Goal: Information Seeking & Learning: Learn about a topic

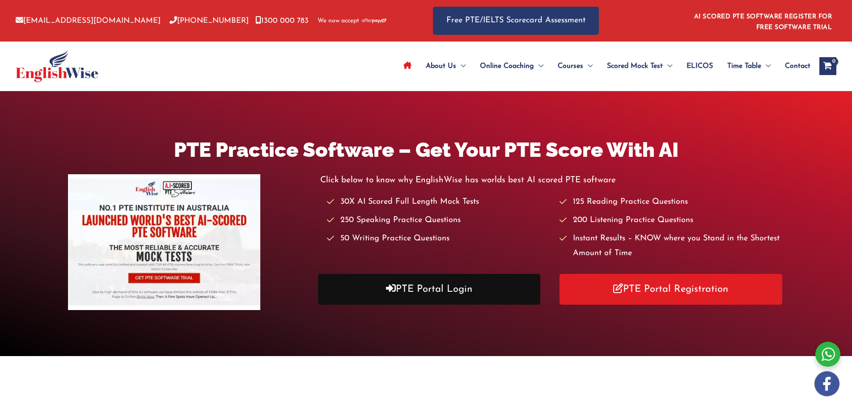
drag, startPoint x: 347, startPoint y: 291, endPoint x: 369, endPoint y: 288, distance: 21.8
click at [347, 291] on link "PTE Portal Login" at bounding box center [429, 289] width 223 height 31
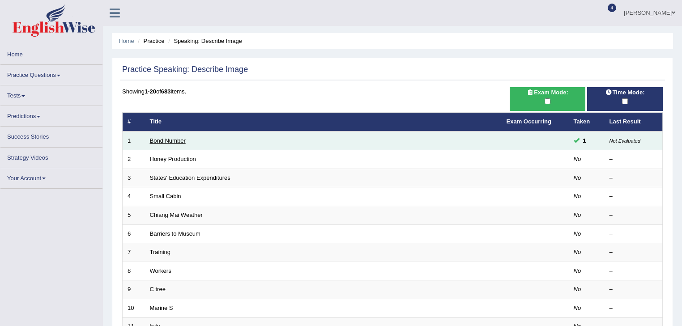
click at [179, 140] on link "Bond Number" at bounding box center [168, 140] width 36 height 7
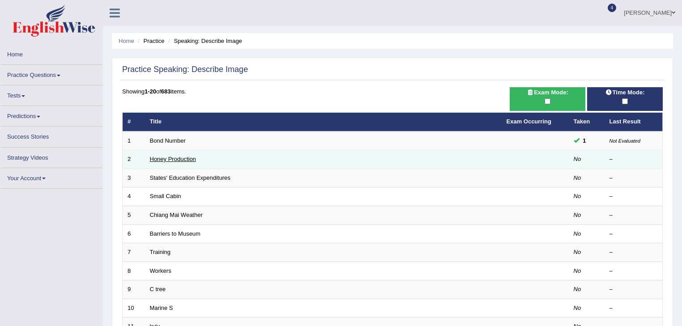
click at [163, 160] on link "Honey Production" at bounding box center [173, 159] width 46 height 7
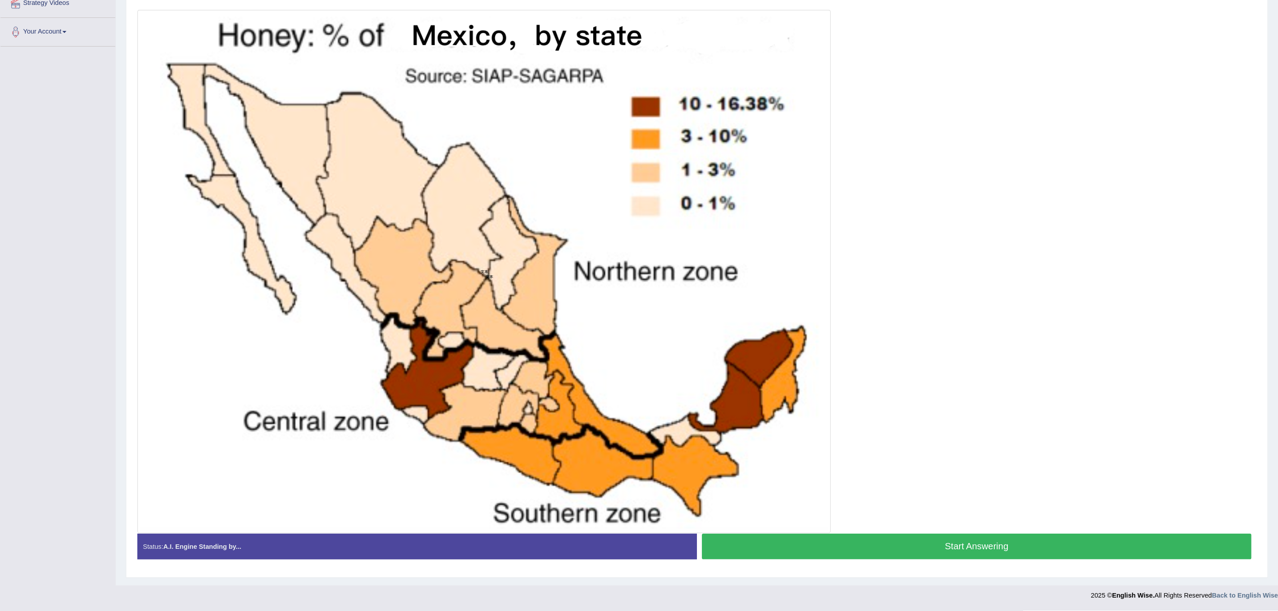
scroll to position [116, 0]
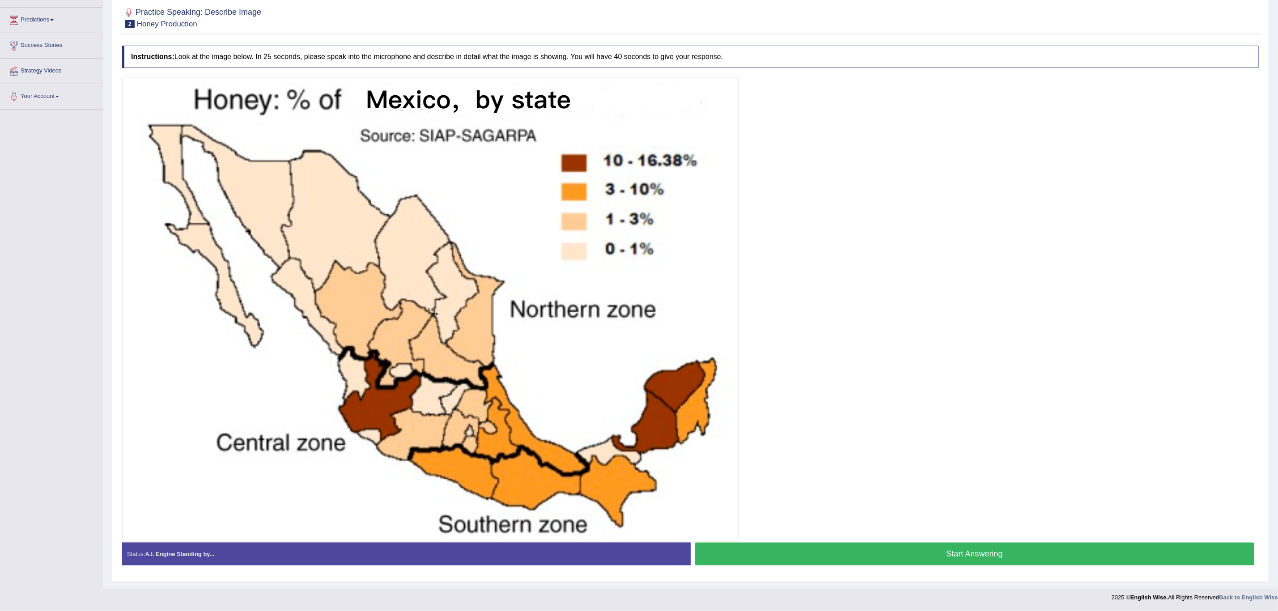
click at [681, 326] on button "Start Answering" at bounding box center [974, 553] width 559 height 23
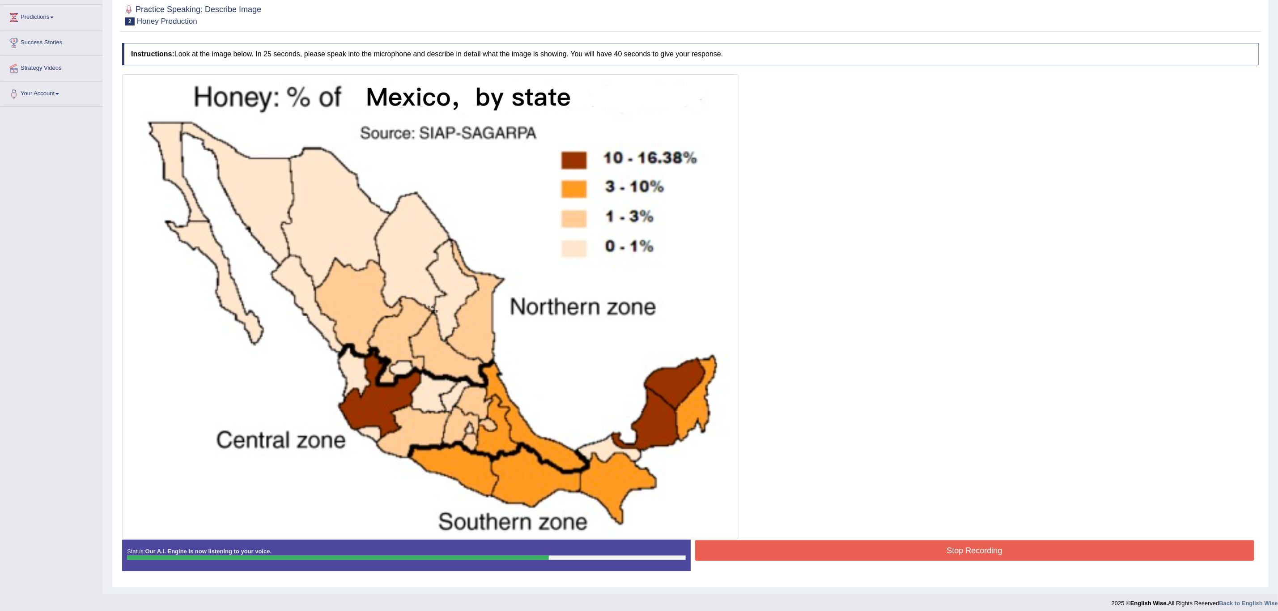
click at [681, 326] on button "Stop Recording" at bounding box center [974, 550] width 559 height 21
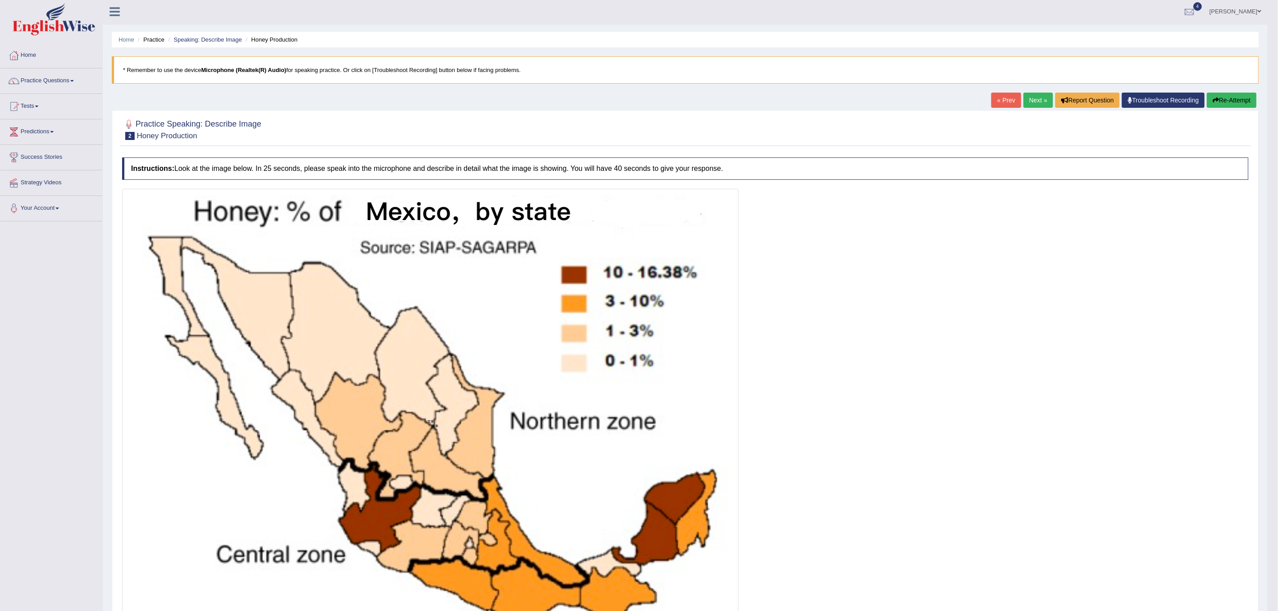
scroll to position [0, 0]
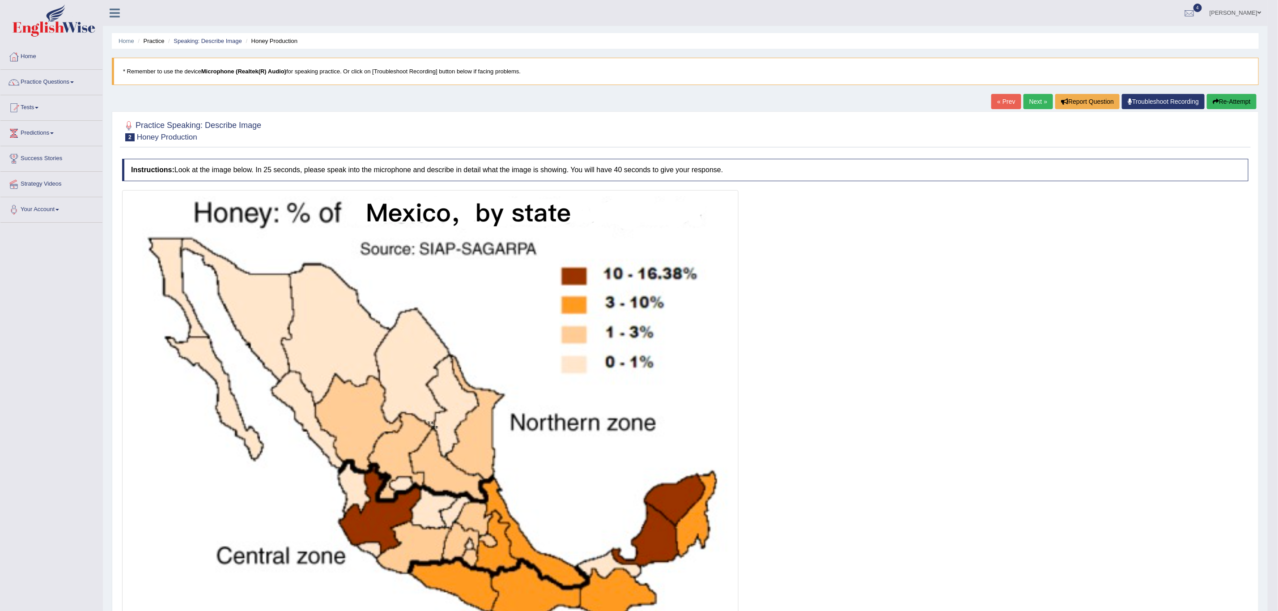
click at [681, 102] on link "Next »" at bounding box center [1038, 101] width 30 height 15
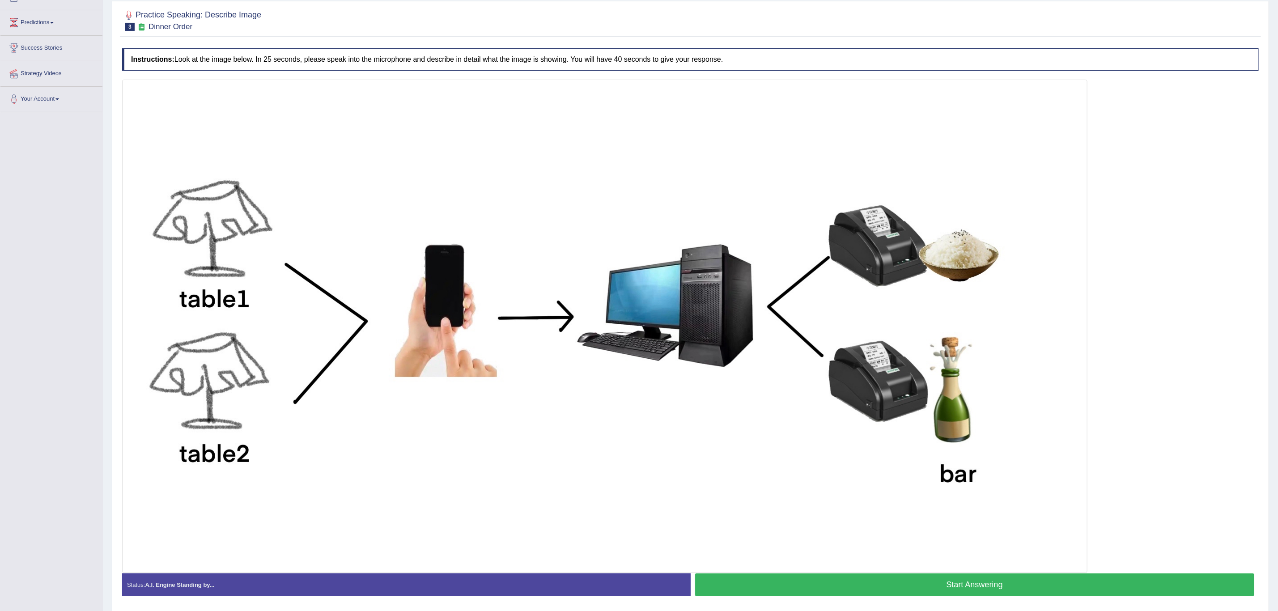
scroll to position [134, 0]
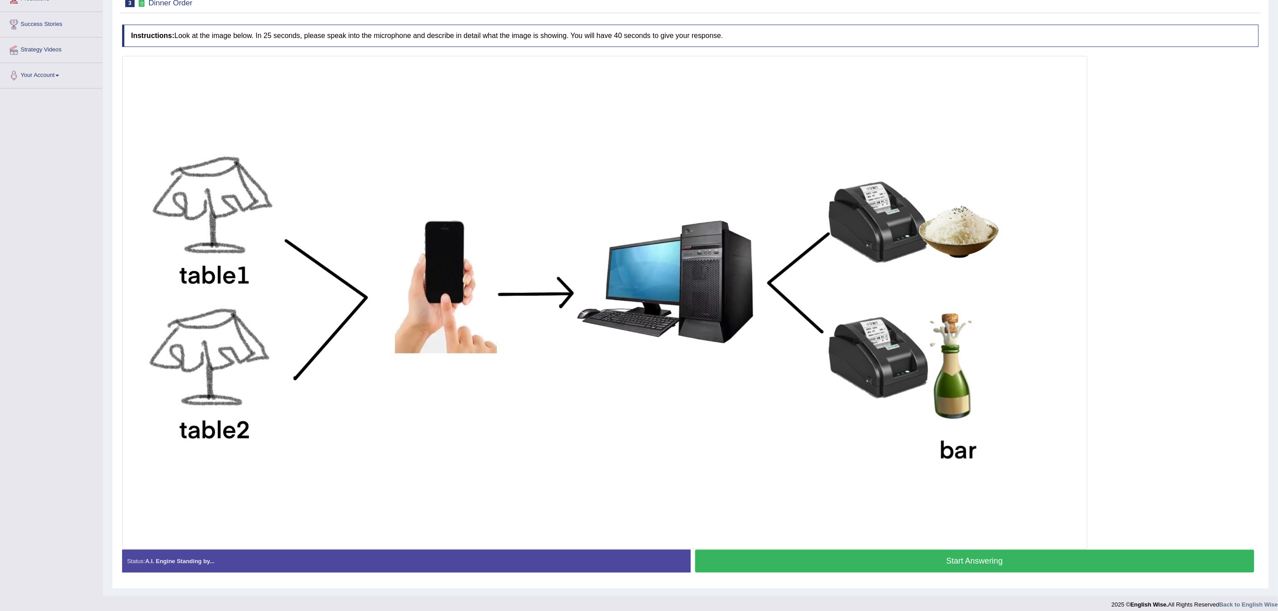
click at [891, 565] on button "Start Answering" at bounding box center [974, 561] width 559 height 23
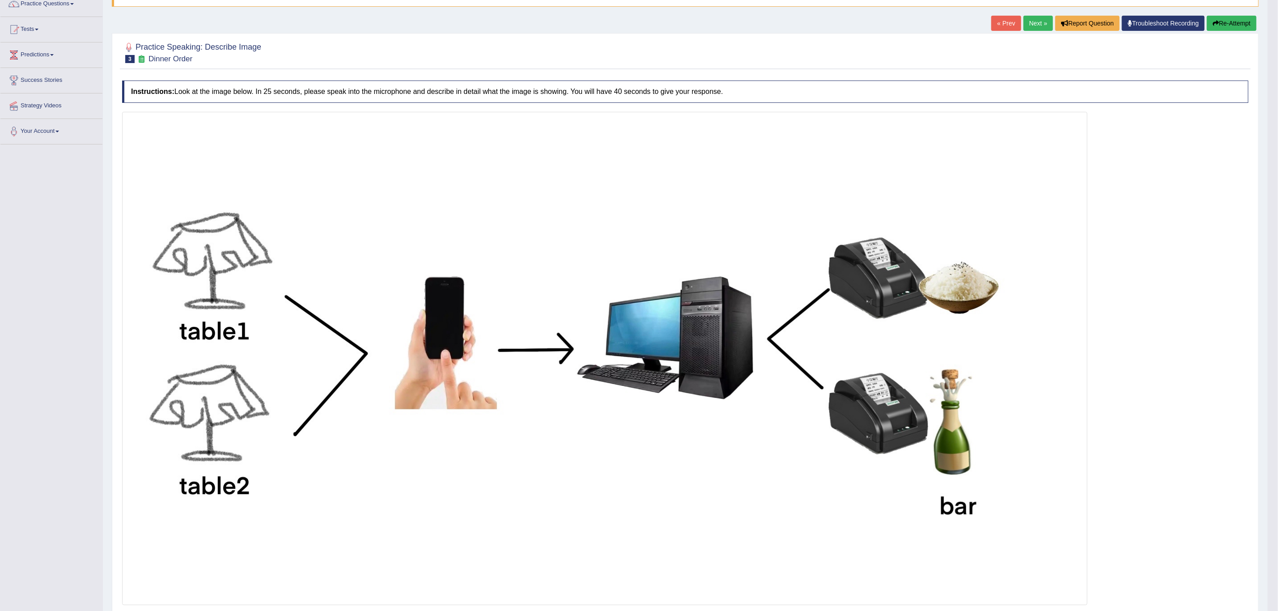
scroll to position [0, 0]
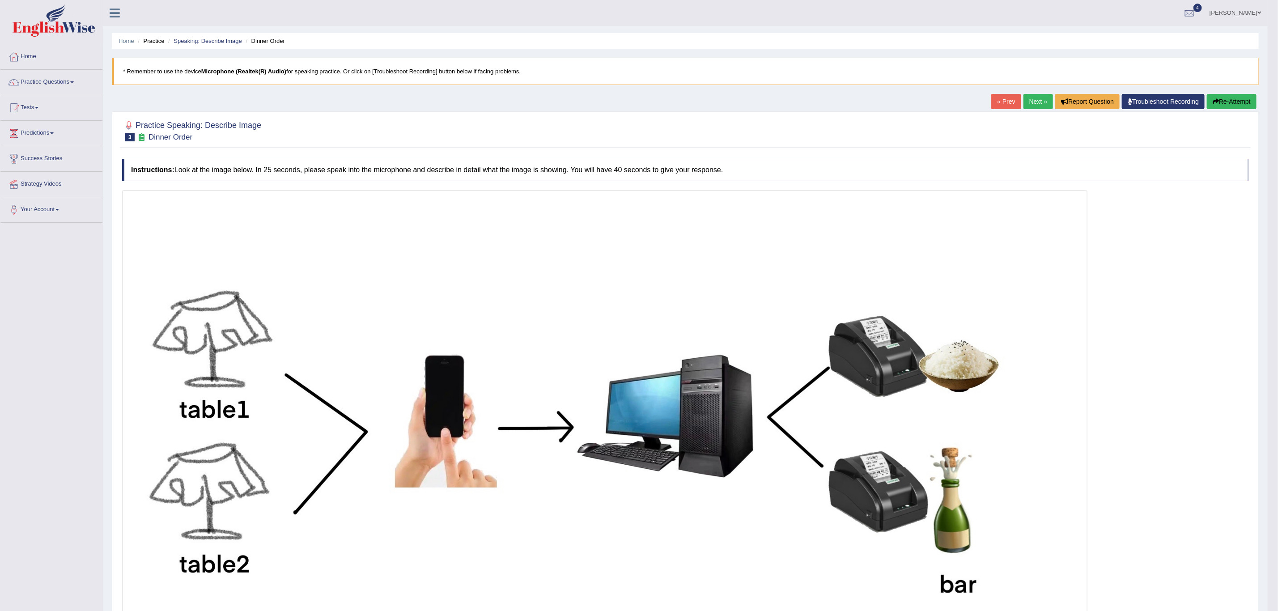
click at [1028, 105] on link "Next »" at bounding box center [1038, 101] width 30 height 15
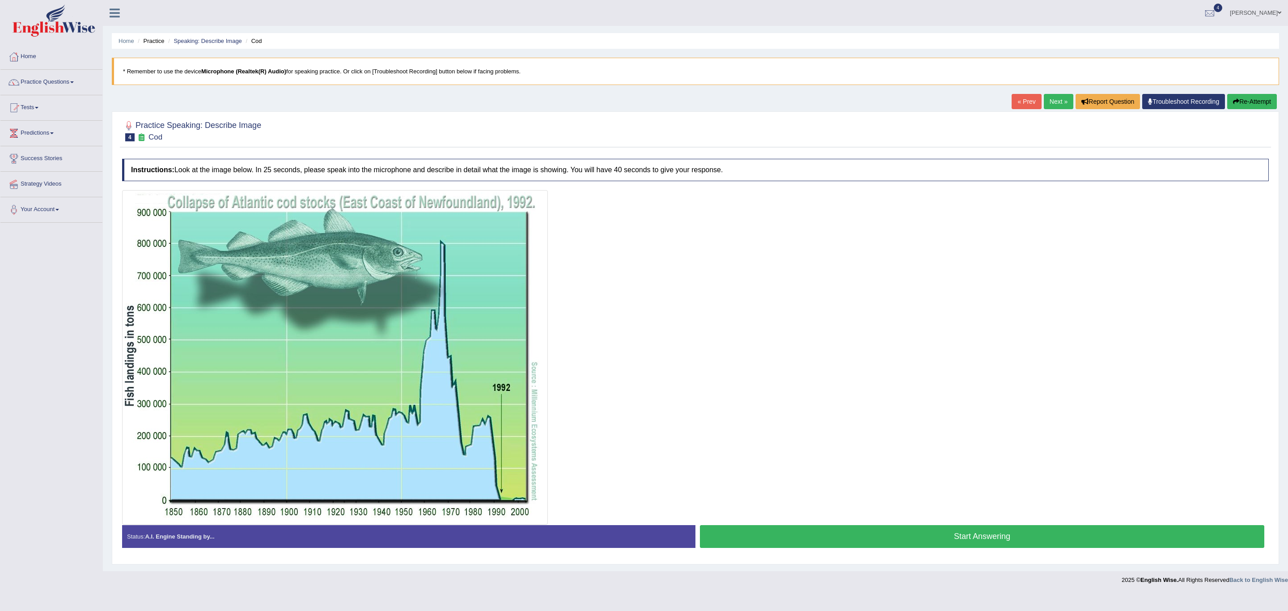
click at [802, 534] on button "Start Answering" at bounding box center [982, 536] width 564 height 23
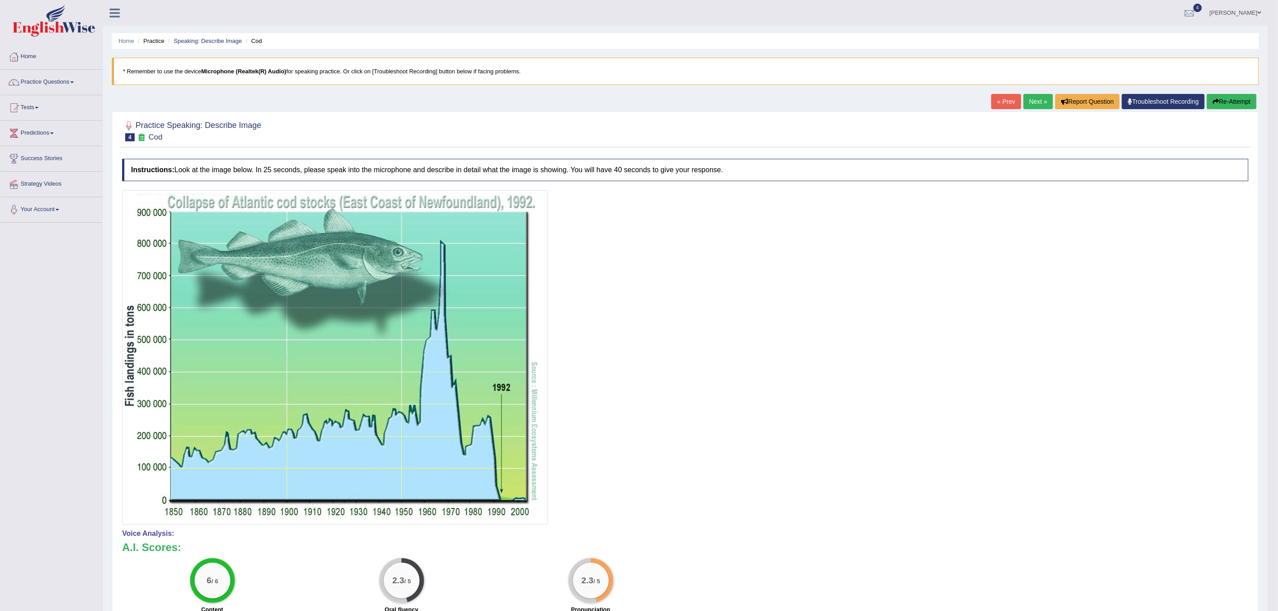
click at [1224, 102] on button "Re-Attempt" at bounding box center [1232, 101] width 50 height 15
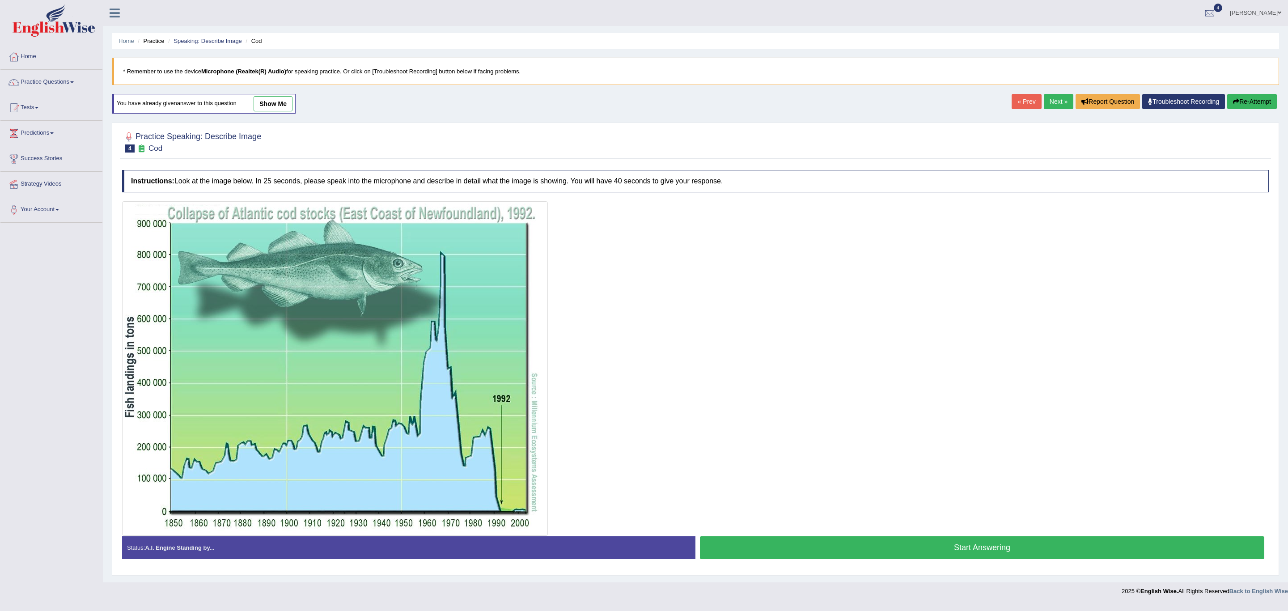
click at [842, 544] on button "Start Answering" at bounding box center [982, 547] width 564 height 23
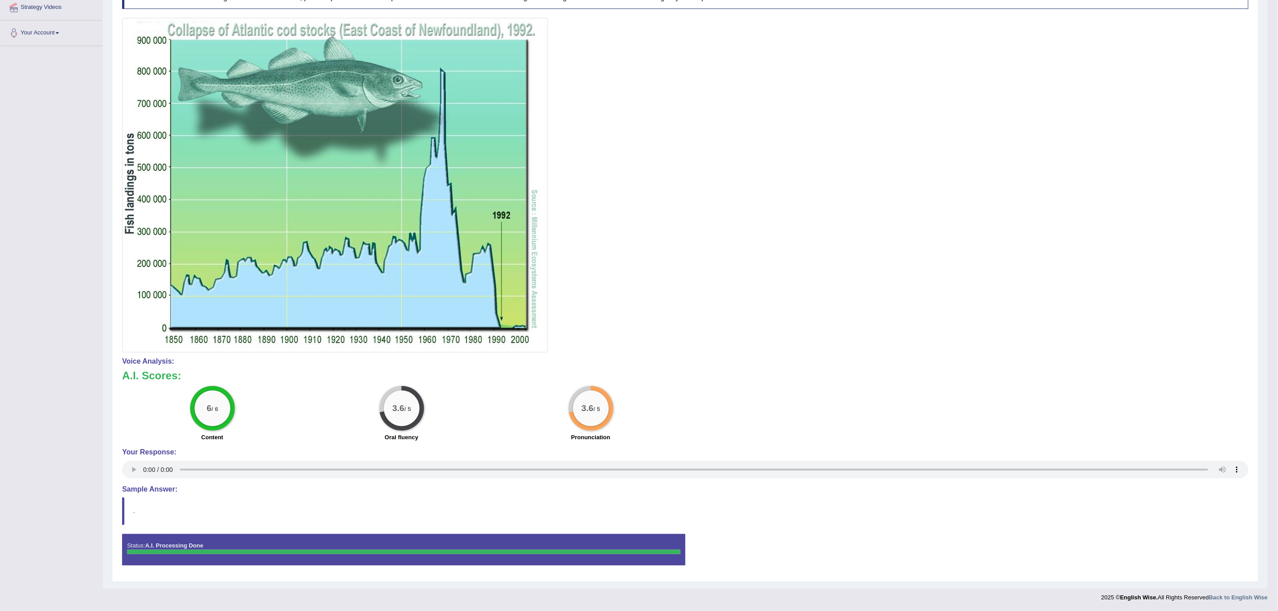
scroll to position [113, 0]
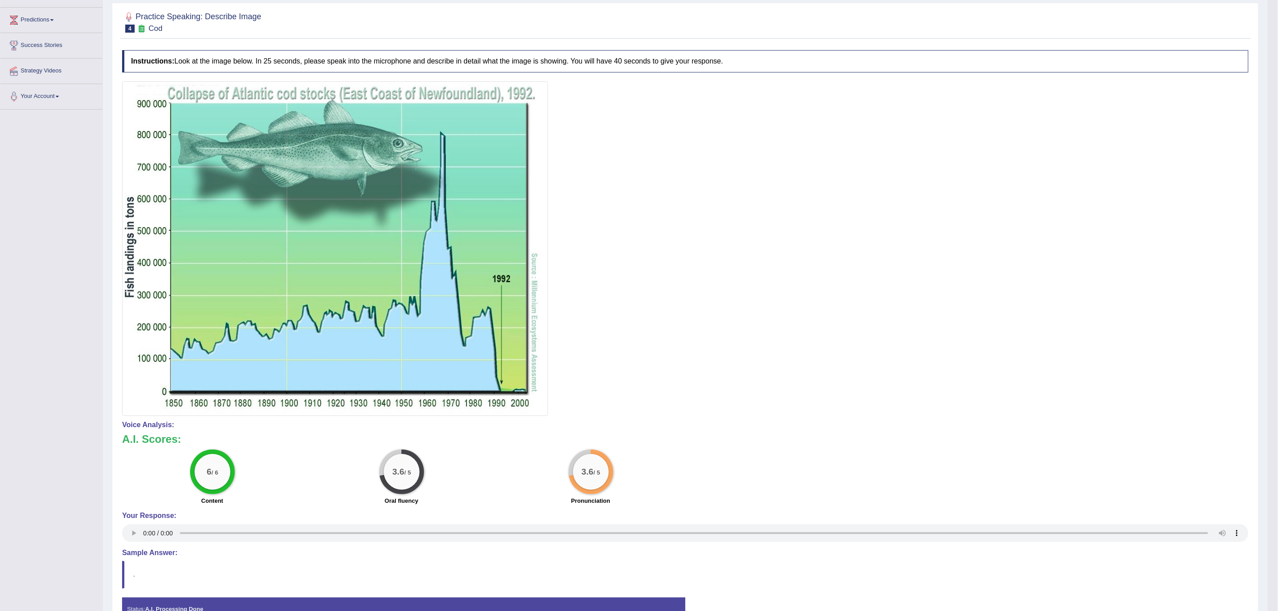
click at [472, 275] on img at bounding box center [334, 249] width 421 height 330
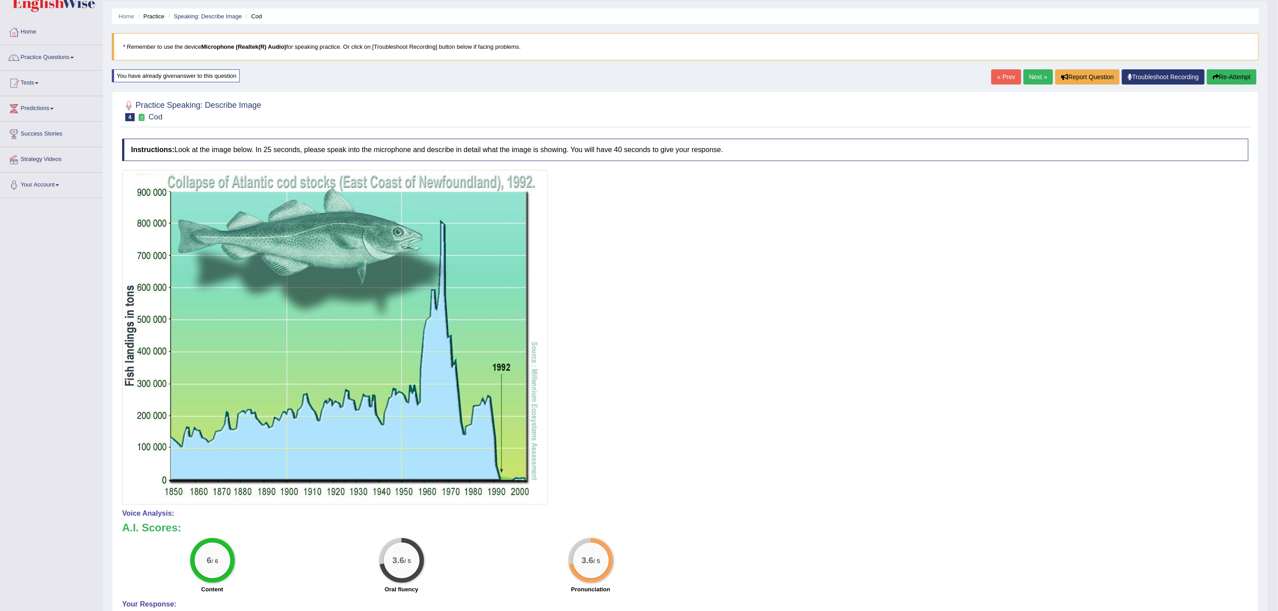
scroll to position [0, 0]
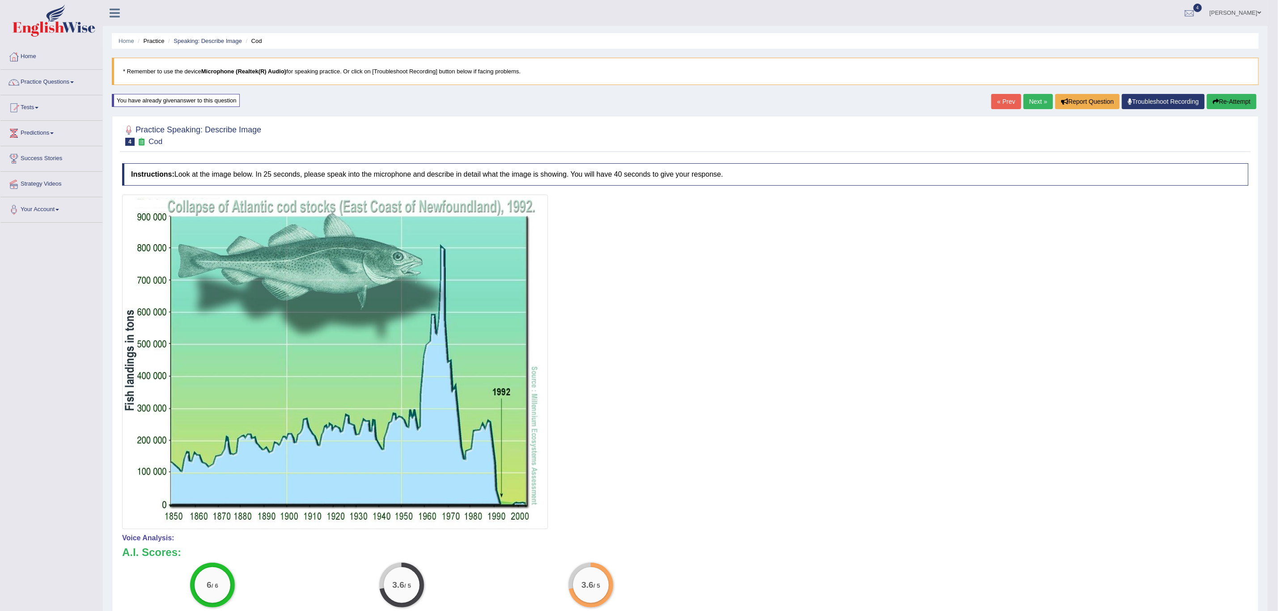
click at [1225, 97] on button "Re-Attempt" at bounding box center [1232, 101] width 50 height 15
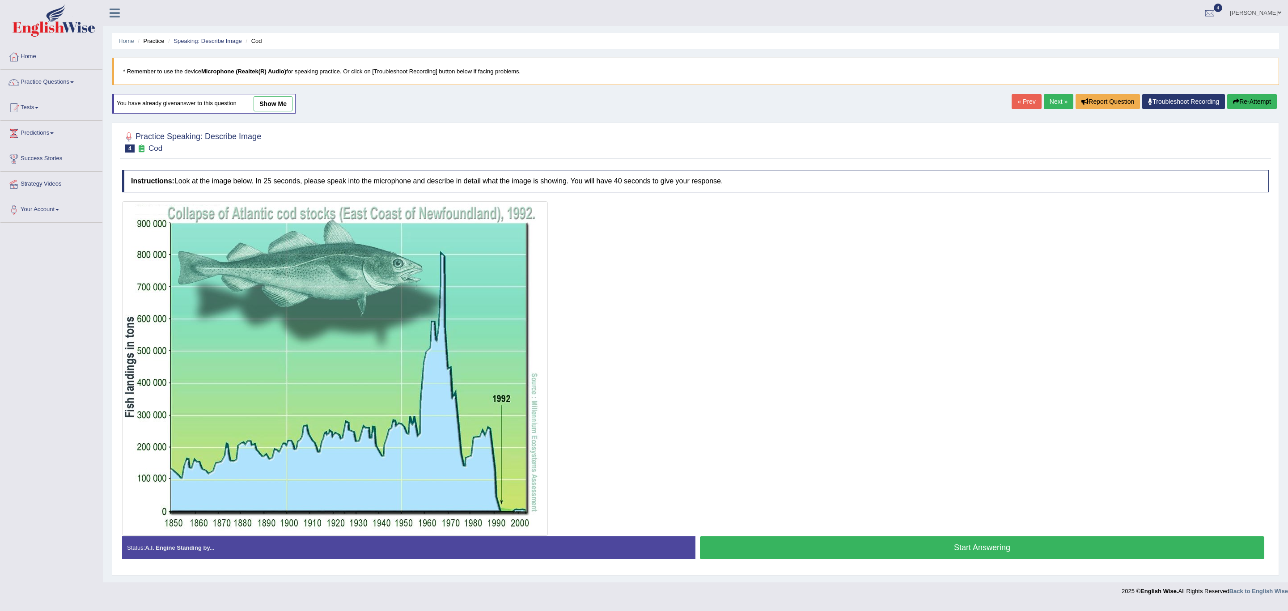
click at [892, 548] on button "Start Answering" at bounding box center [982, 547] width 564 height 23
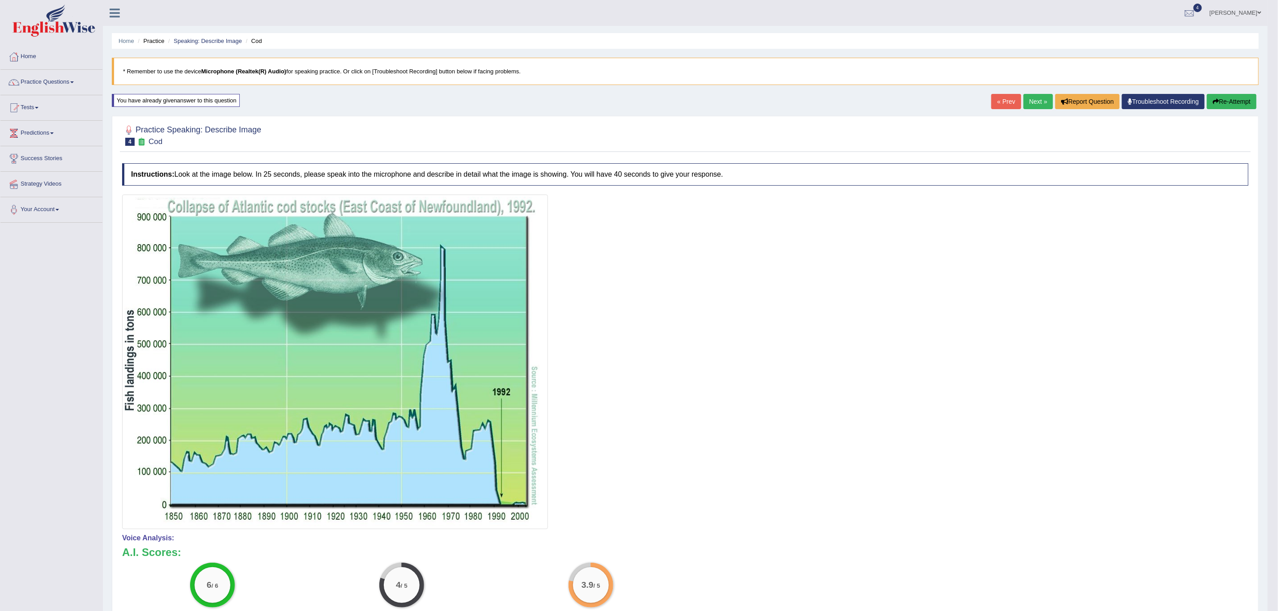
click at [1225, 98] on button "Re-Attempt" at bounding box center [1232, 101] width 50 height 15
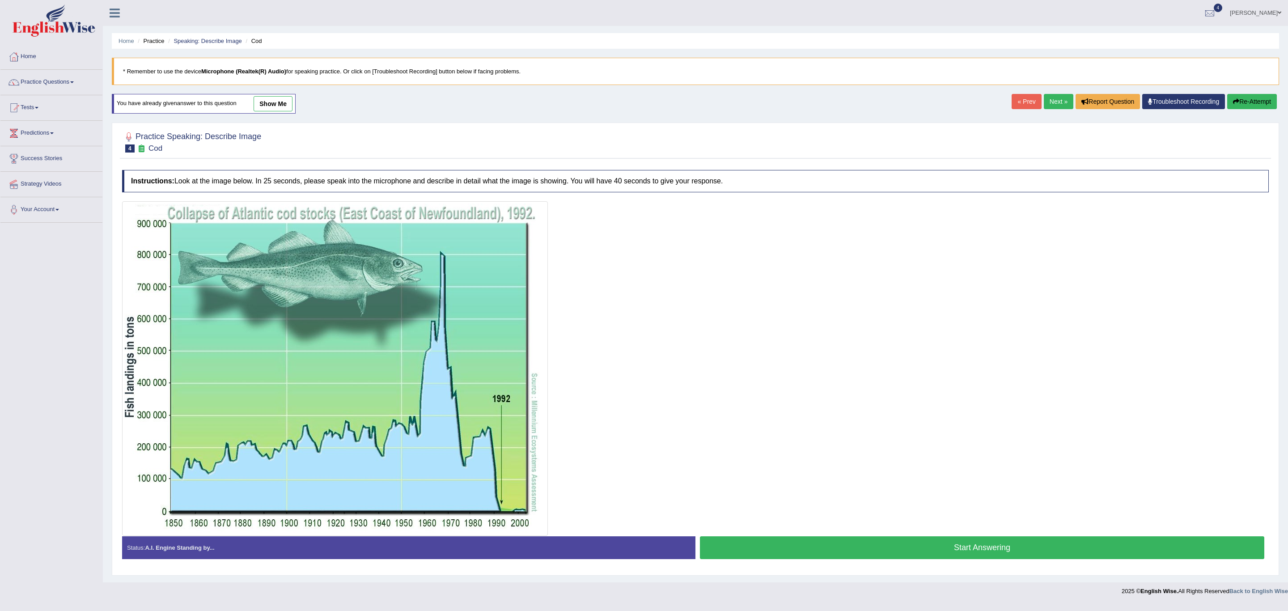
click at [830, 557] on button "Start Answering" at bounding box center [982, 547] width 564 height 23
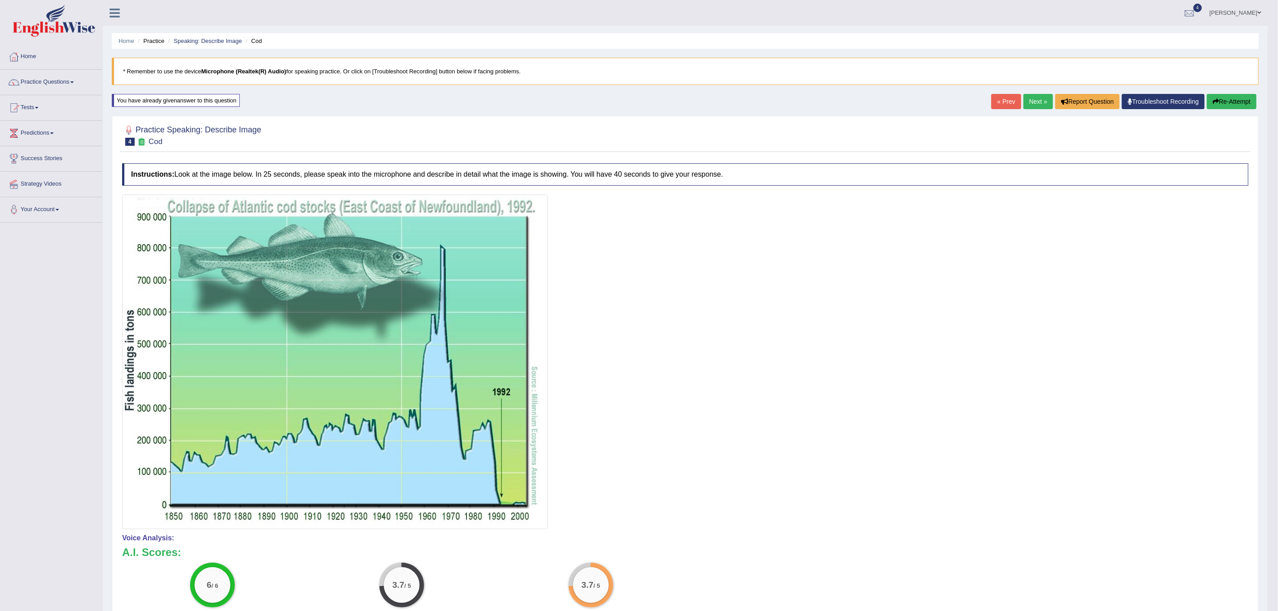
click at [1028, 104] on link "Next »" at bounding box center [1038, 101] width 30 height 15
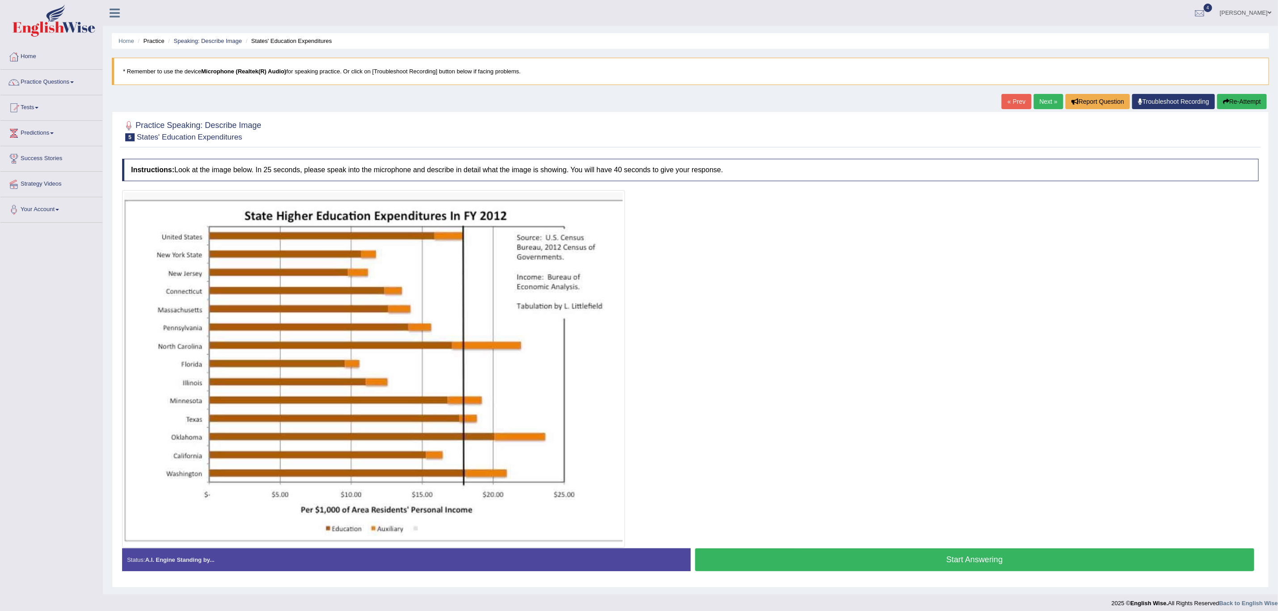
click at [876, 555] on button "Start Answering" at bounding box center [974, 559] width 559 height 23
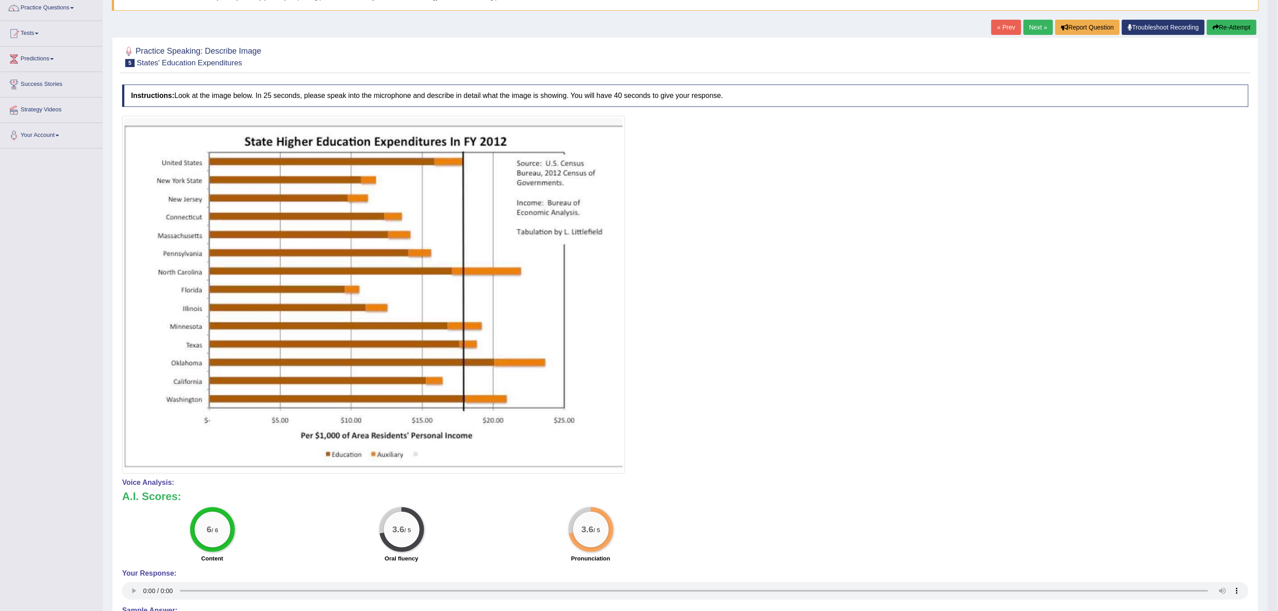
scroll to position [70, 0]
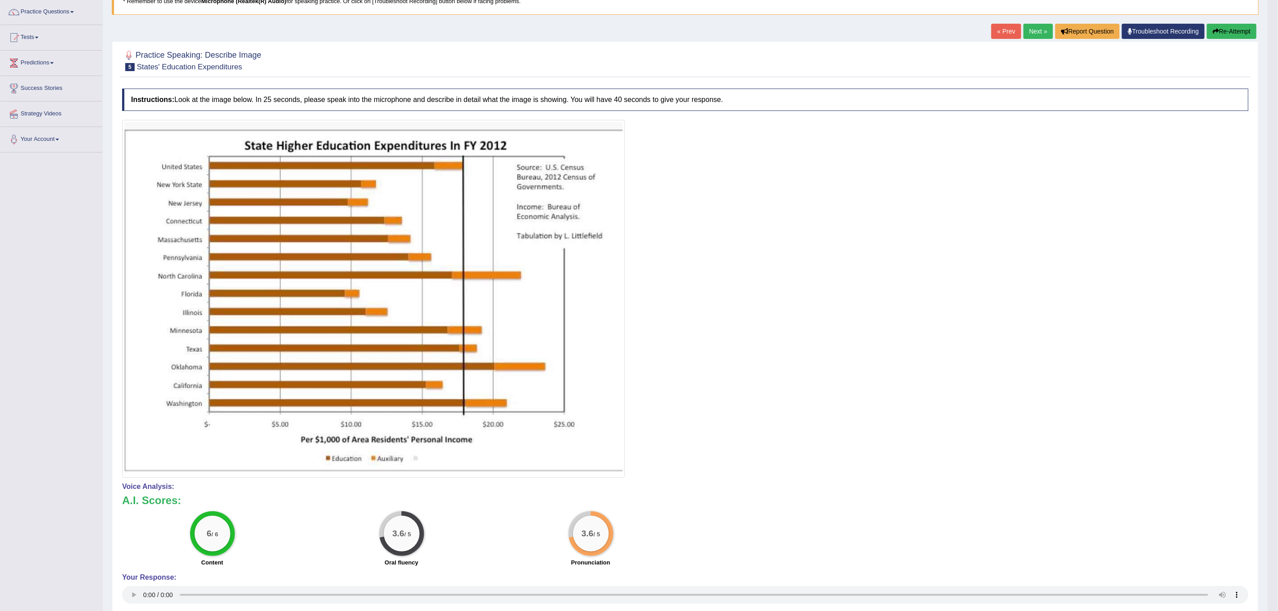
click at [1228, 26] on button "Re-Attempt" at bounding box center [1232, 31] width 50 height 15
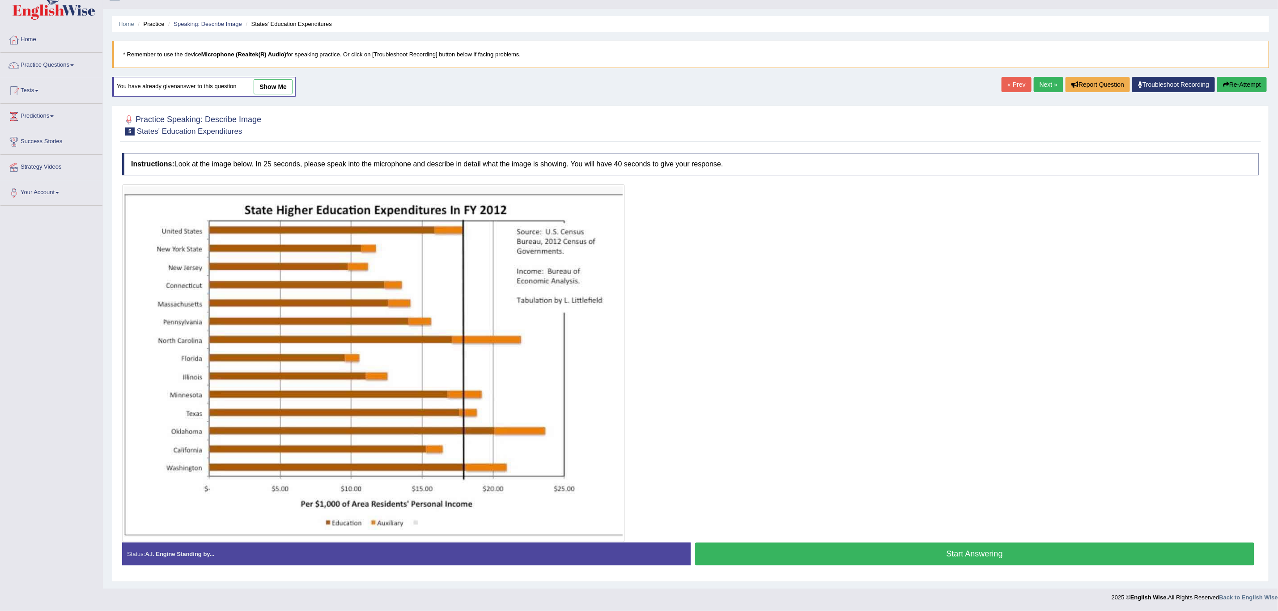
click at [813, 553] on button "Start Answering" at bounding box center [974, 553] width 559 height 23
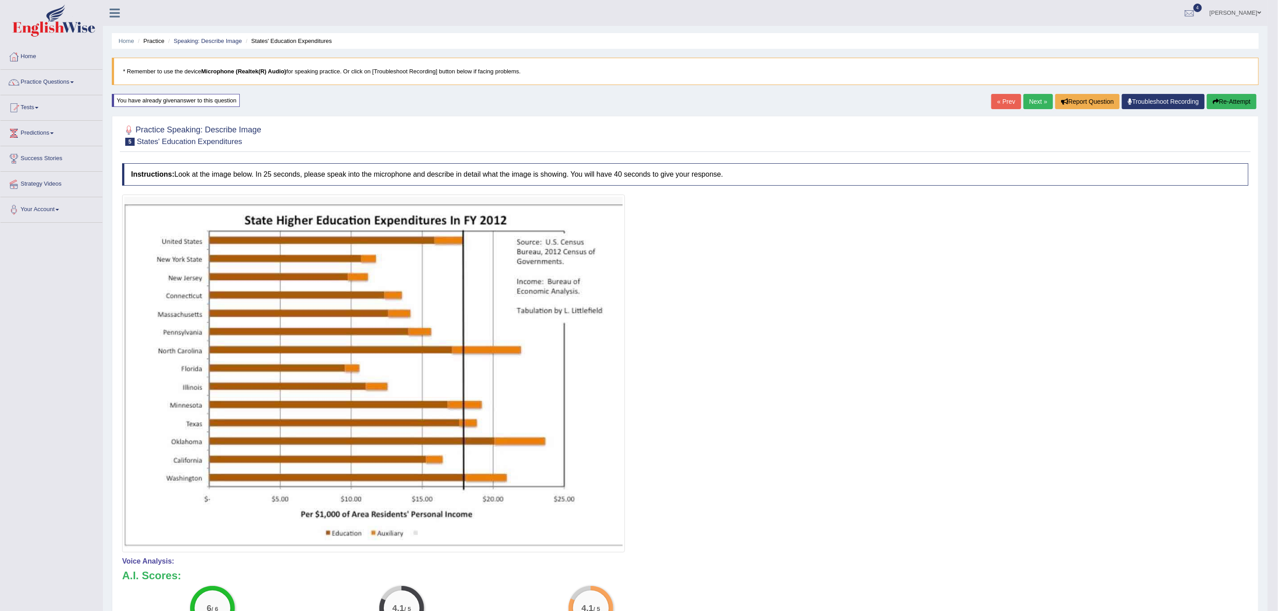
click at [1216, 101] on icon "button" at bounding box center [1215, 101] width 6 height 6
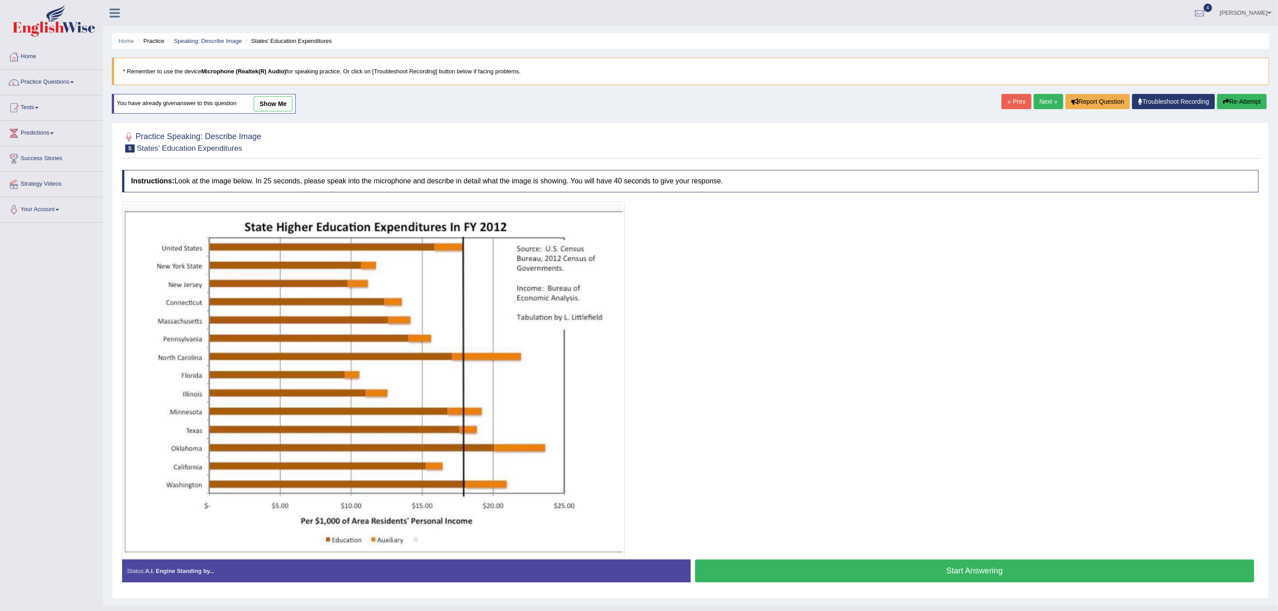
click at [820, 572] on button "Start Answering" at bounding box center [974, 570] width 559 height 23
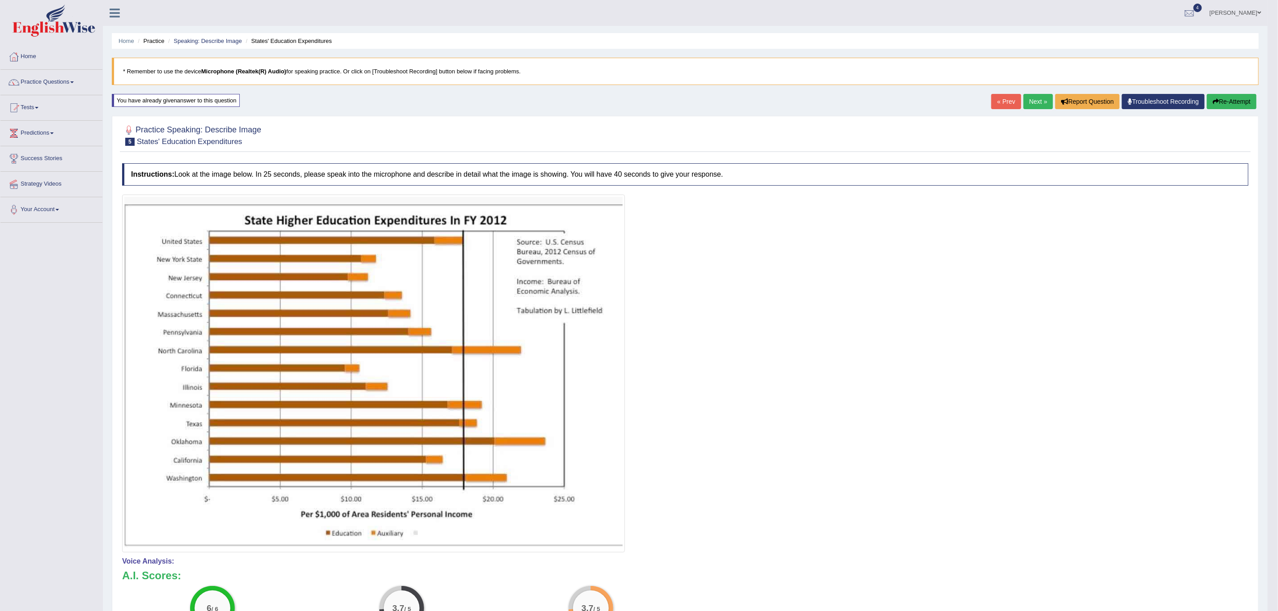
click at [1220, 101] on button "Re-Attempt" at bounding box center [1232, 101] width 50 height 15
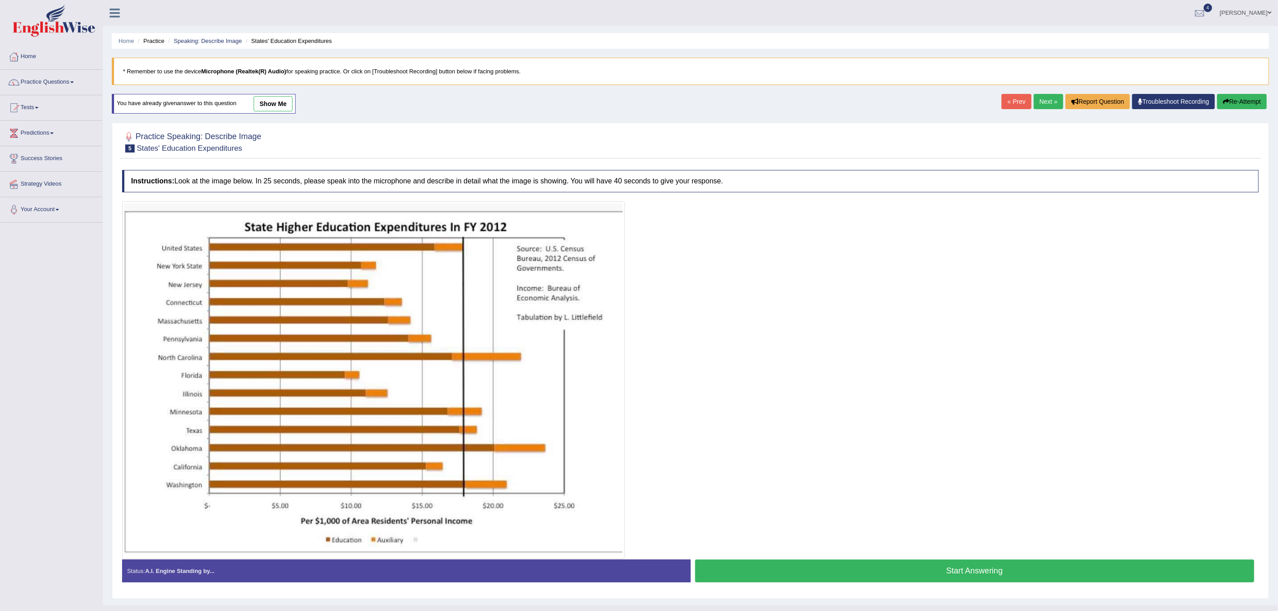
click at [810, 571] on button "Start Answering" at bounding box center [974, 570] width 559 height 23
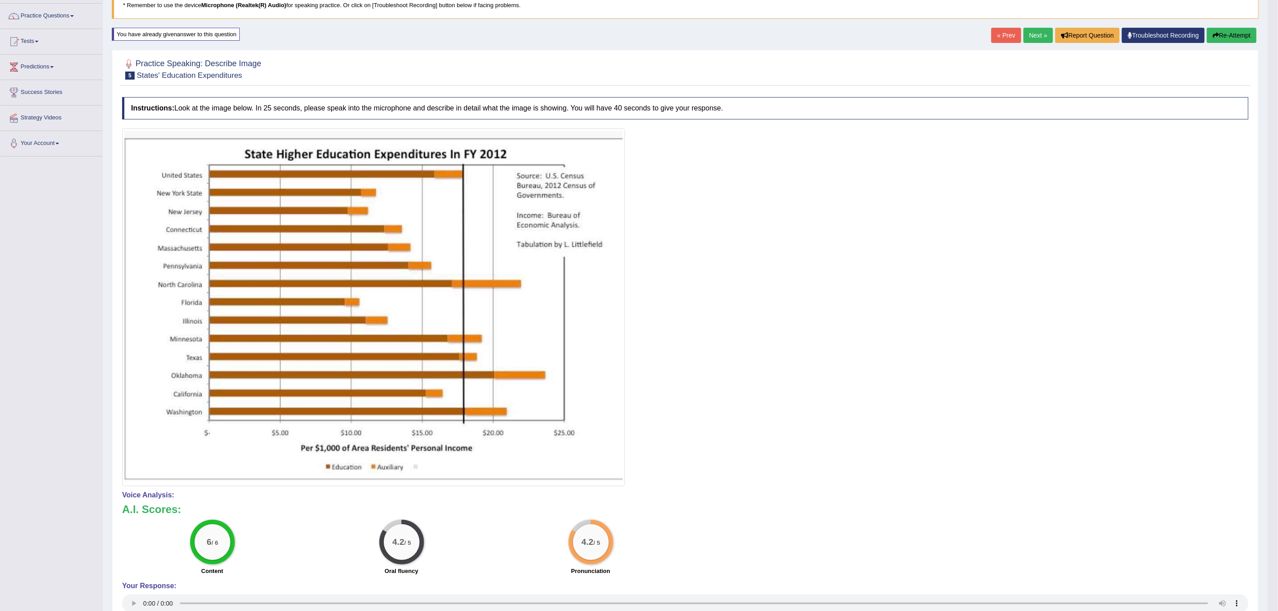
scroll to position [67, 0]
click at [1030, 35] on link "Next »" at bounding box center [1038, 34] width 30 height 15
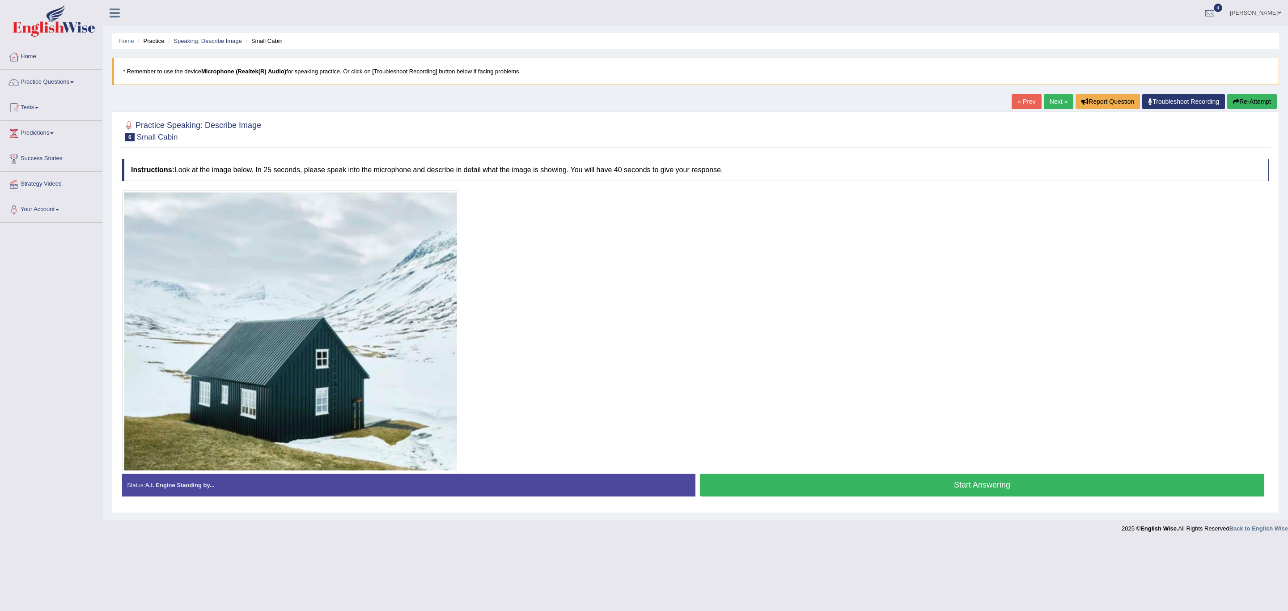
click at [848, 486] on button "Start Answering" at bounding box center [982, 485] width 564 height 23
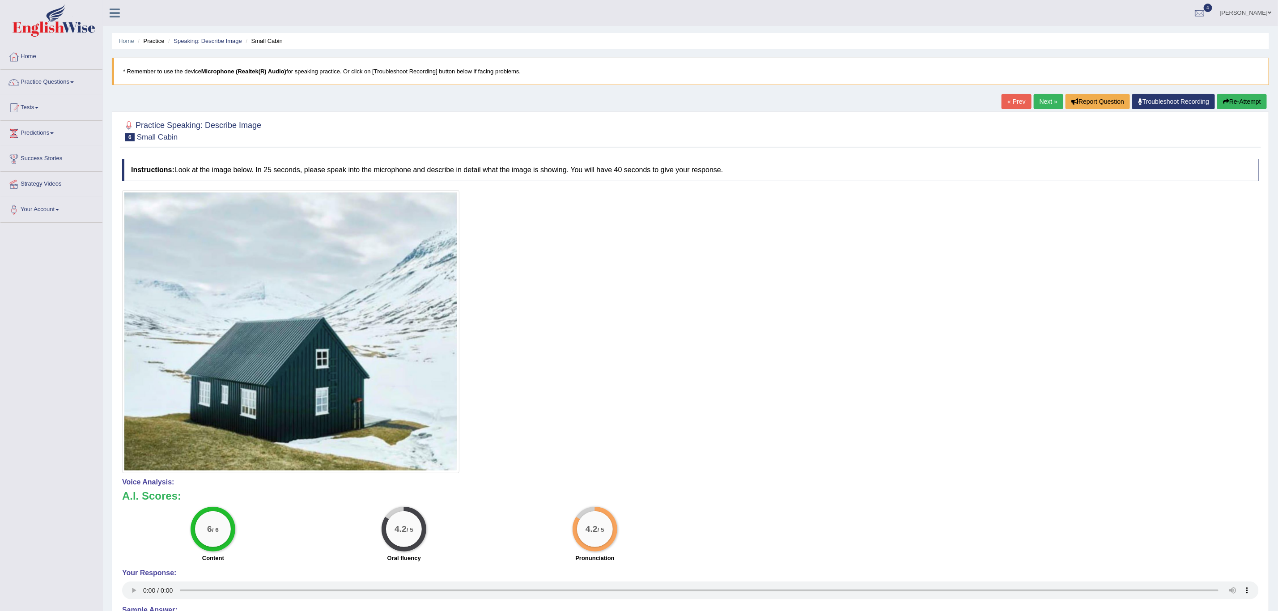
click at [1238, 96] on button "Re-Attempt" at bounding box center [1242, 101] width 50 height 15
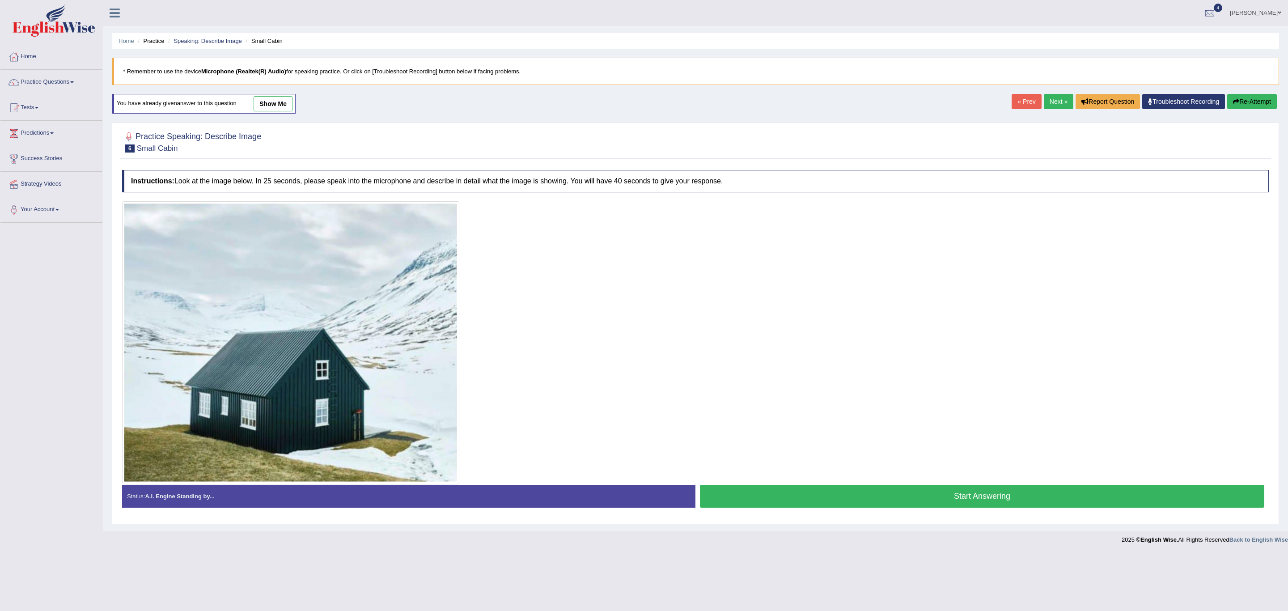
click at [787, 506] on button "Start Answering" at bounding box center [982, 496] width 564 height 23
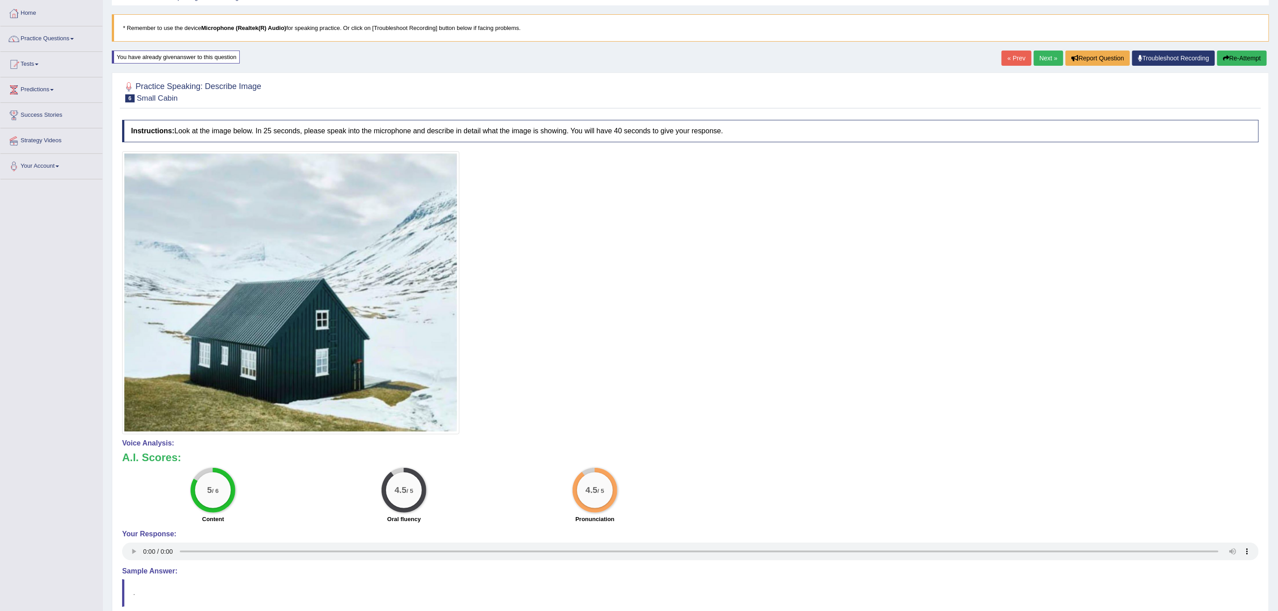
scroll to position [67, 0]
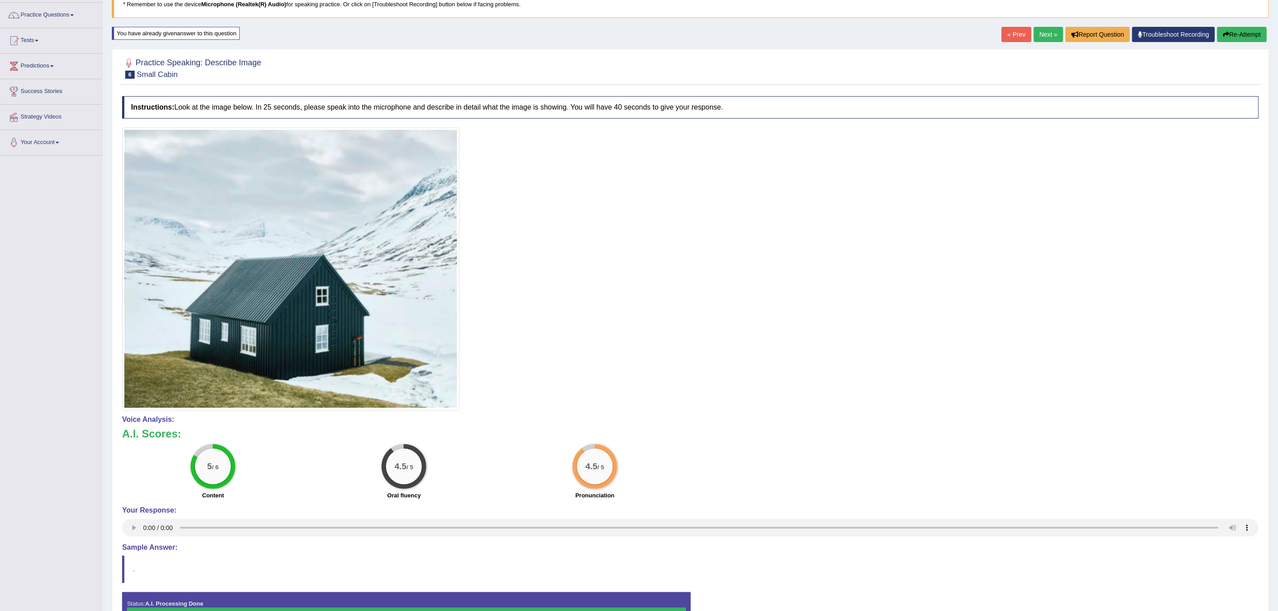
click at [1042, 34] on link "Next »" at bounding box center [1049, 34] width 30 height 15
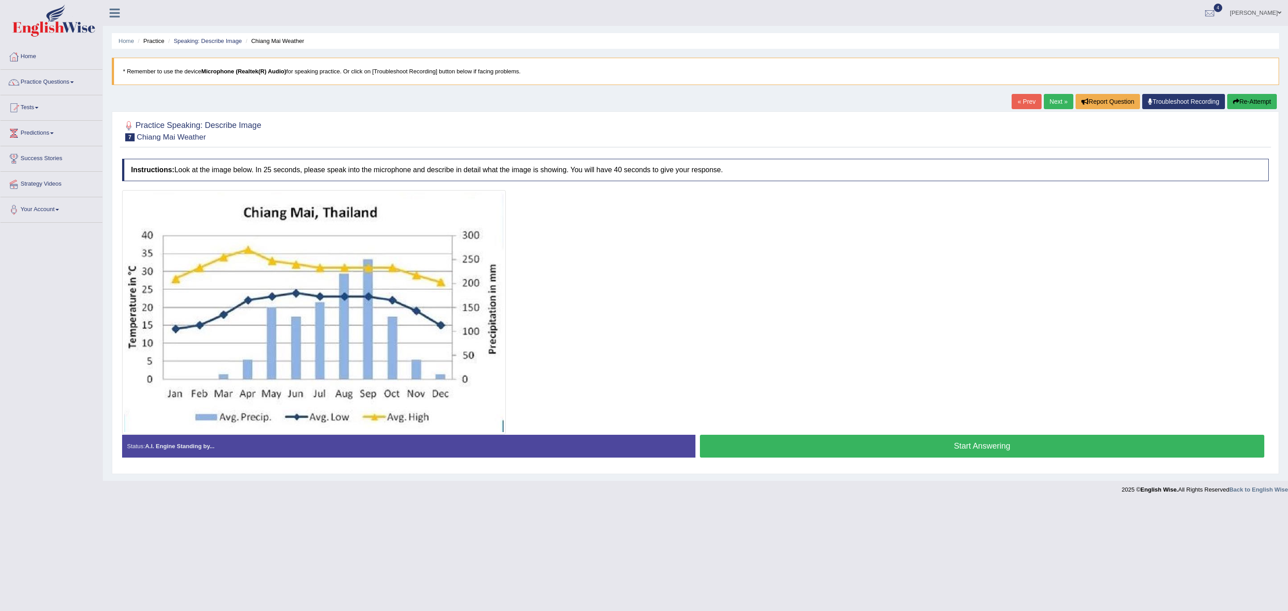
click at [883, 451] on button "Start Answering" at bounding box center [982, 446] width 564 height 23
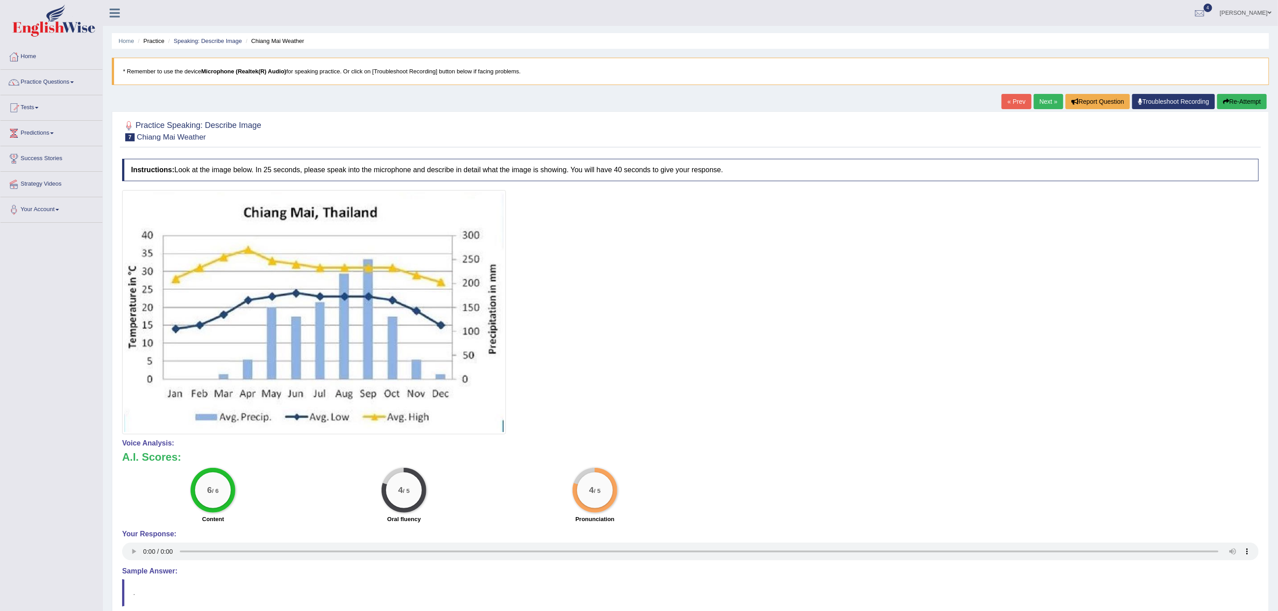
click at [1230, 98] on button "Re-Attempt" at bounding box center [1242, 101] width 50 height 15
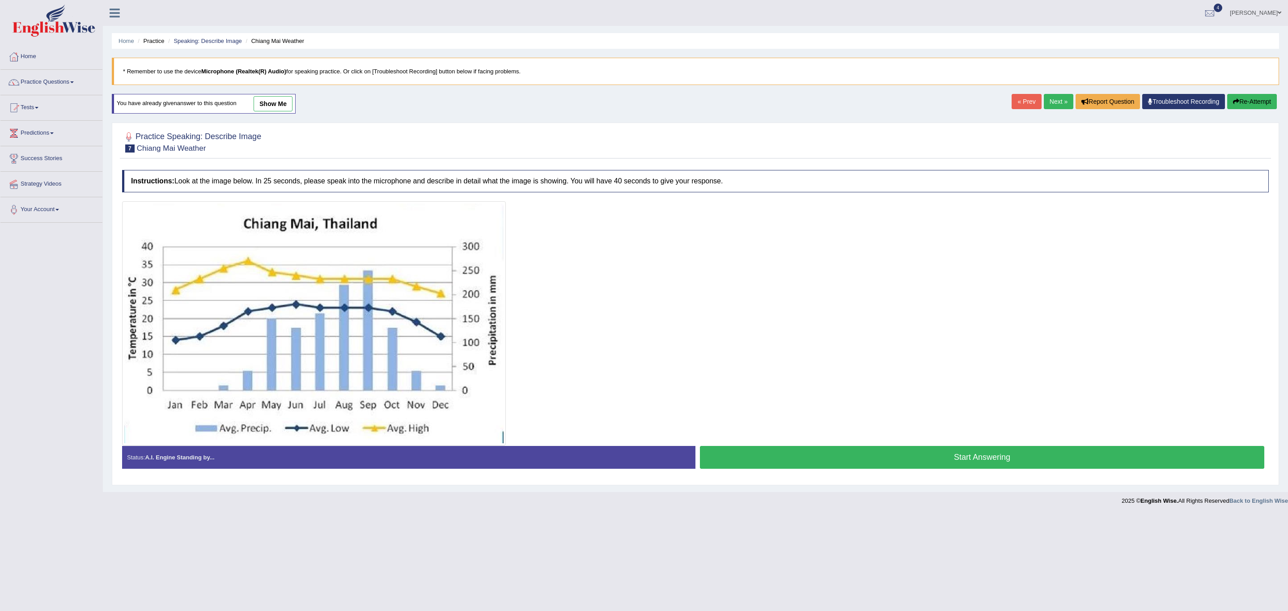
click at [824, 467] on button "Start Answering" at bounding box center [982, 457] width 564 height 23
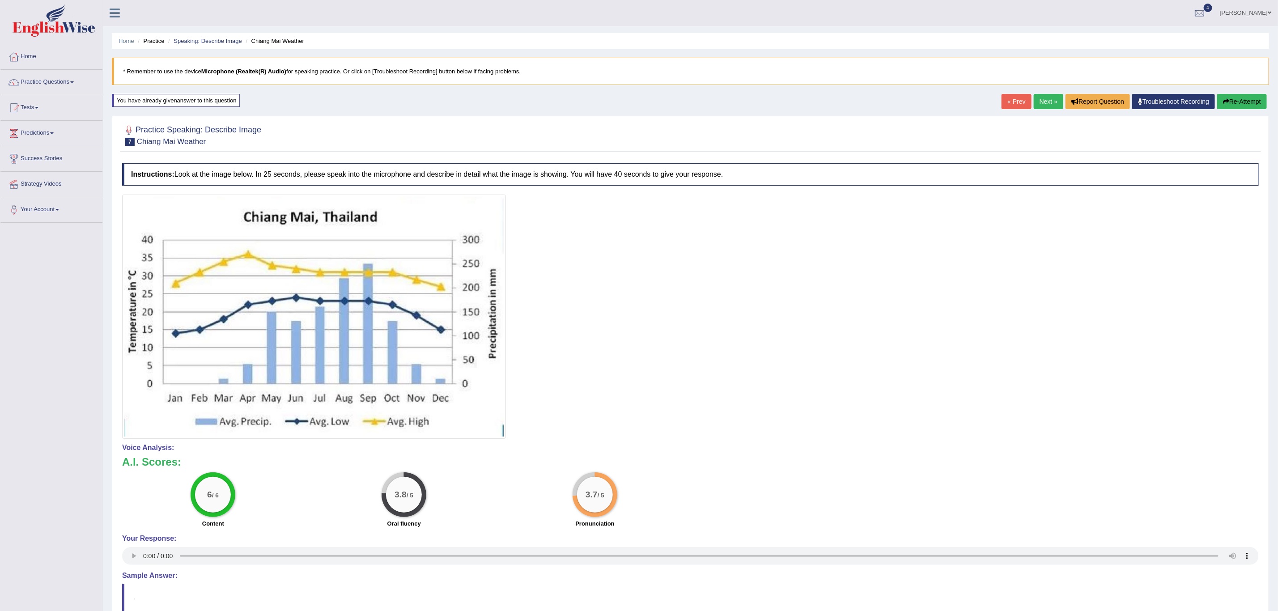
click at [1236, 103] on button "Re-Attempt" at bounding box center [1242, 101] width 50 height 15
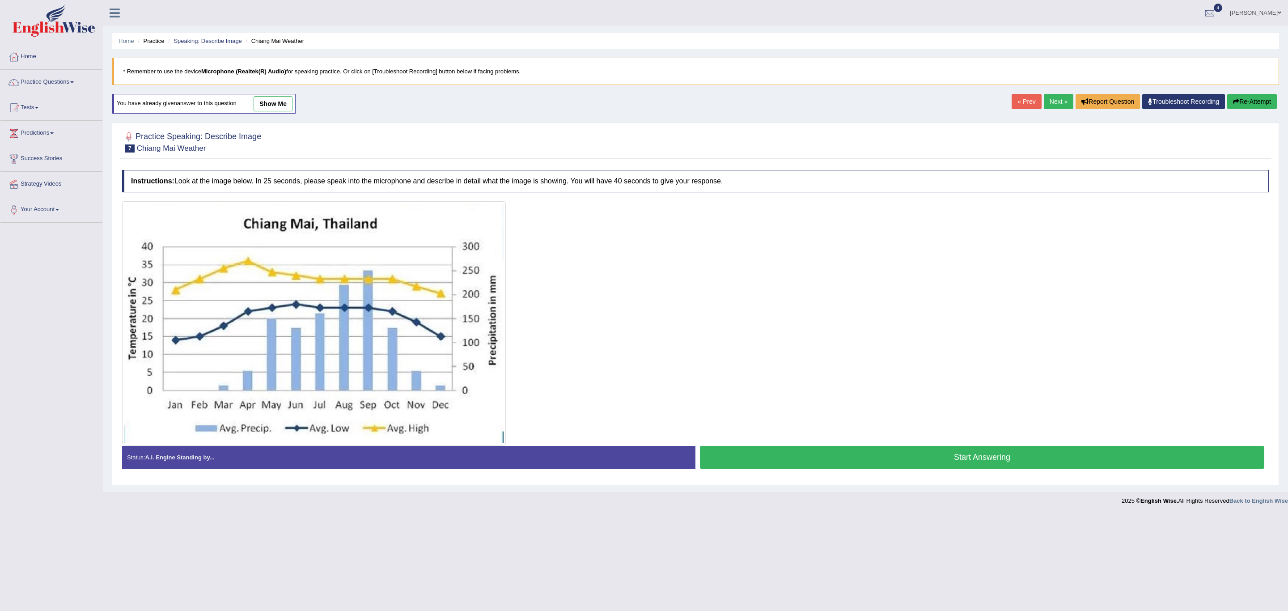
click at [819, 459] on button "Start Answering" at bounding box center [982, 457] width 564 height 23
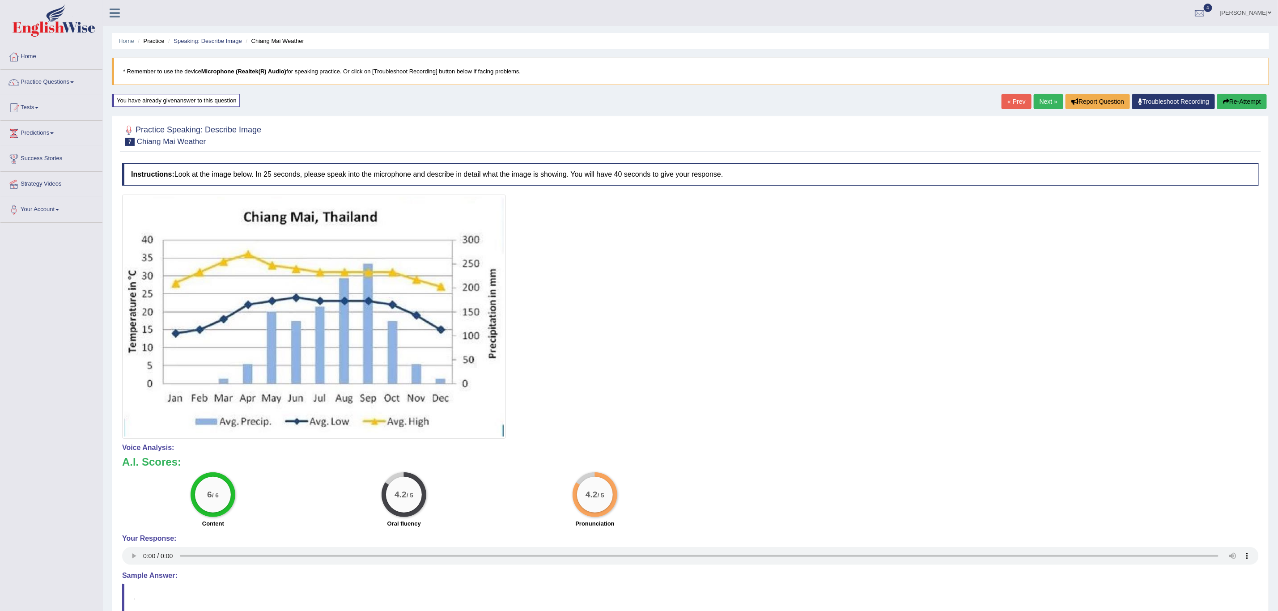
click at [1048, 103] on link "Next »" at bounding box center [1049, 101] width 30 height 15
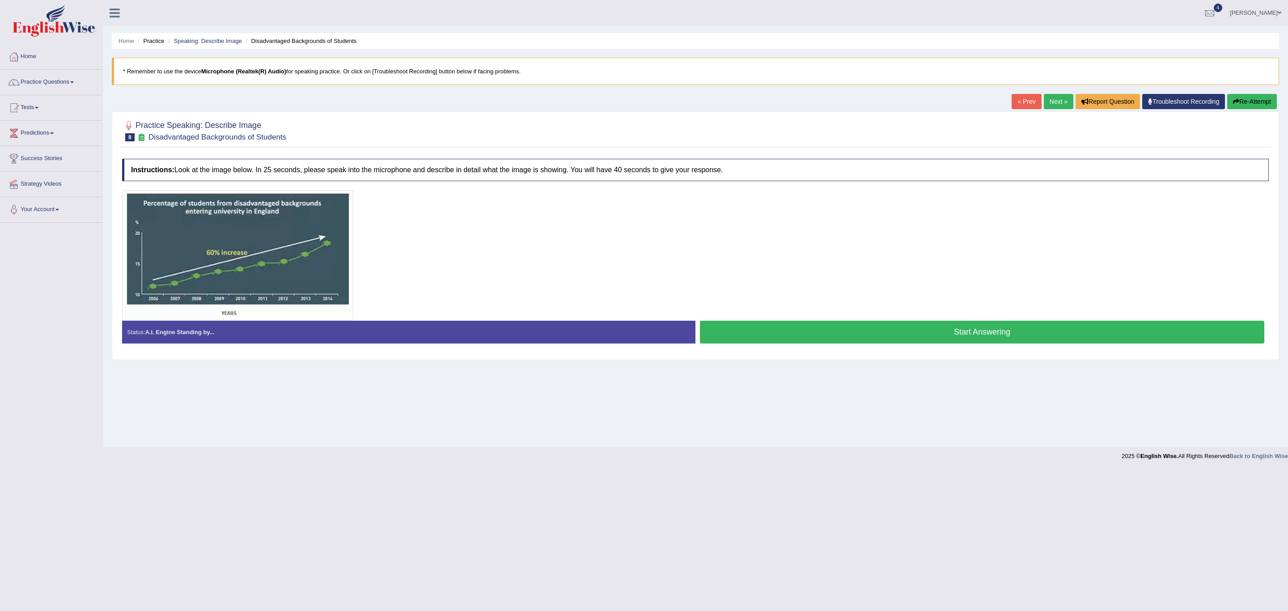
click at [795, 333] on button "Start Answering" at bounding box center [982, 332] width 564 height 23
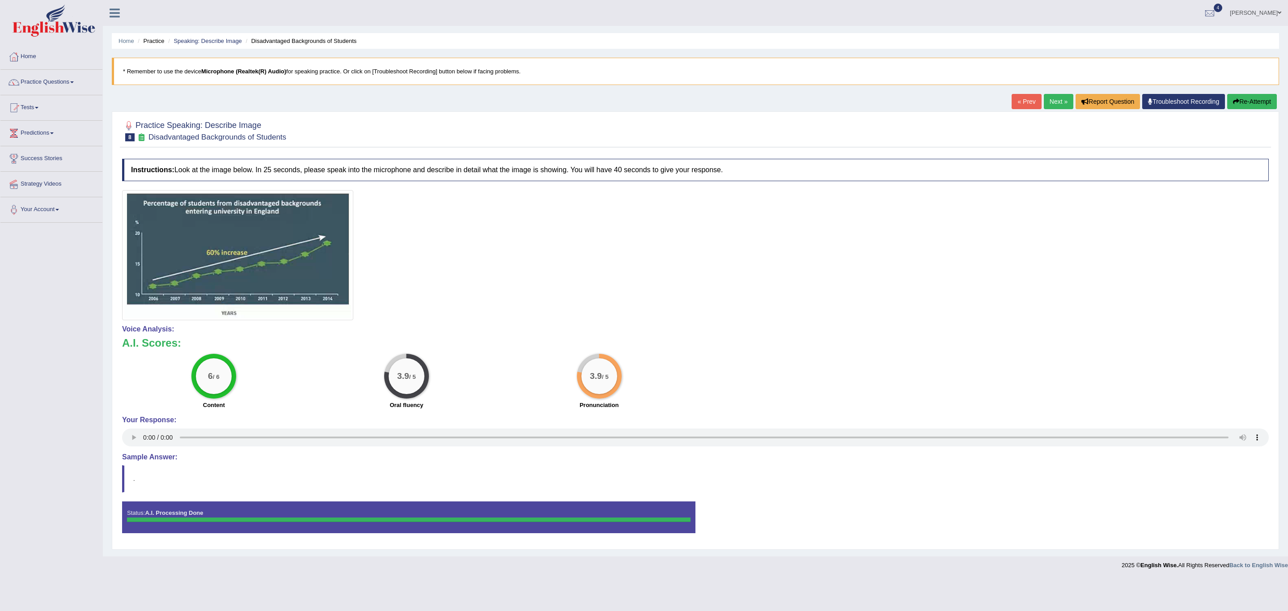
click at [1260, 99] on button "Re-Attempt" at bounding box center [1252, 101] width 50 height 15
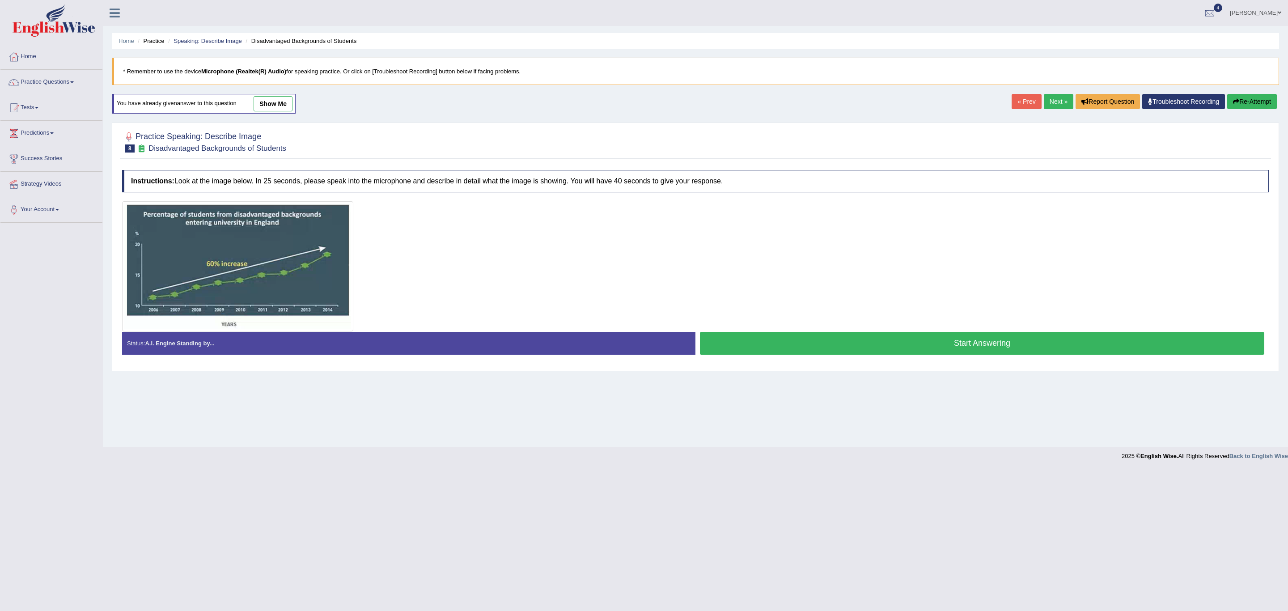
click at [848, 347] on button "Start Answering" at bounding box center [982, 343] width 564 height 23
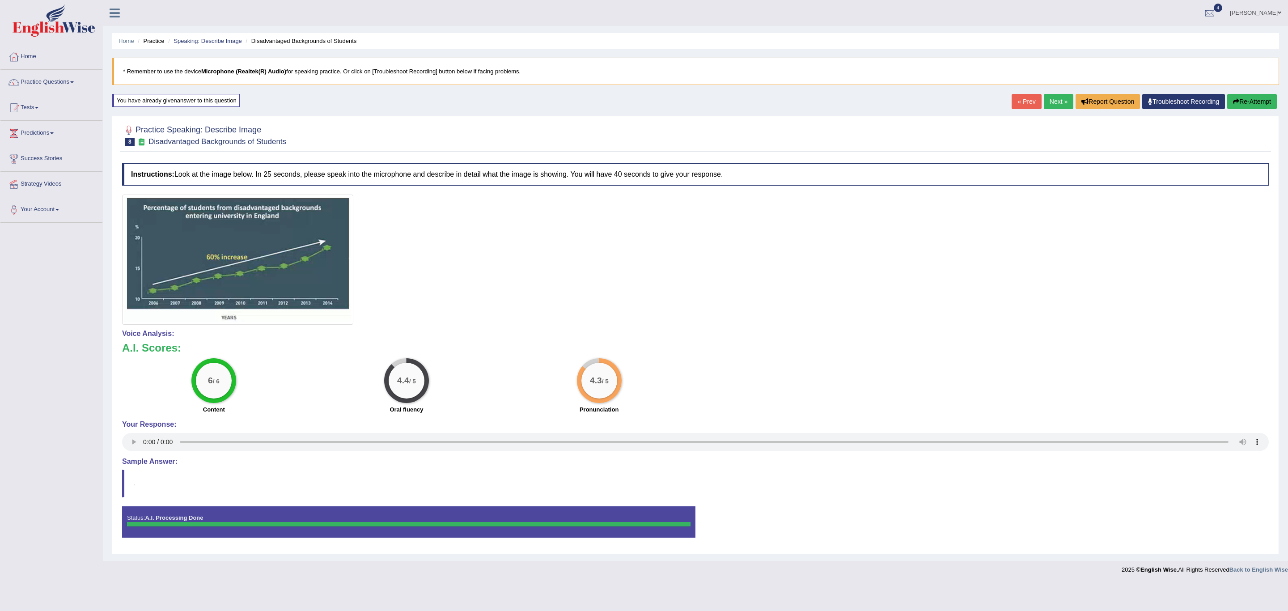
click at [1046, 100] on link "Next »" at bounding box center [1059, 101] width 30 height 15
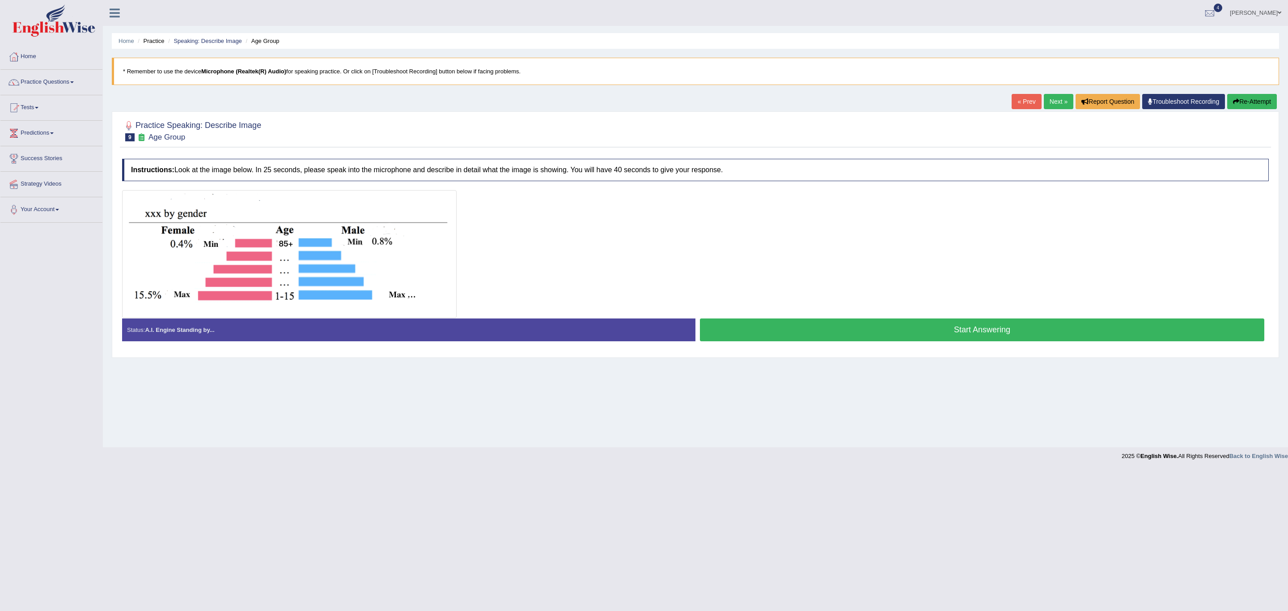
click at [862, 330] on button "Start Answering" at bounding box center [982, 329] width 564 height 23
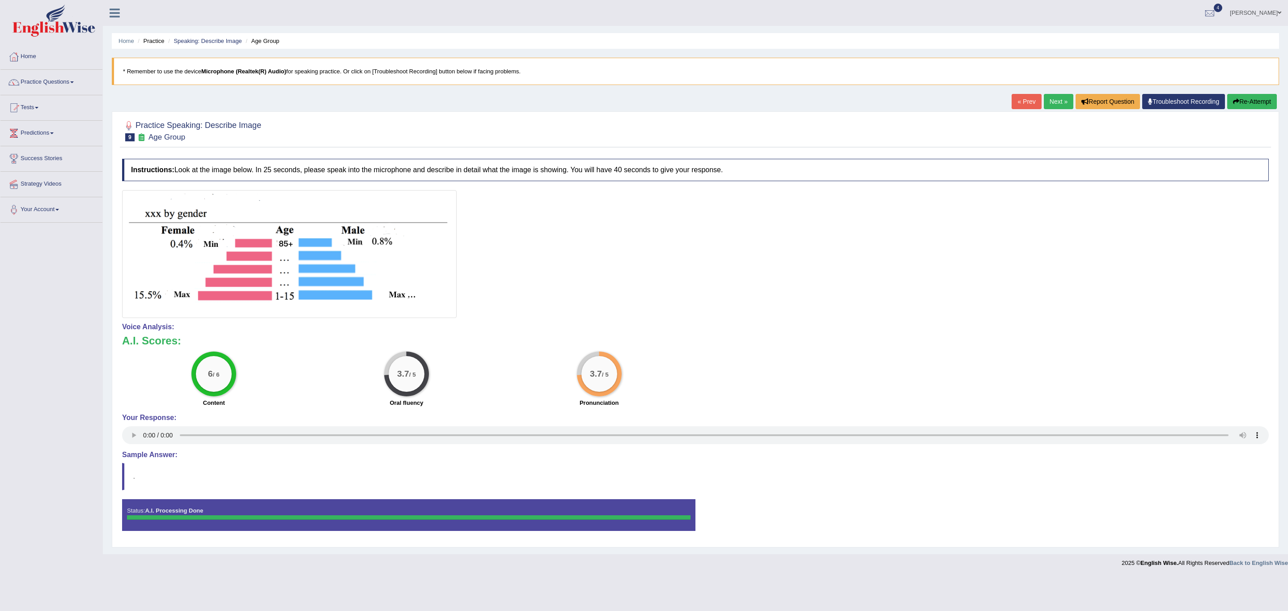
click at [1044, 103] on link "Next »" at bounding box center [1059, 101] width 30 height 15
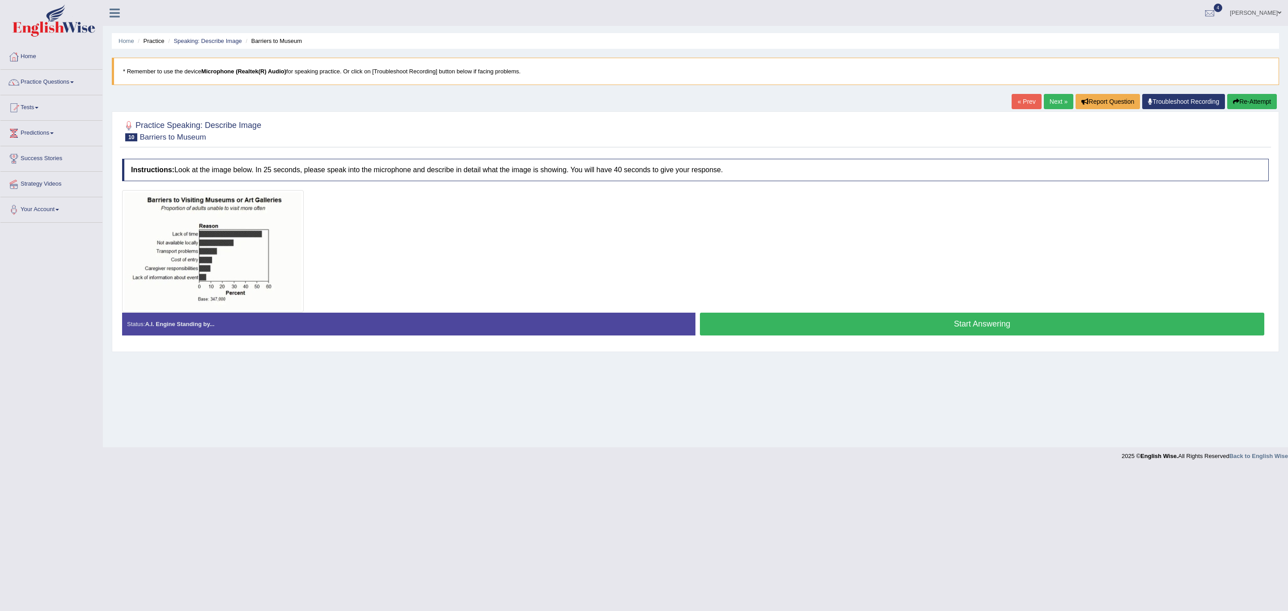
click at [772, 325] on button "Start Answering" at bounding box center [982, 324] width 564 height 23
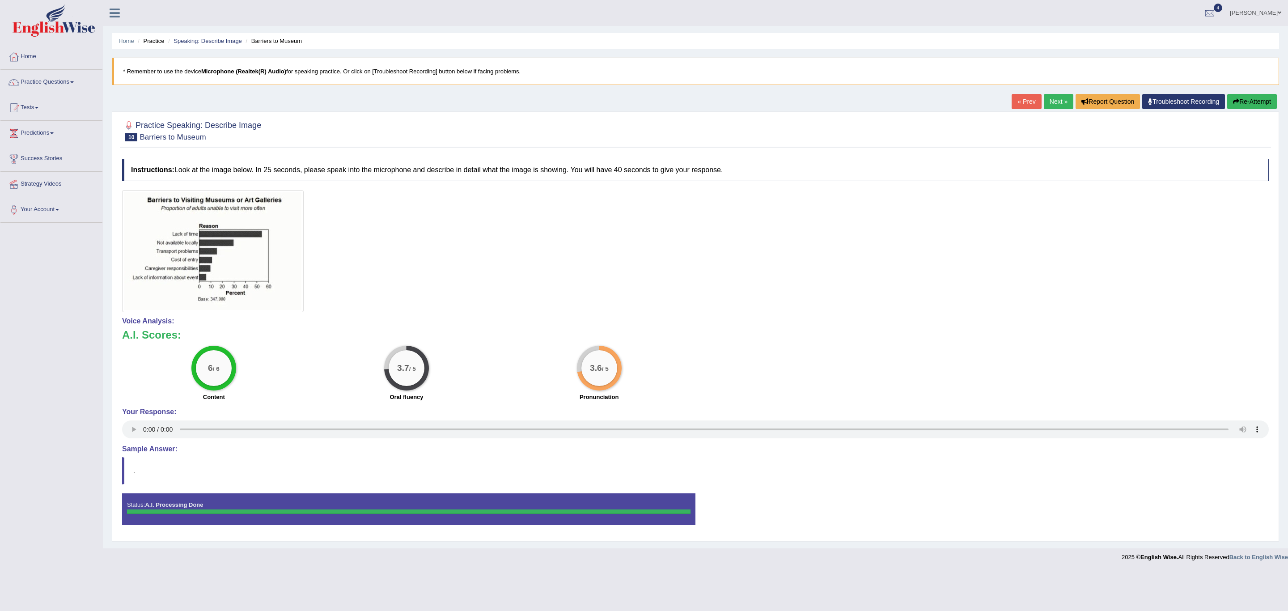
click at [1260, 104] on button "Re-Attempt" at bounding box center [1252, 101] width 50 height 15
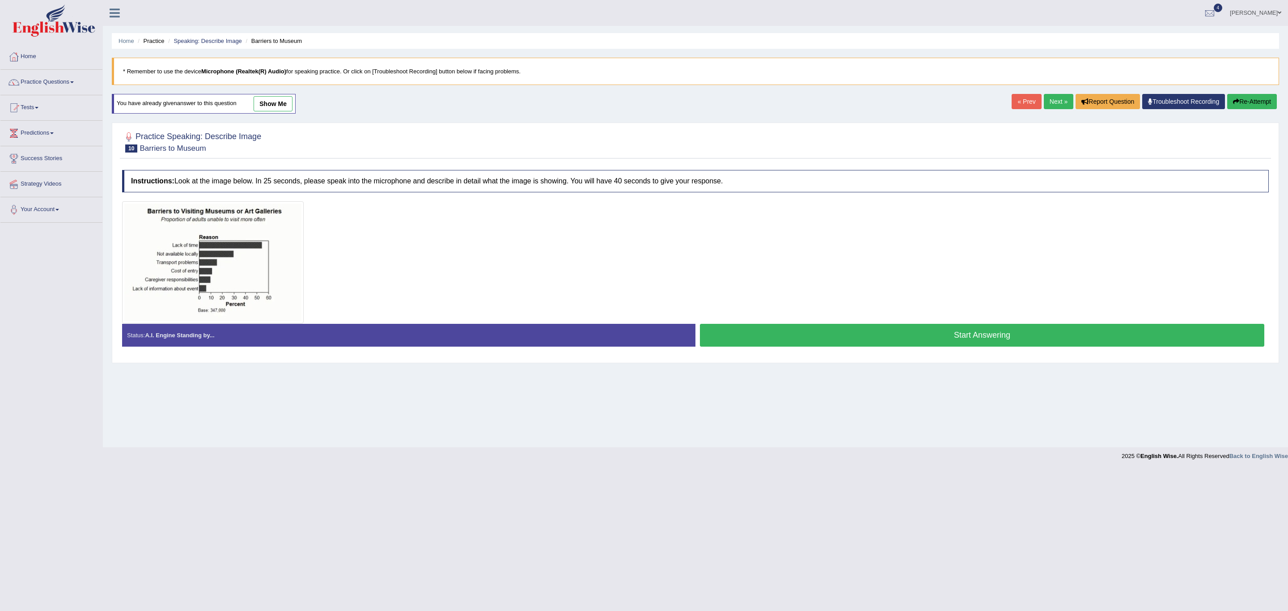
click at [809, 343] on button "Start Answering" at bounding box center [982, 335] width 564 height 23
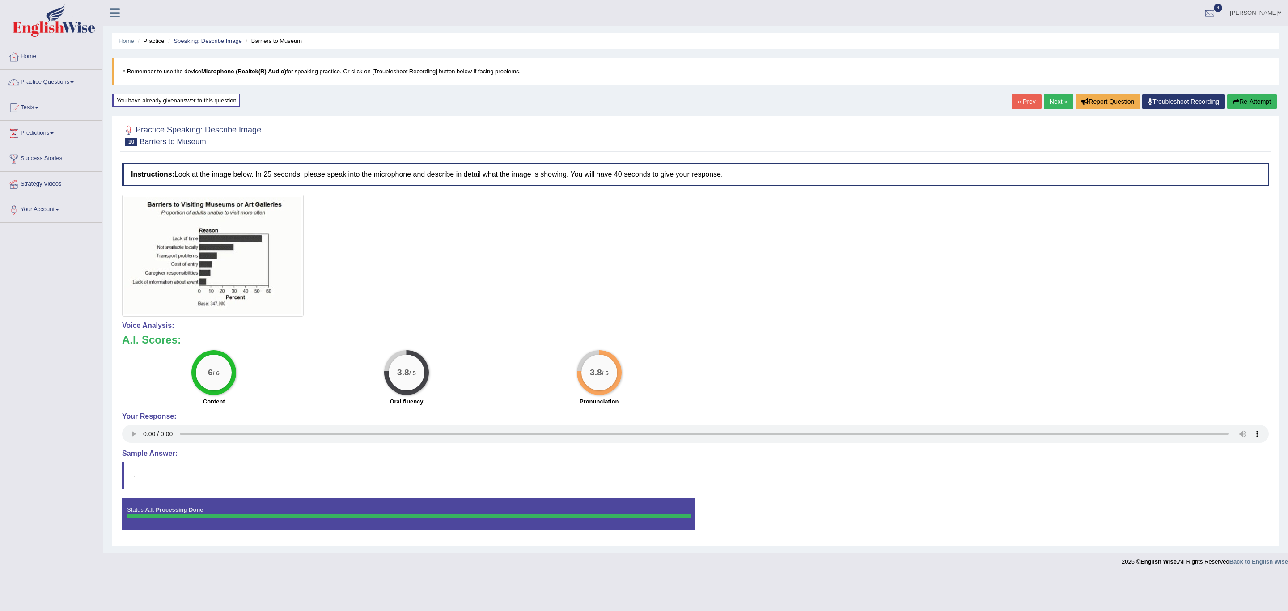
click at [1052, 105] on link "Next »" at bounding box center [1059, 101] width 30 height 15
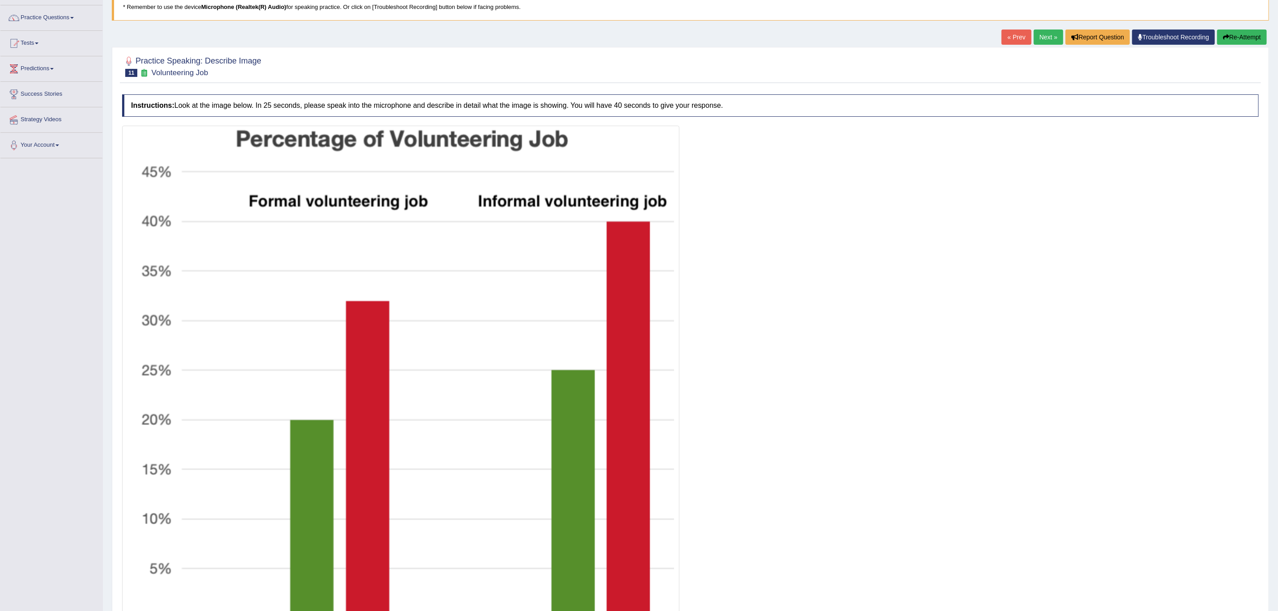
scroll to position [134, 0]
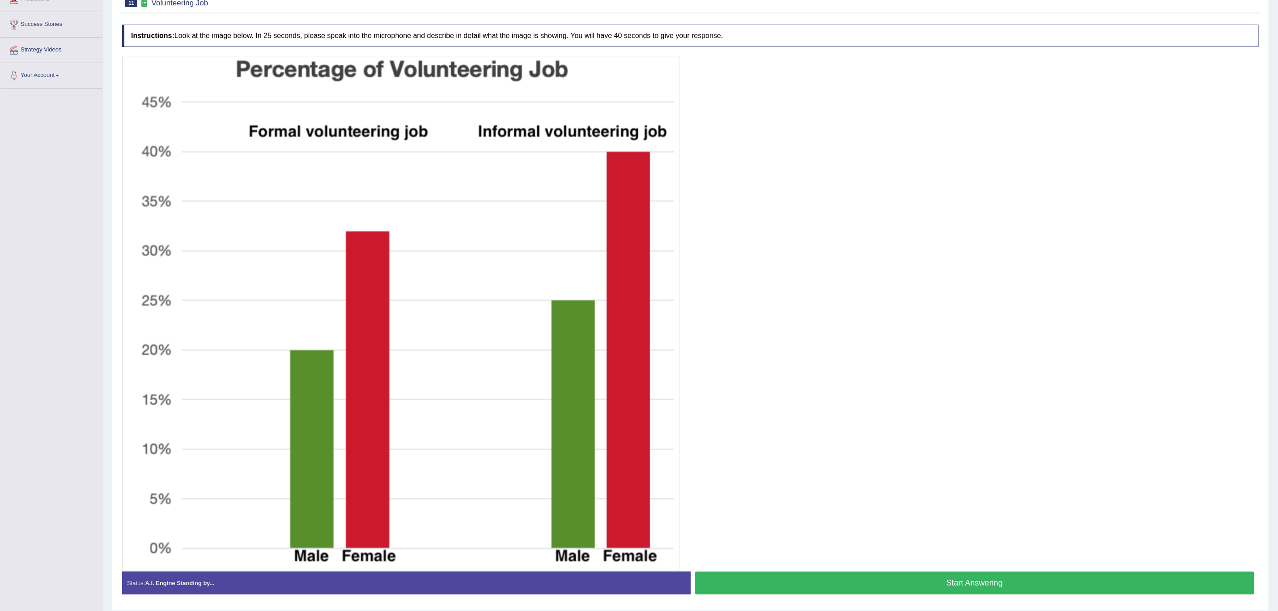
click at [824, 577] on button "Start Answering" at bounding box center [974, 583] width 559 height 23
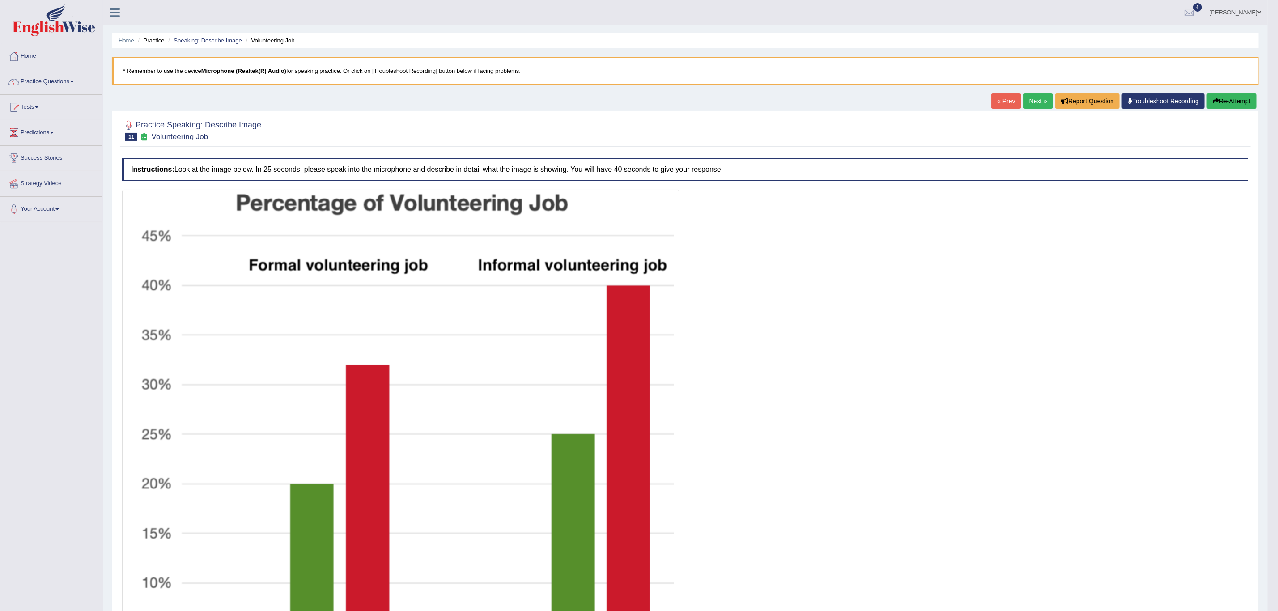
scroll to position [0, 0]
click at [1228, 99] on button "Re-Attempt" at bounding box center [1232, 101] width 50 height 15
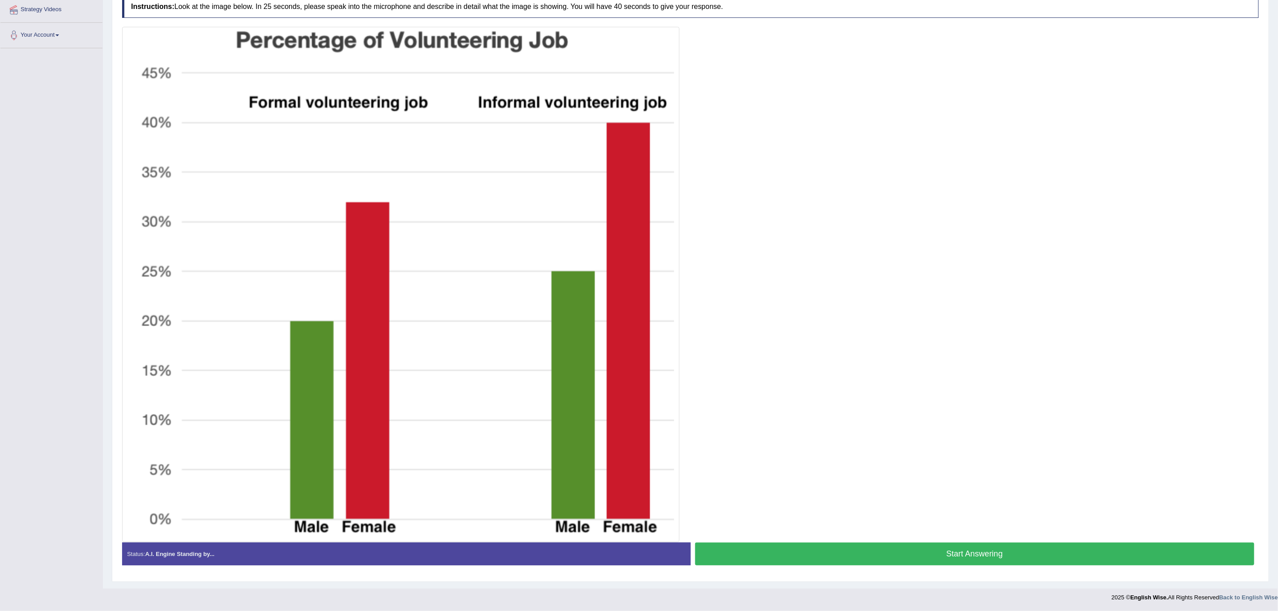
click at [757, 555] on button "Start Answering" at bounding box center [974, 553] width 559 height 23
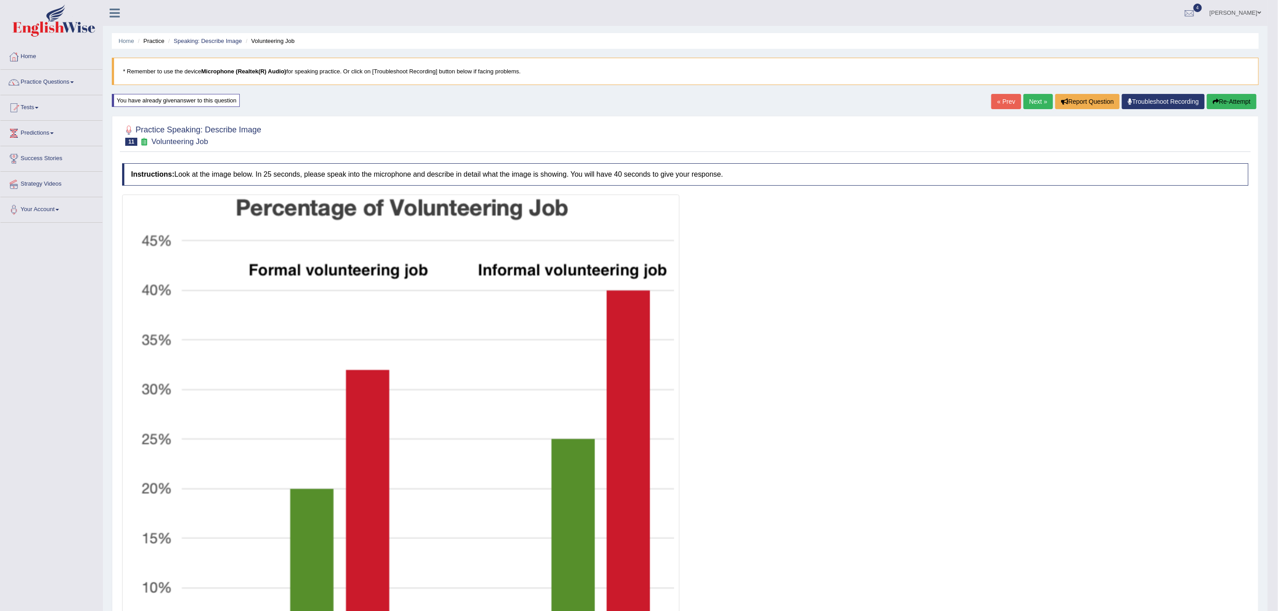
click at [1034, 101] on link "Next »" at bounding box center [1038, 101] width 30 height 15
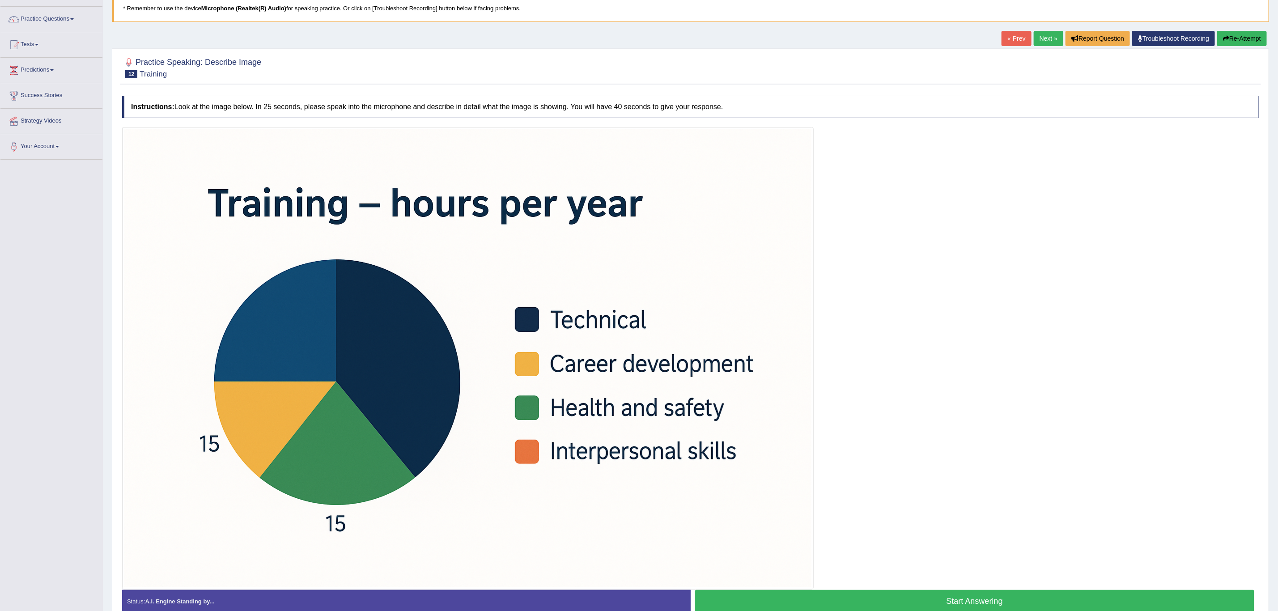
scroll to position [113, 0]
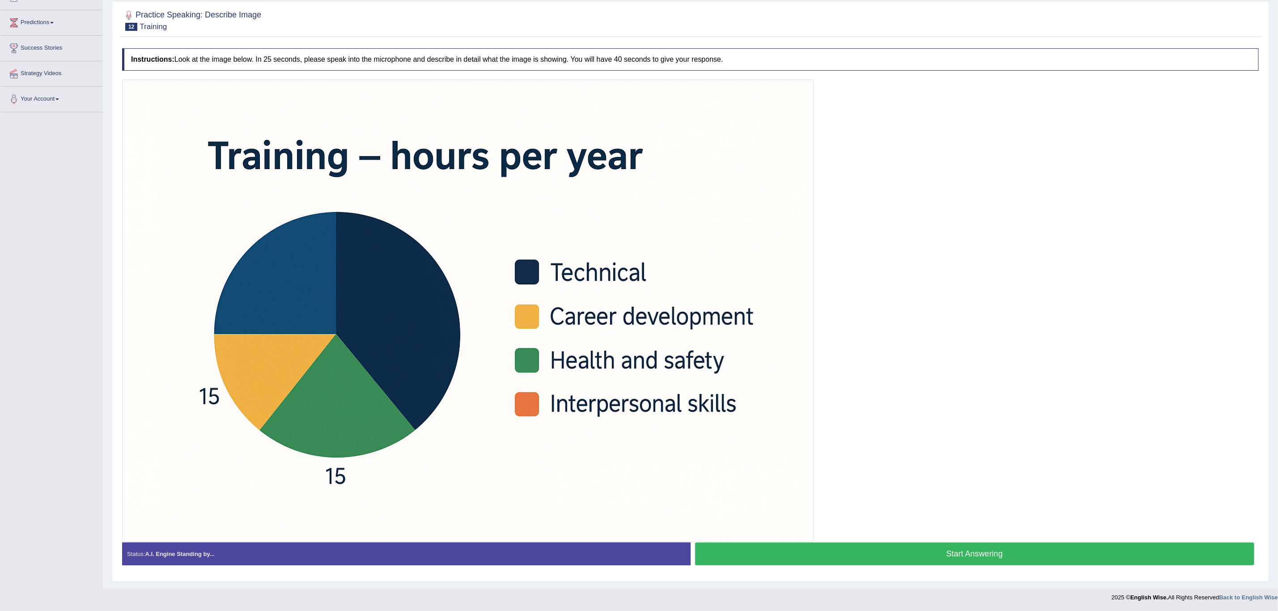
click at [895, 556] on button "Start Answering" at bounding box center [974, 553] width 559 height 23
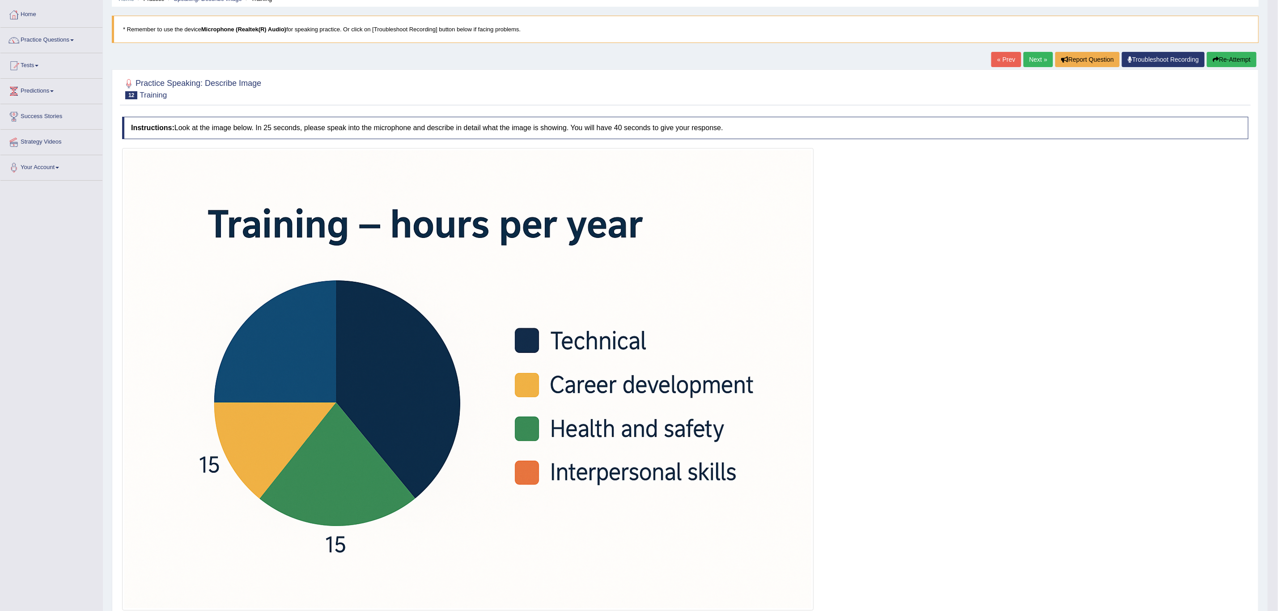
scroll to position [41, 0]
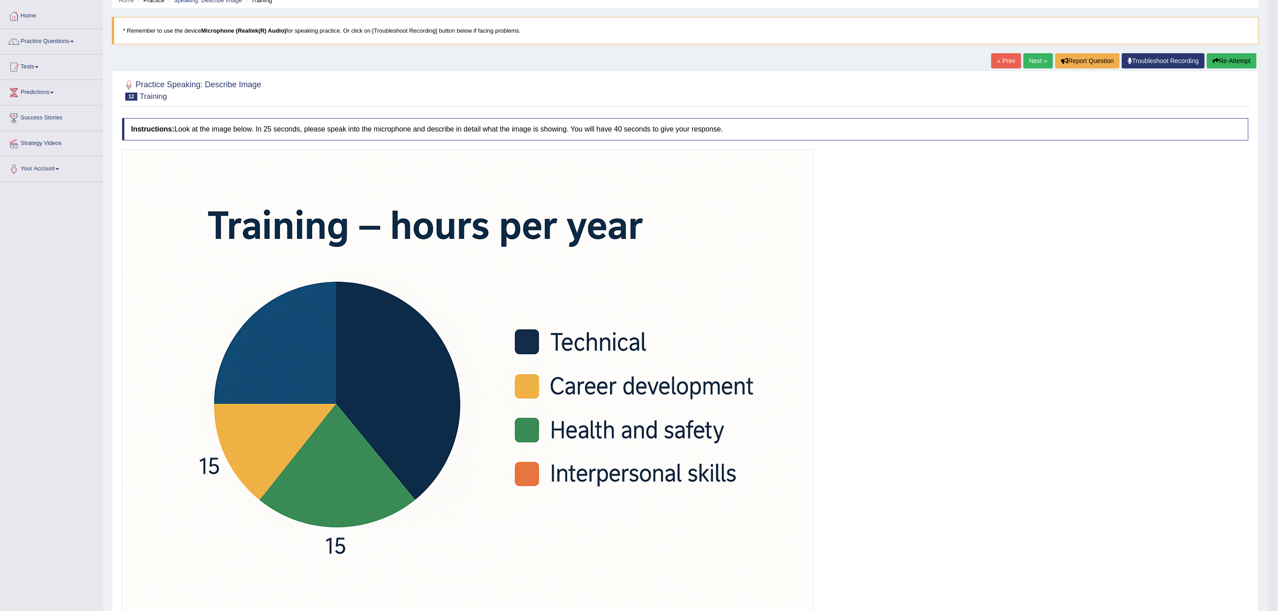
drag, startPoint x: 1229, startPoint y: 61, endPoint x: 1226, endPoint y: 64, distance: 4.8
click at [1229, 61] on button "Re-Attempt" at bounding box center [1232, 60] width 50 height 15
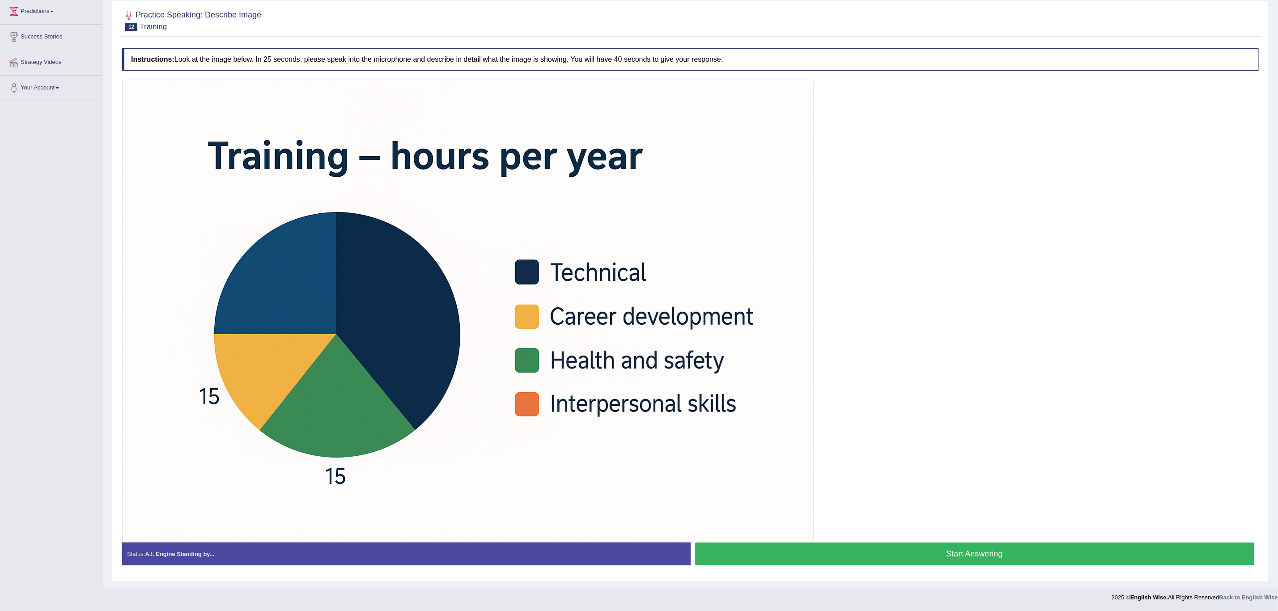
click at [902, 556] on button "Start Answering" at bounding box center [974, 553] width 559 height 23
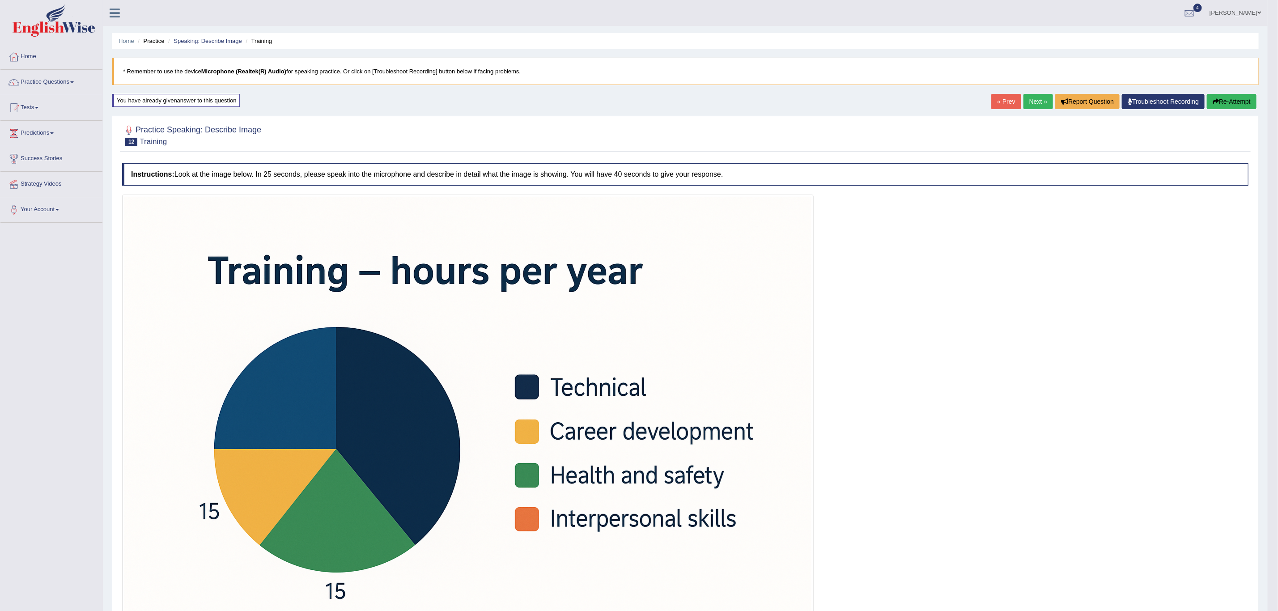
click at [1225, 107] on button "Re-Attempt" at bounding box center [1232, 101] width 50 height 15
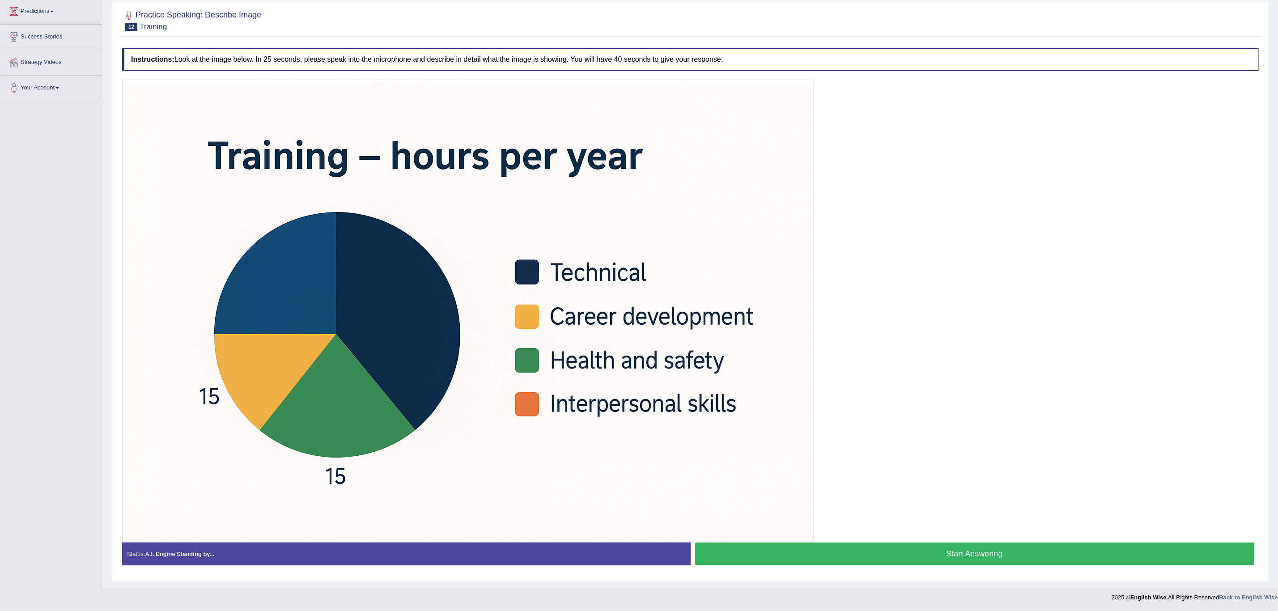
click at [863, 553] on button "Start Answering" at bounding box center [974, 553] width 559 height 23
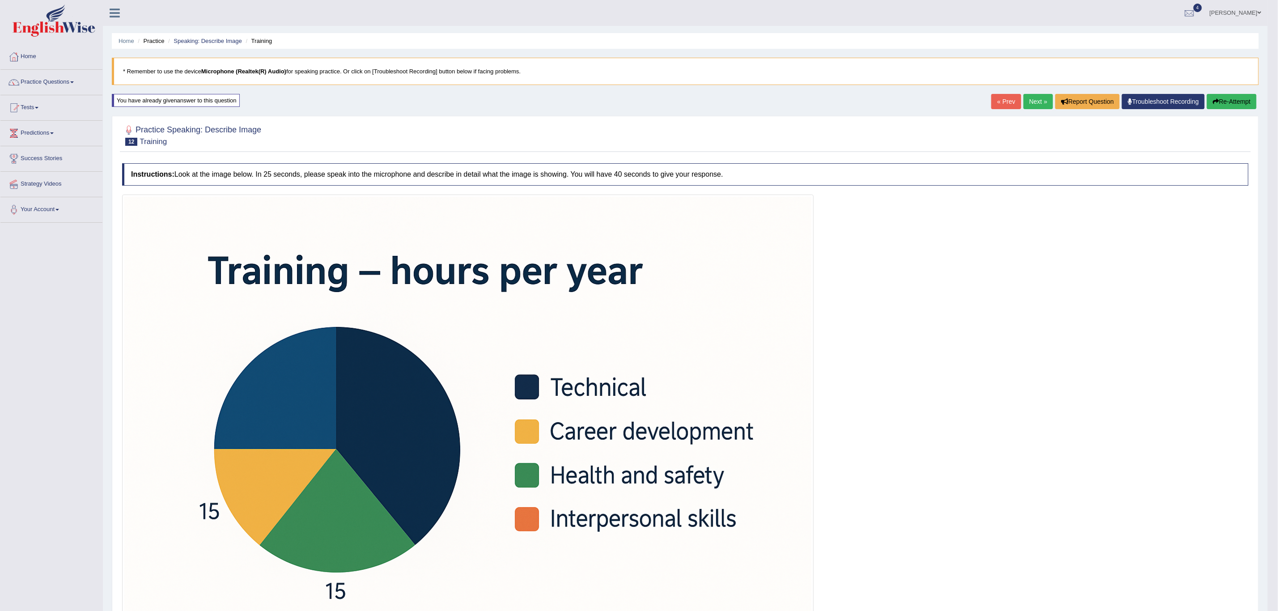
click at [1030, 102] on link "Next »" at bounding box center [1038, 101] width 30 height 15
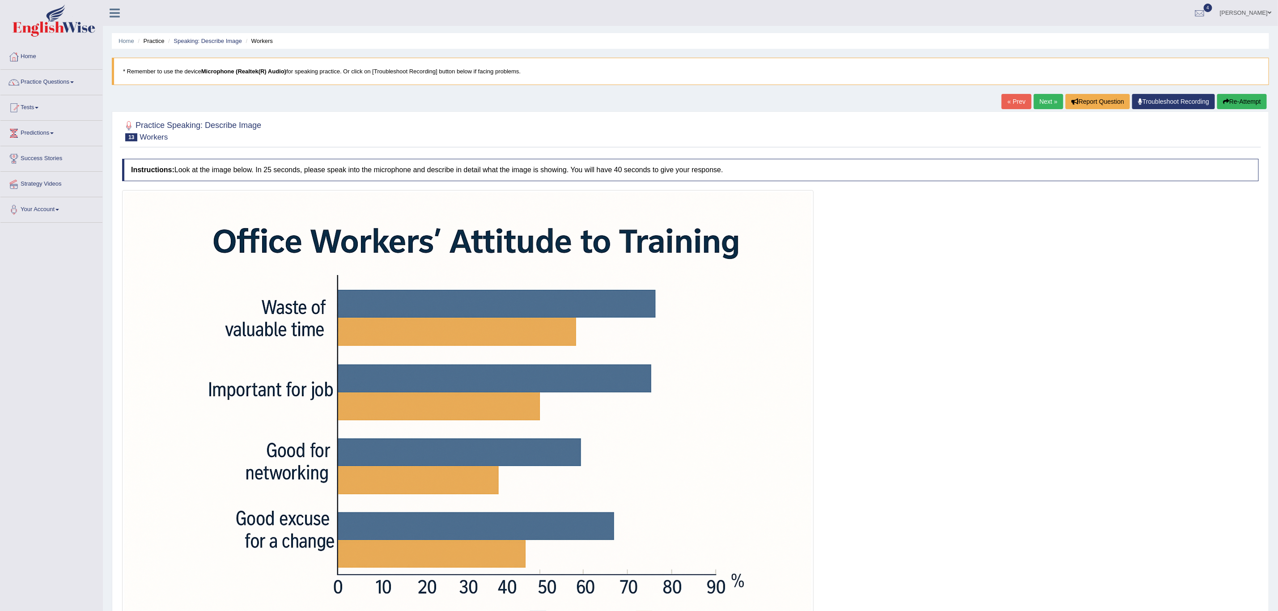
scroll to position [113, 0]
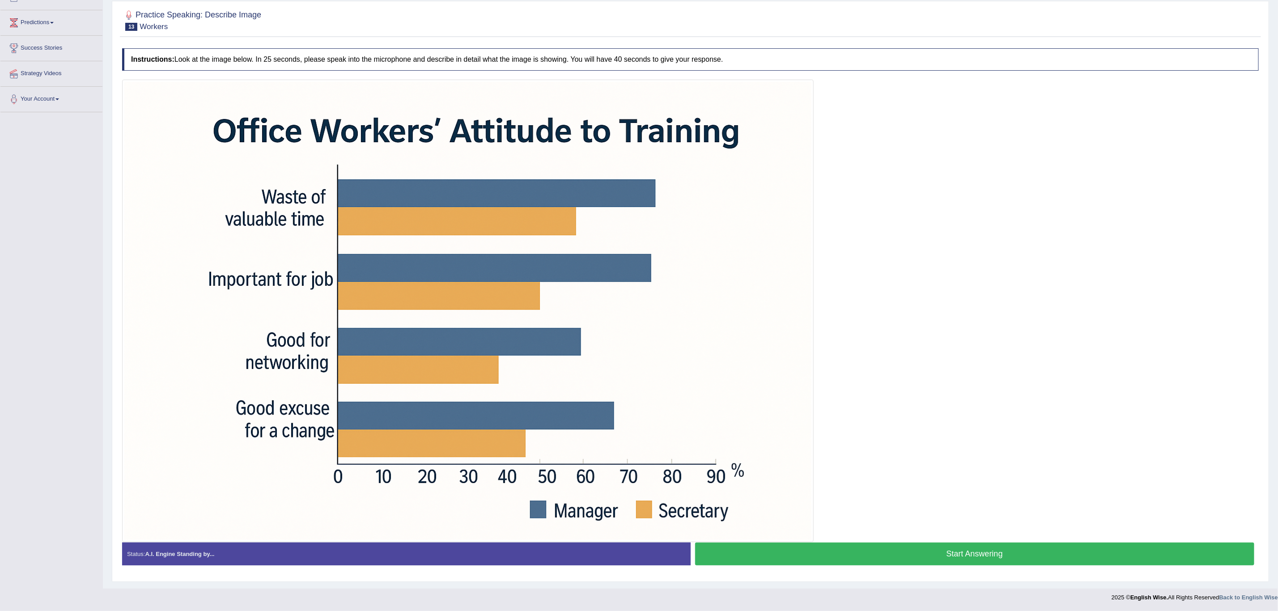
click at [792, 555] on button "Start Answering" at bounding box center [974, 553] width 559 height 23
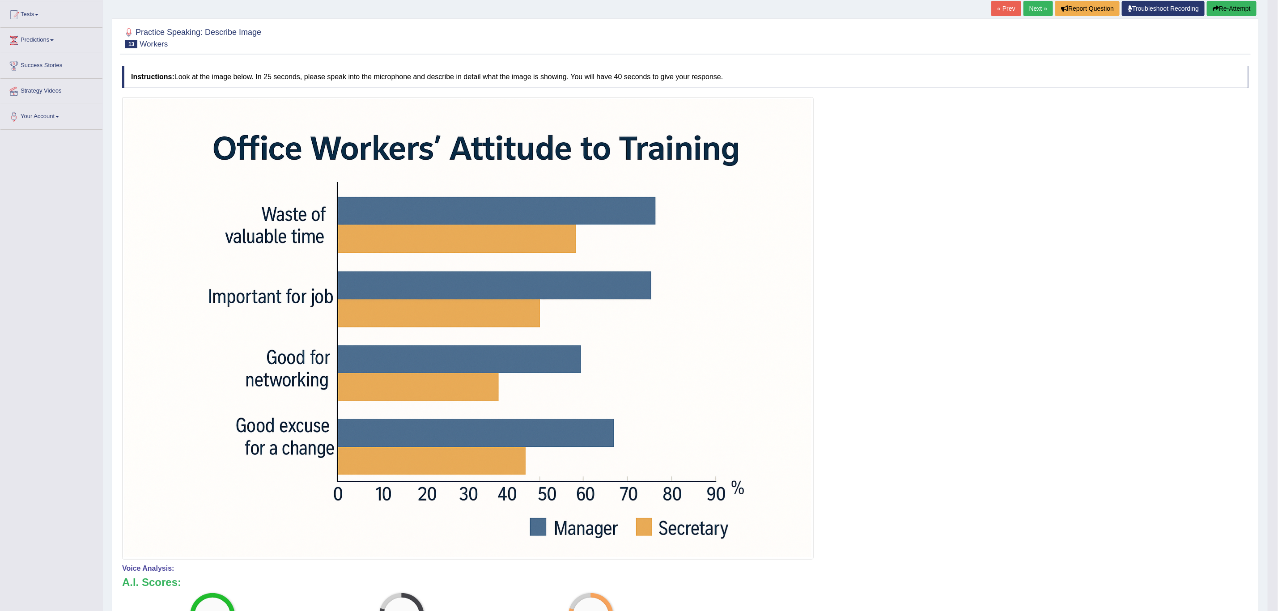
scroll to position [0, 0]
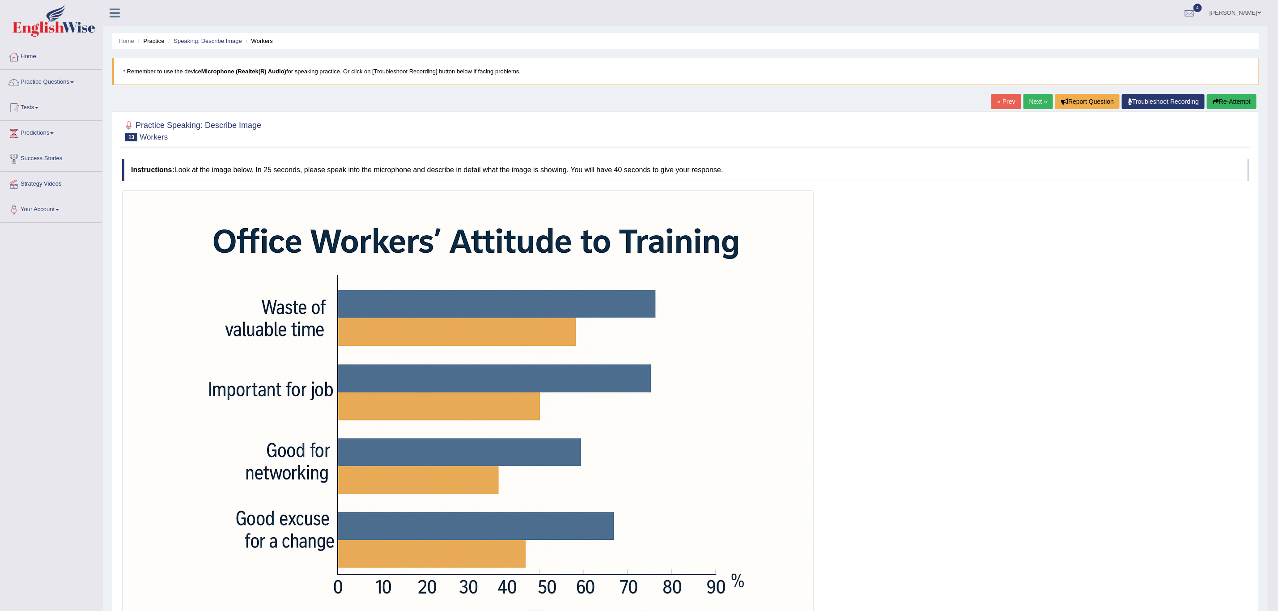
click at [1233, 105] on button "Re-Attempt" at bounding box center [1232, 101] width 50 height 15
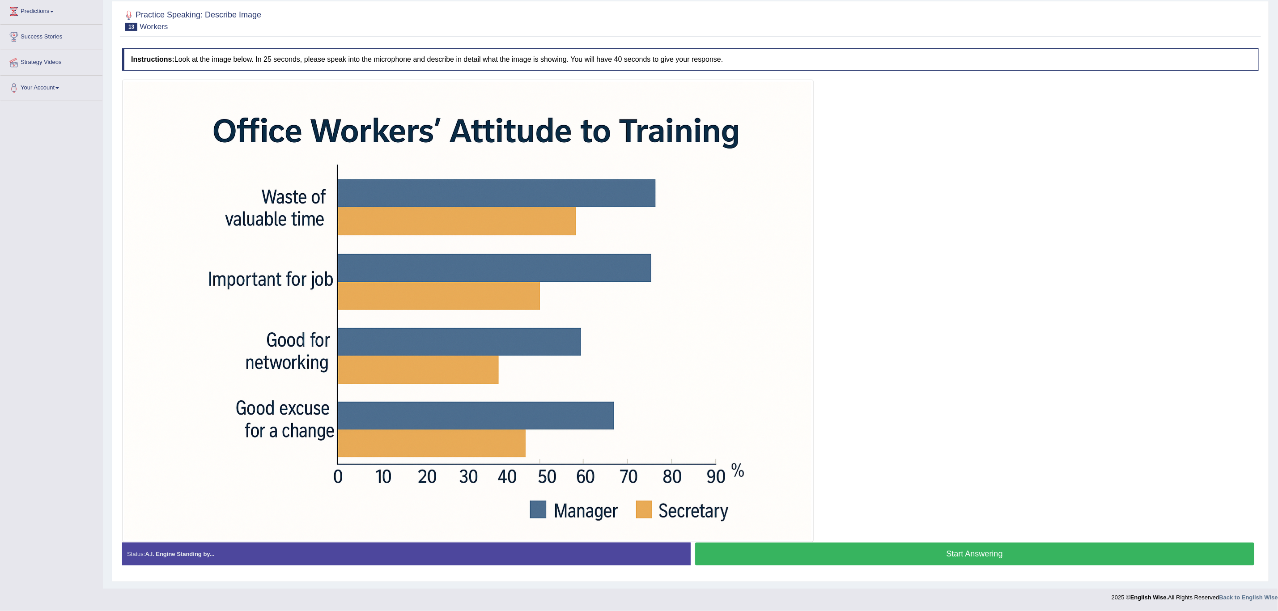
drag, startPoint x: 765, startPoint y: 549, endPoint x: 753, endPoint y: 542, distance: 13.6
click at [765, 551] on button "Start Answering" at bounding box center [974, 553] width 559 height 23
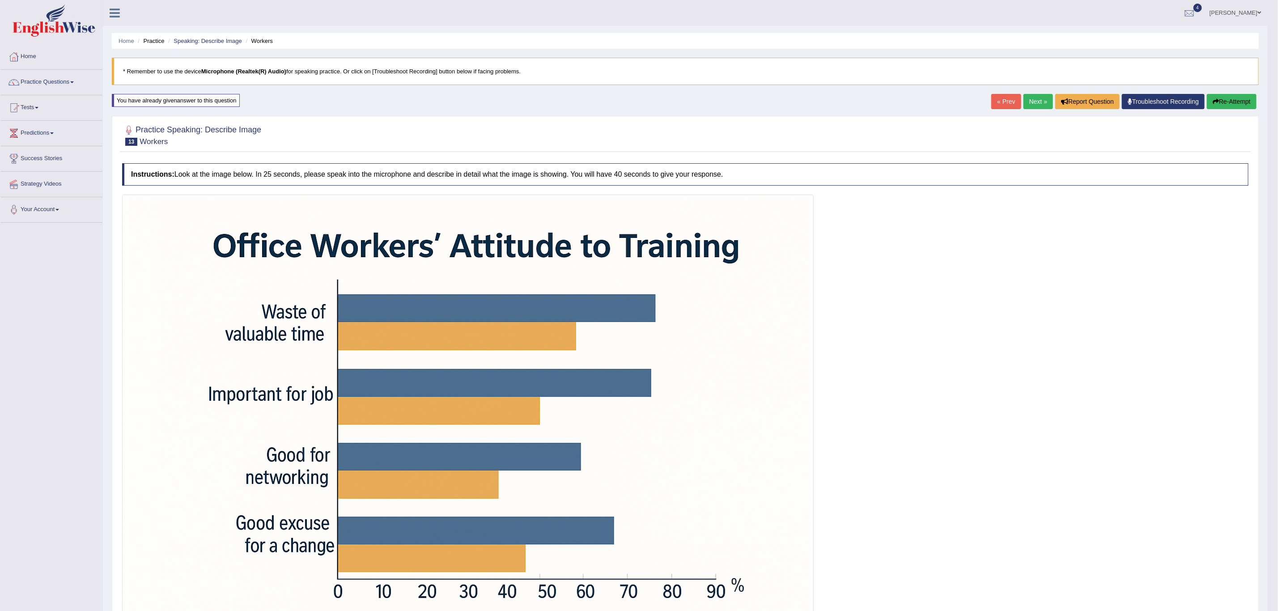
click at [1220, 105] on button "Re-Attempt" at bounding box center [1232, 101] width 50 height 15
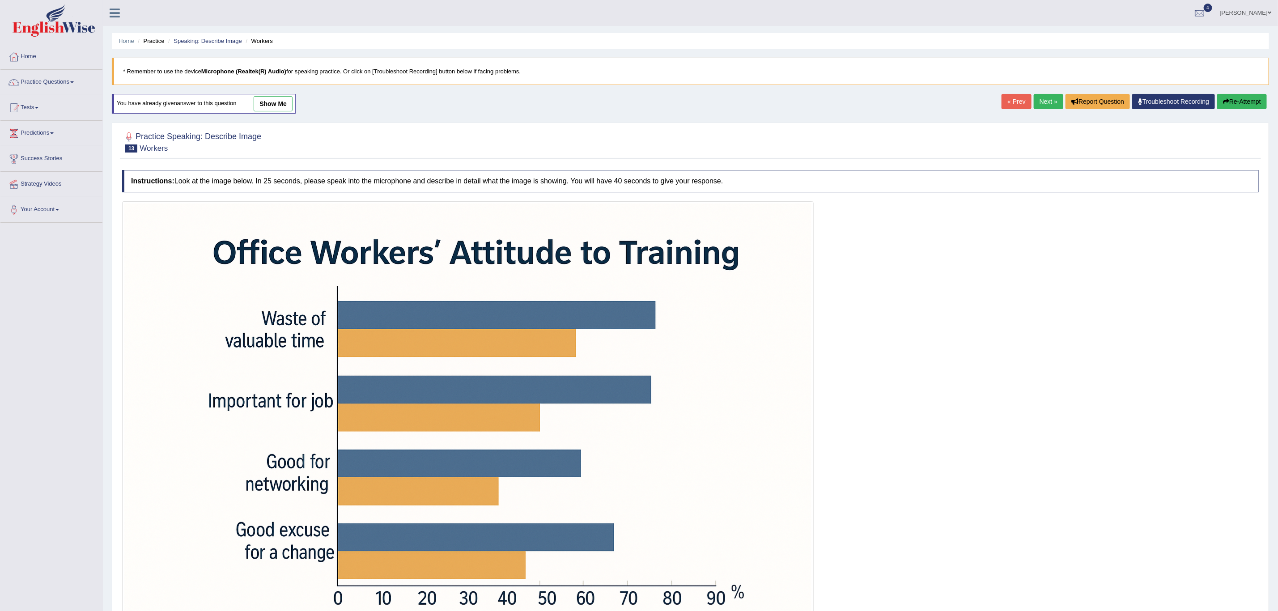
scroll to position [125, 0]
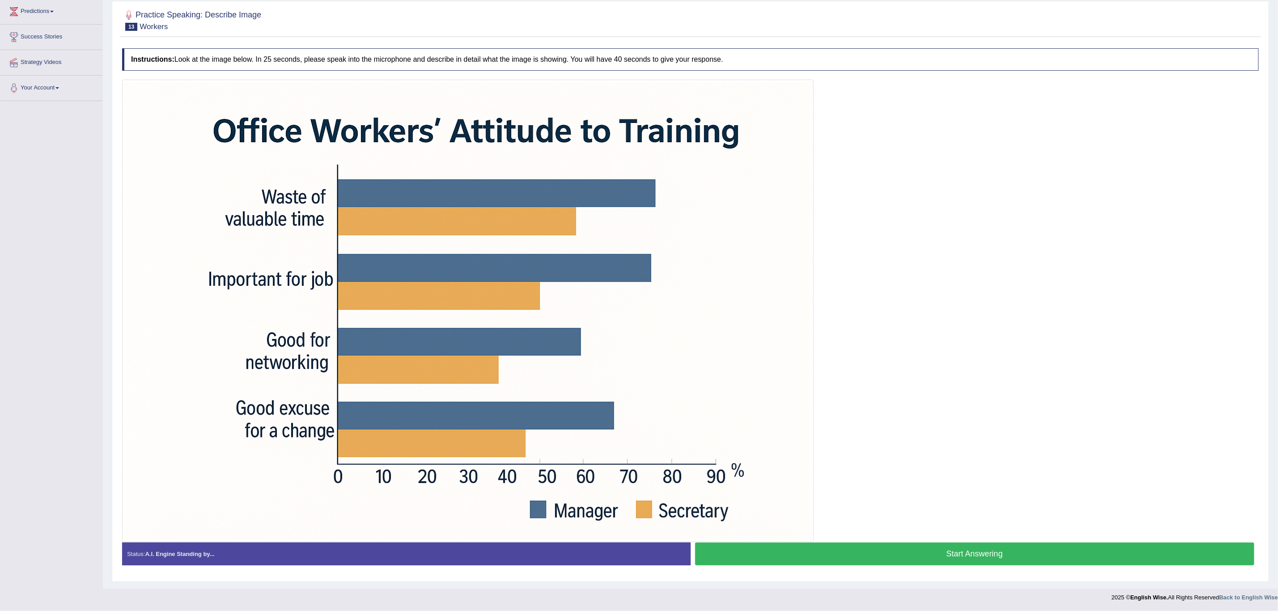
click at [858, 553] on button "Start Answering" at bounding box center [974, 553] width 559 height 23
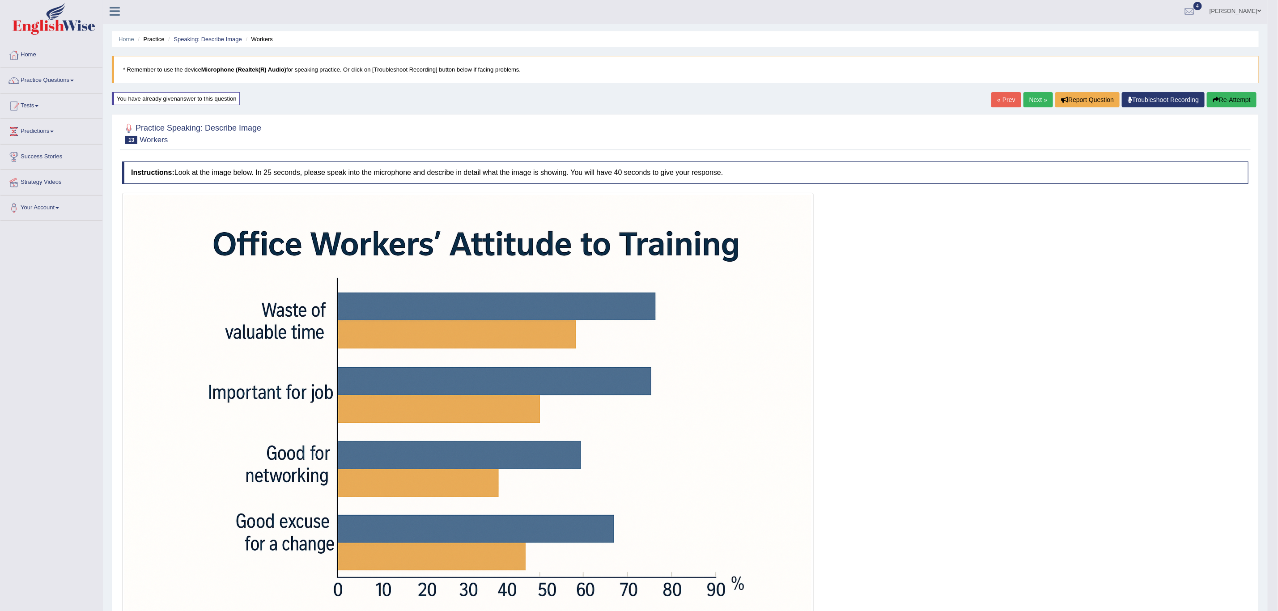
scroll to position [0, 0]
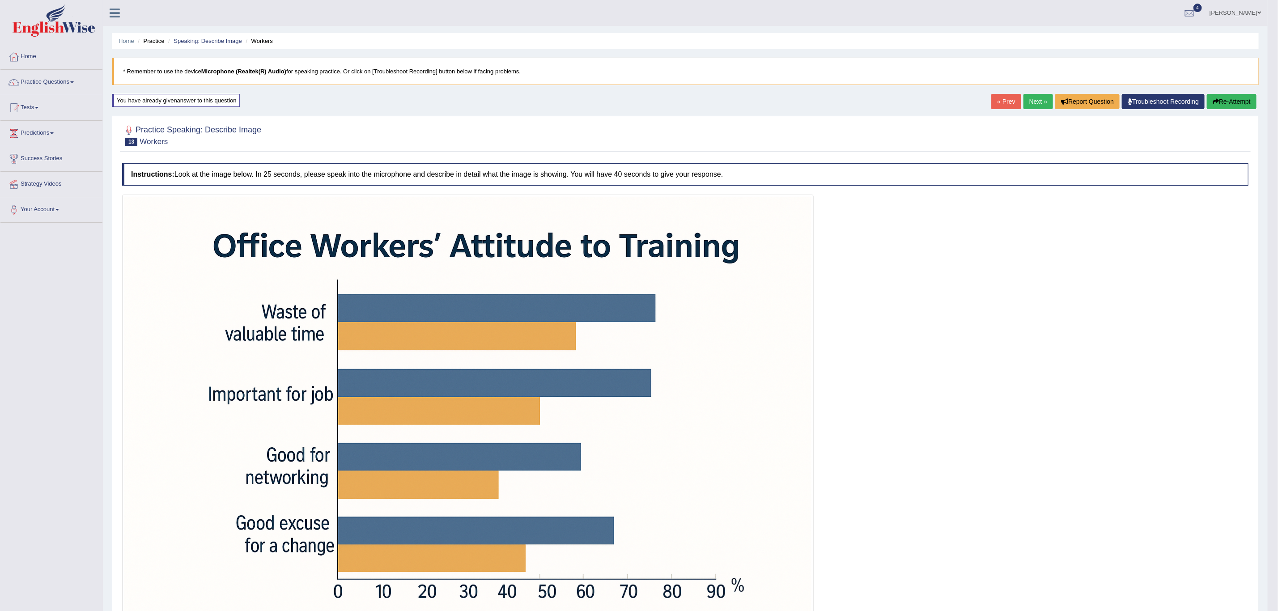
click at [1023, 100] on link "Next »" at bounding box center [1038, 101] width 30 height 15
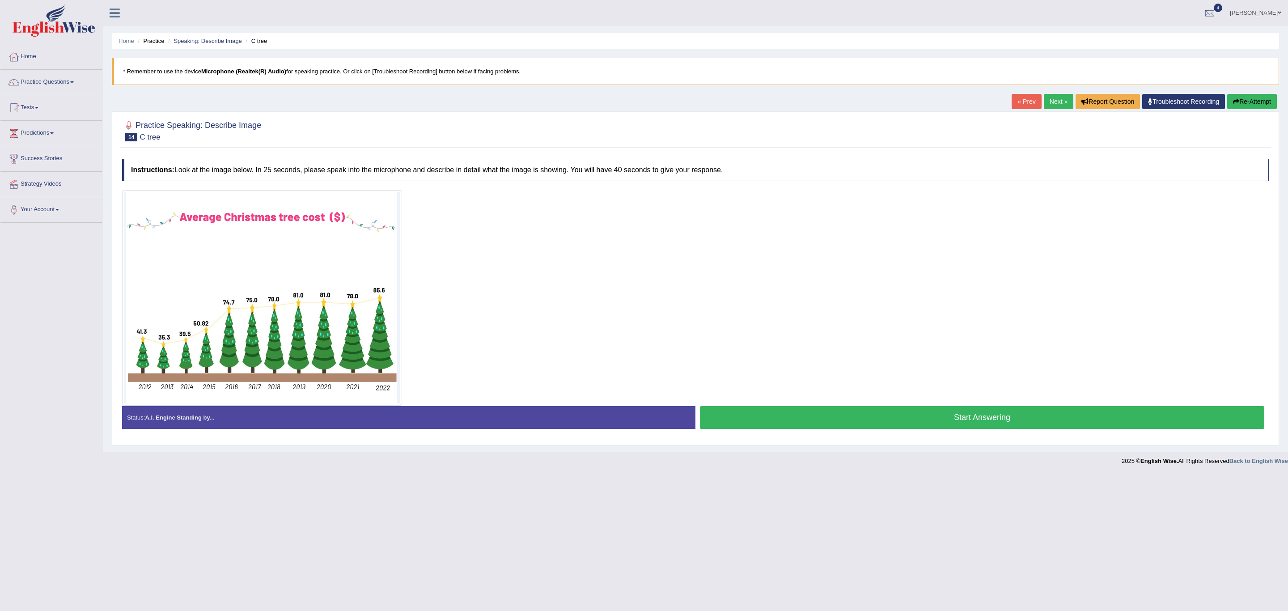
click at [801, 424] on button "Start Answering" at bounding box center [982, 417] width 564 height 23
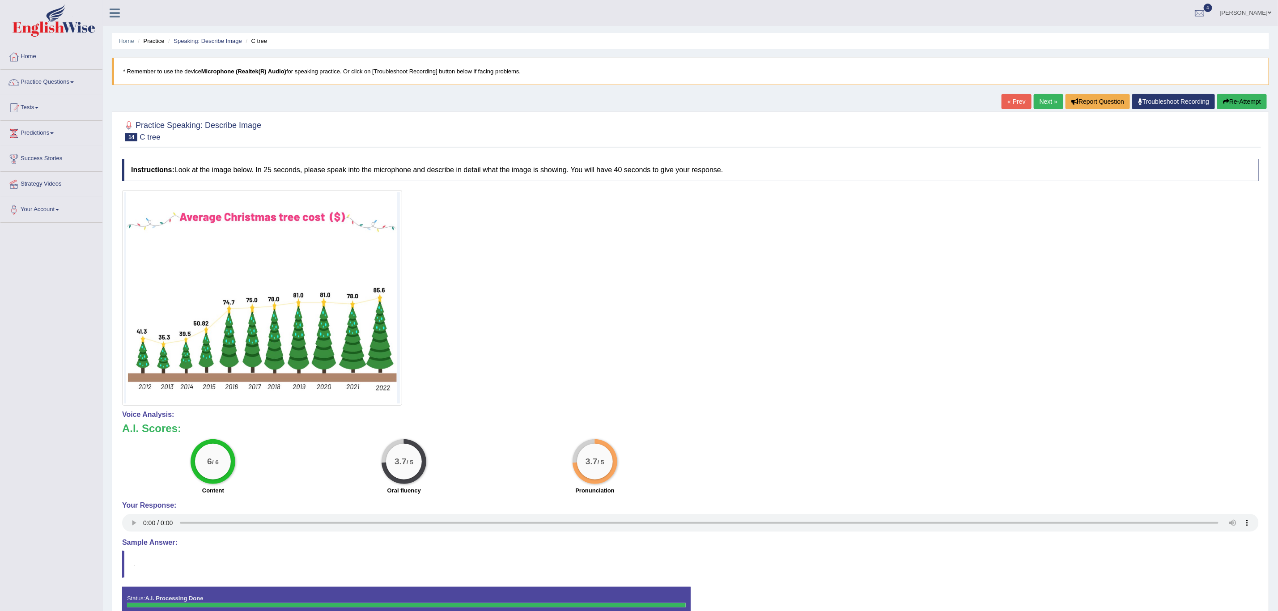
click at [1234, 98] on button "Re-Attempt" at bounding box center [1242, 101] width 50 height 15
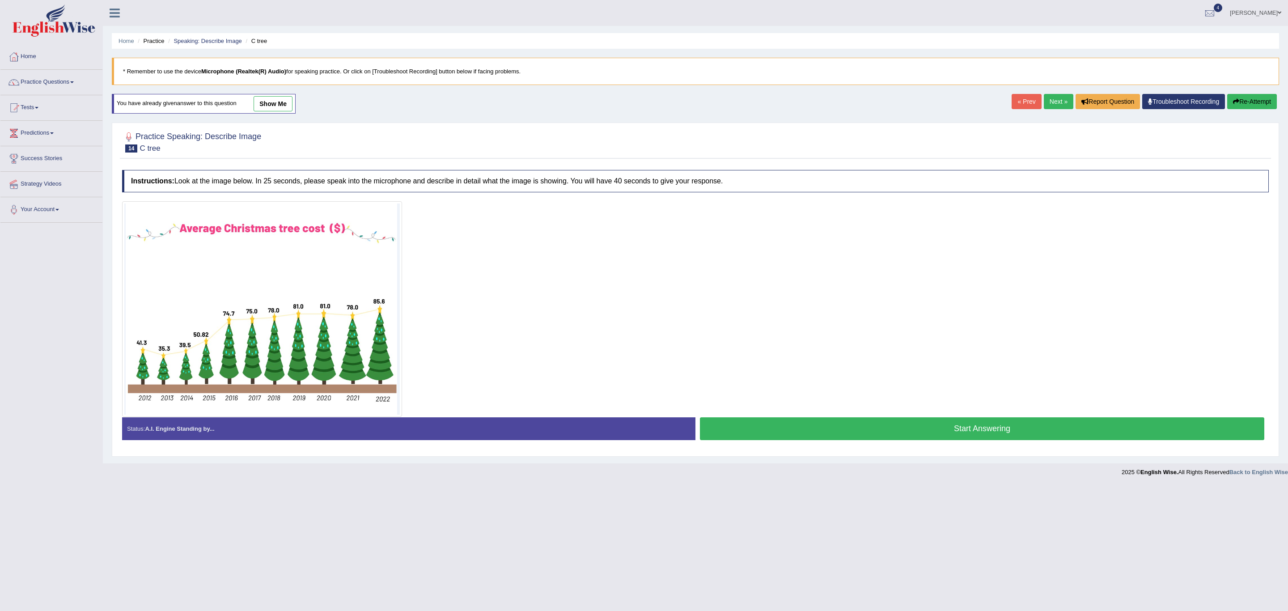
click at [891, 426] on button "Start Answering" at bounding box center [982, 428] width 564 height 23
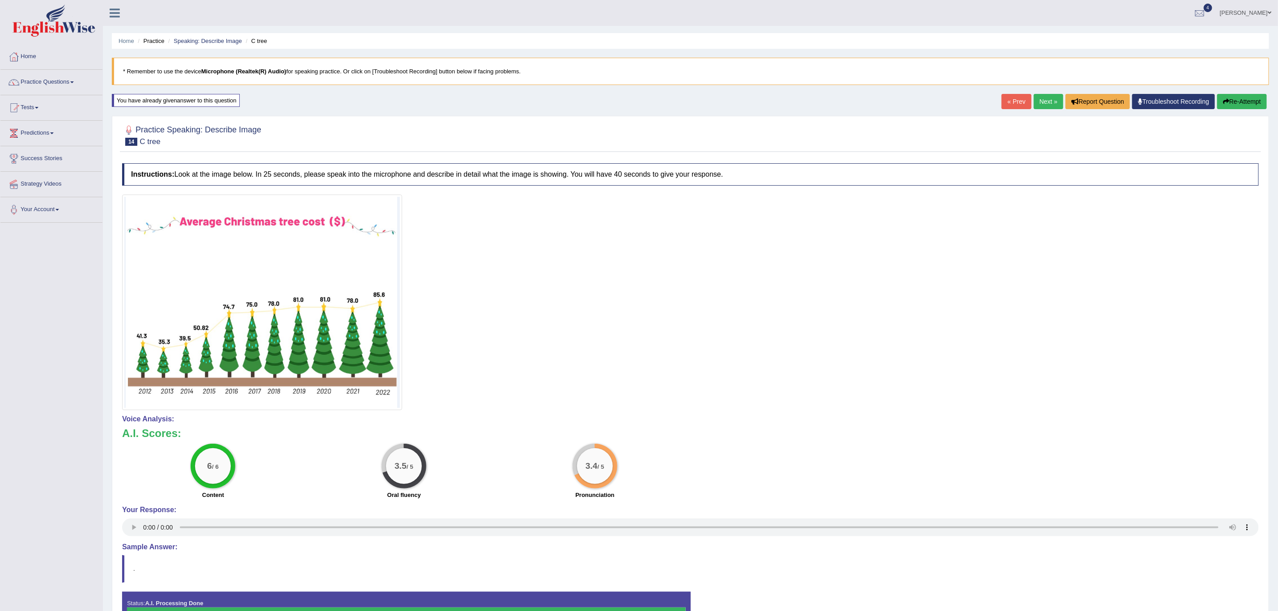
click at [1241, 105] on button "Re-Attempt" at bounding box center [1242, 101] width 50 height 15
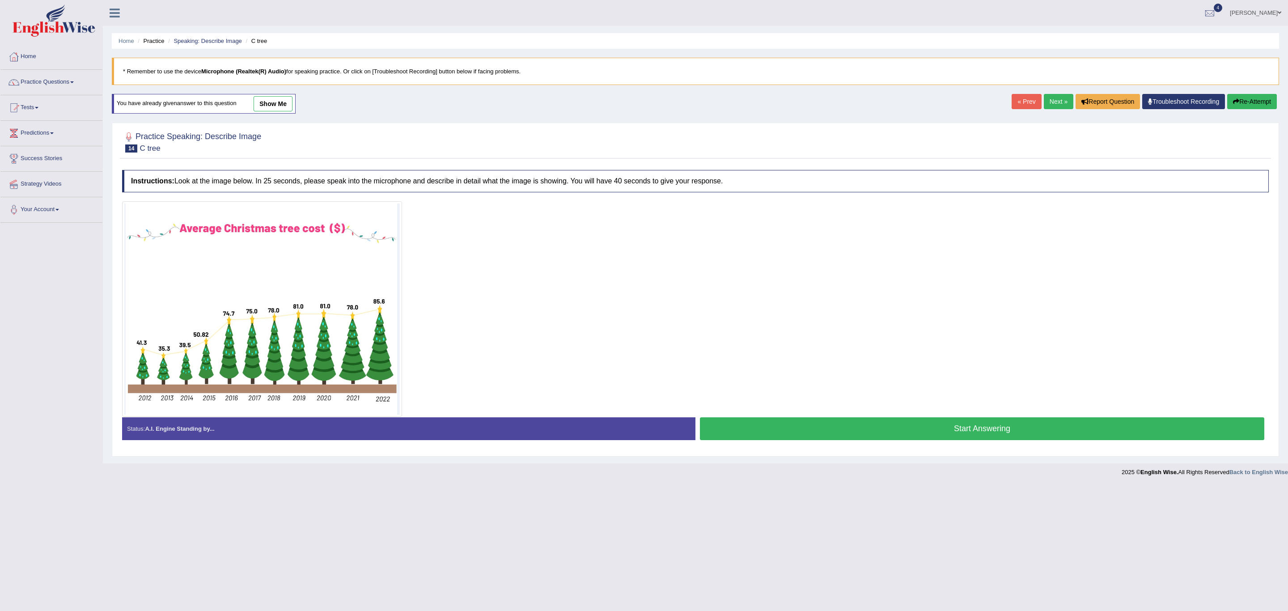
click at [891, 426] on button "Start Answering" at bounding box center [982, 428] width 564 height 23
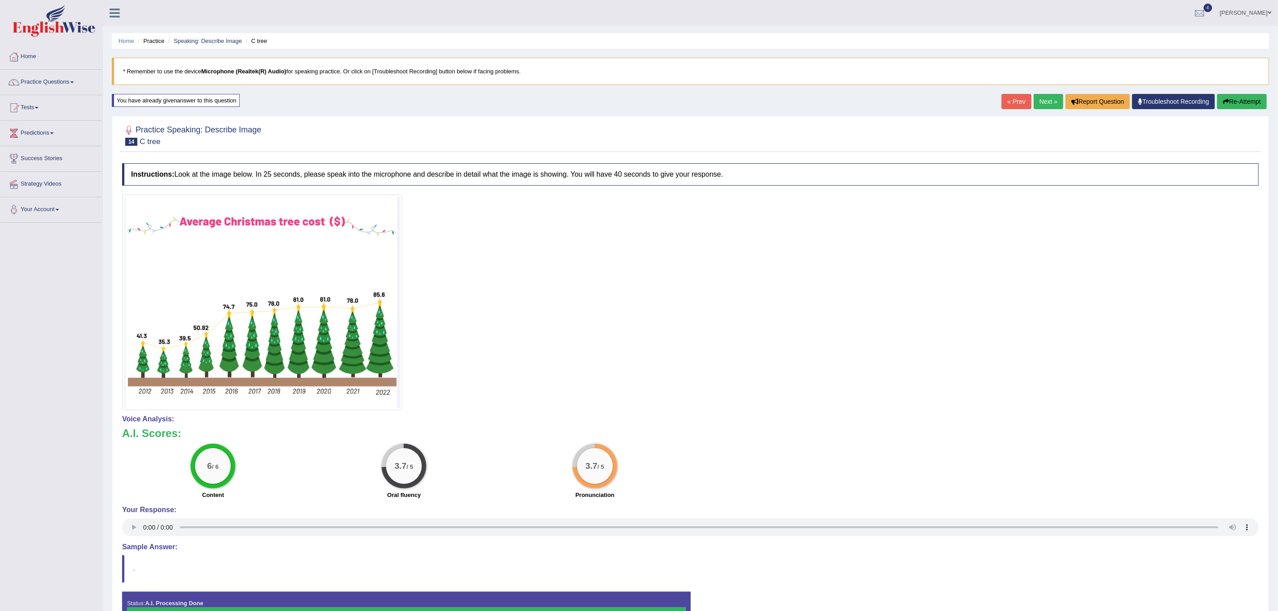
click at [1249, 102] on button "Re-Attempt" at bounding box center [1242, 101] width 50 height 15
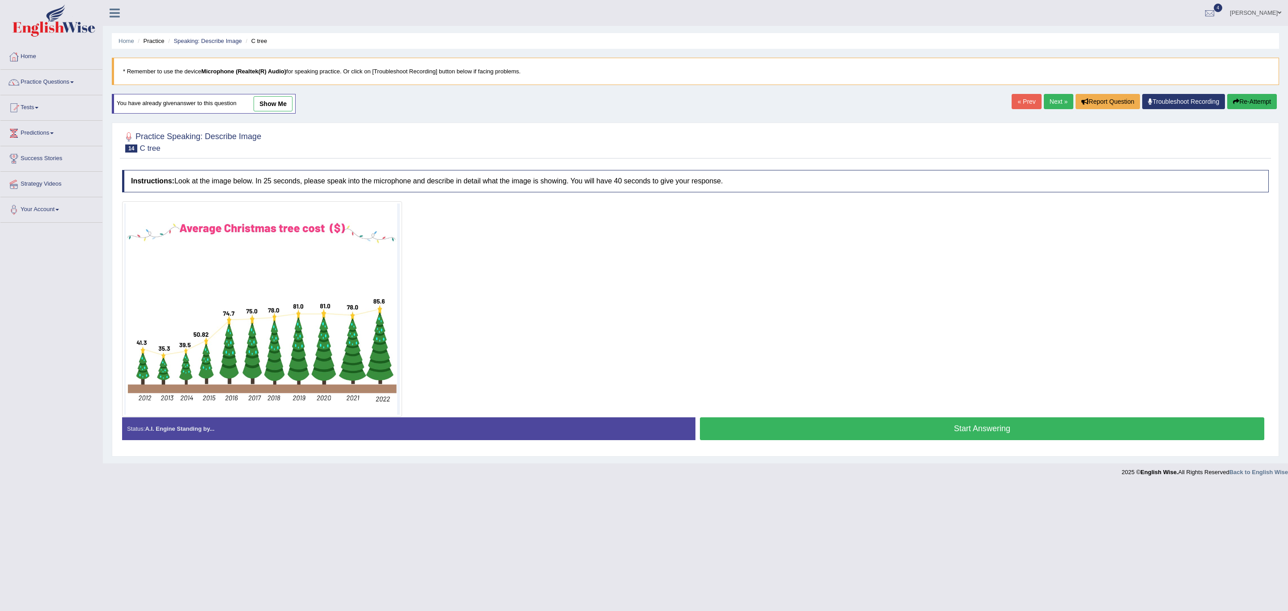
click at [808, 440] on button "Start Answering" at bounding box center [982, 428] width 564 height 23
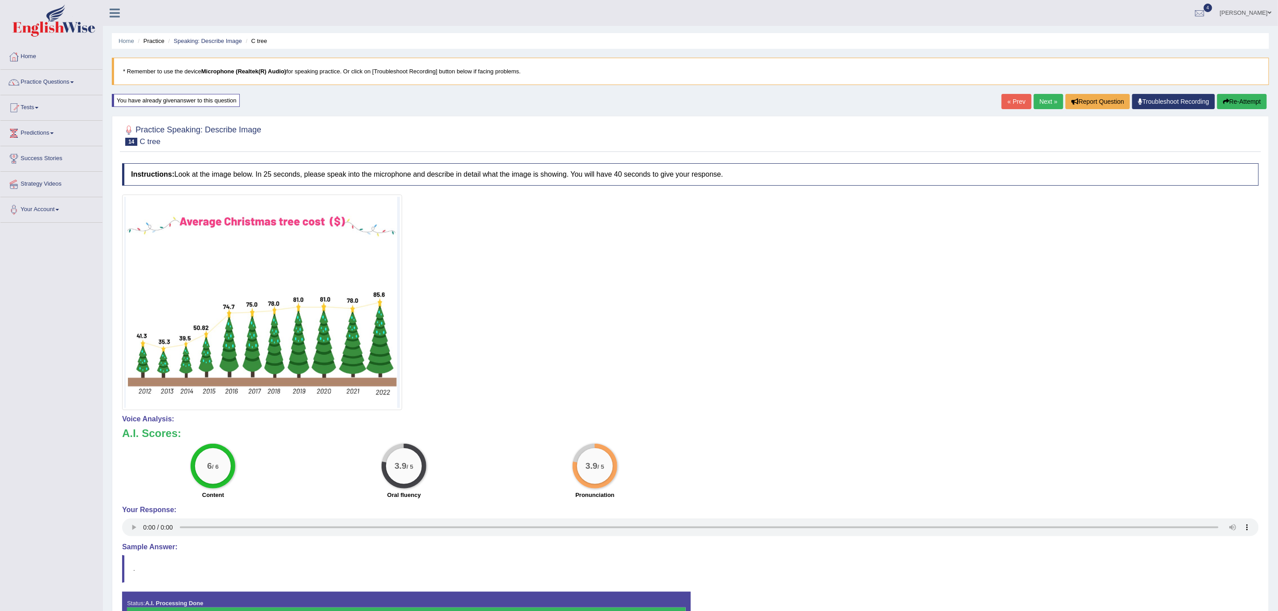
click at [1241, 102] on button "Re-Attempt" at bounding box center [1242, 101] width 50 height 15
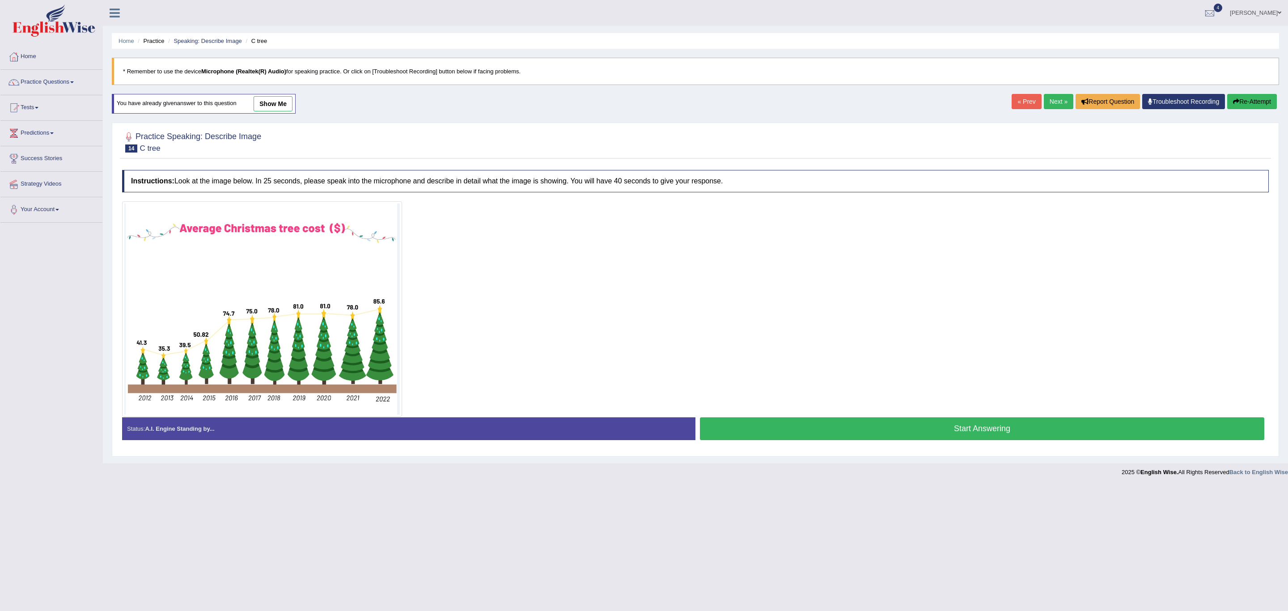
click at [857, 433] on button "Start Answering" at bounding box center [982, 428] width 564 height 23
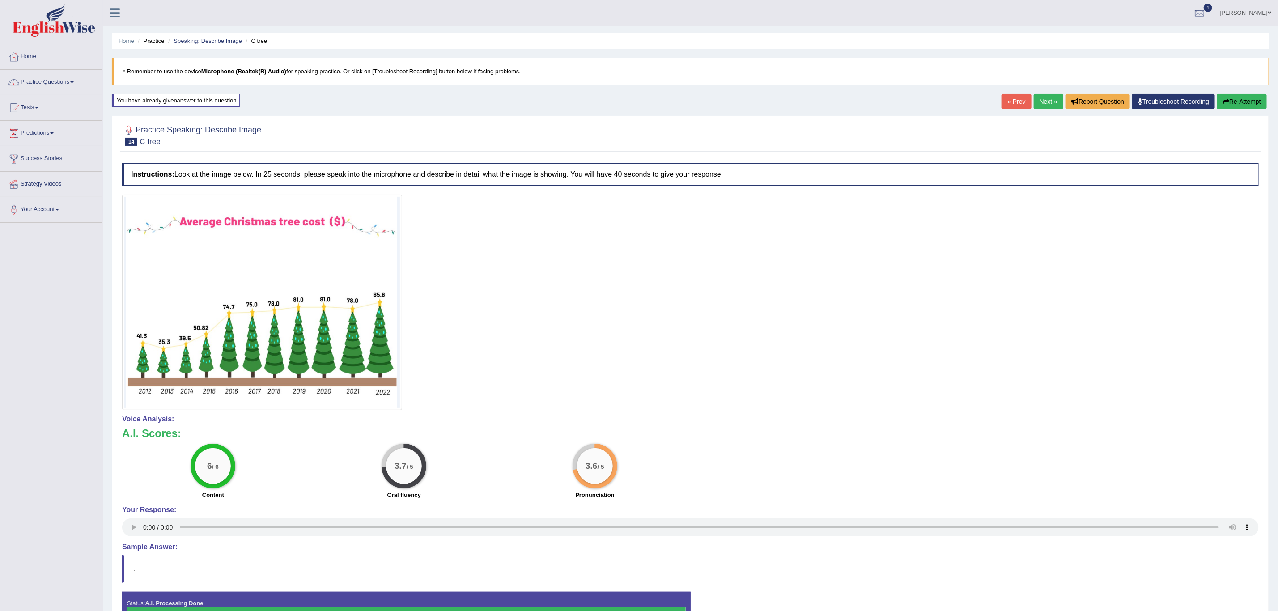
click at [1231, 102] on button "Re-Attempt" at bounding box center [1242, 101] width 50 height 15
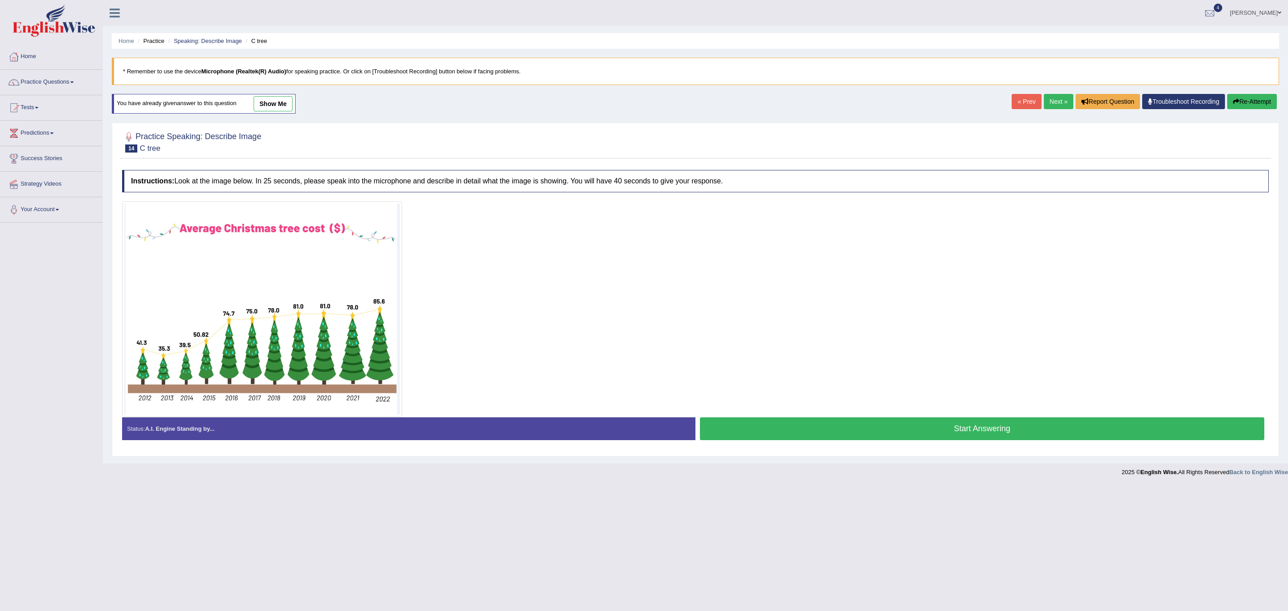
click at [881, 438] on button "Start Answering" at bounding box center [982, 428] width 564 height 23
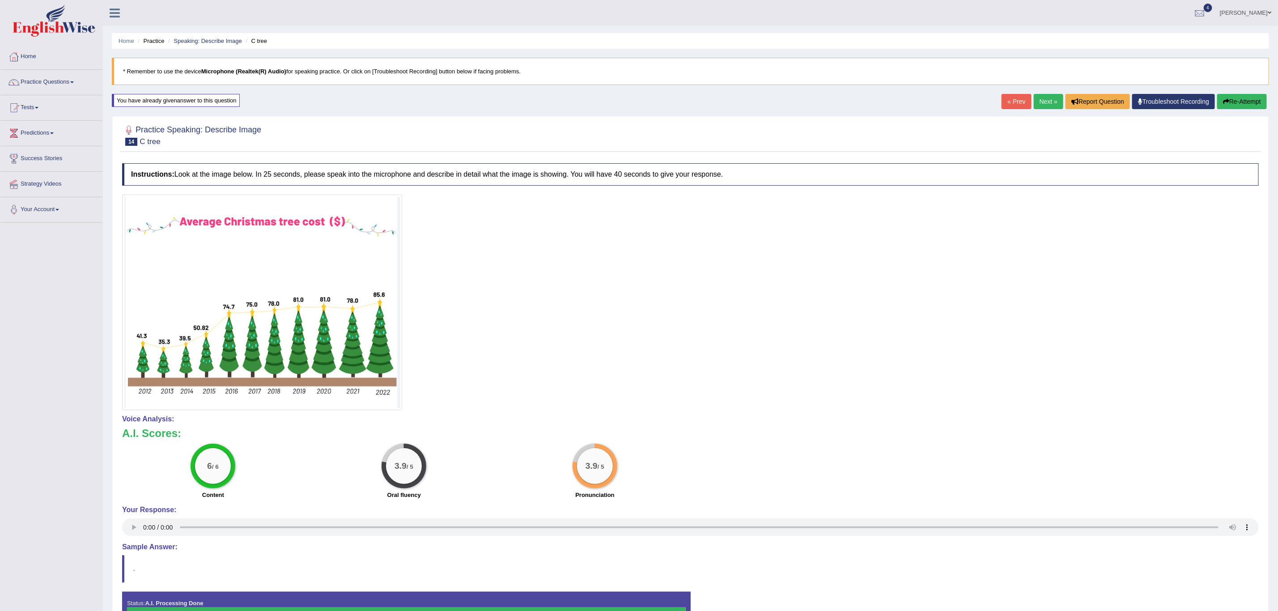
click at [1037, 102] on link "Next »" at bounding box center [1049, 101] width 30 height 15
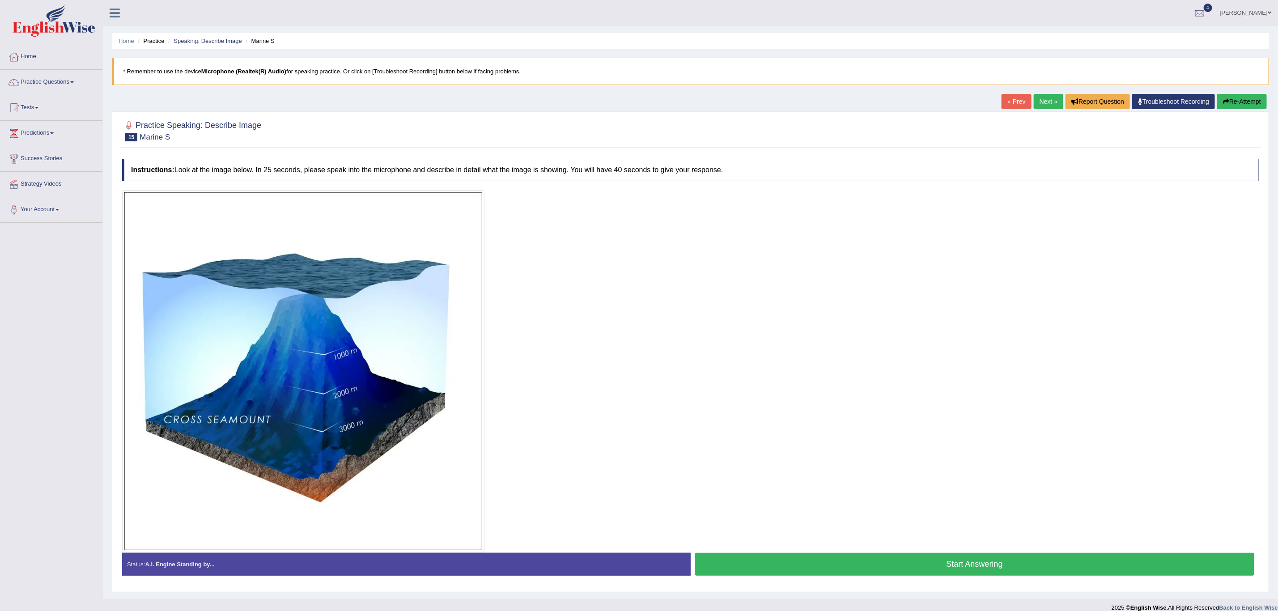
click at [996, 573] on button "Start Answering" at bounding box center [974, 564] width 559 height 23
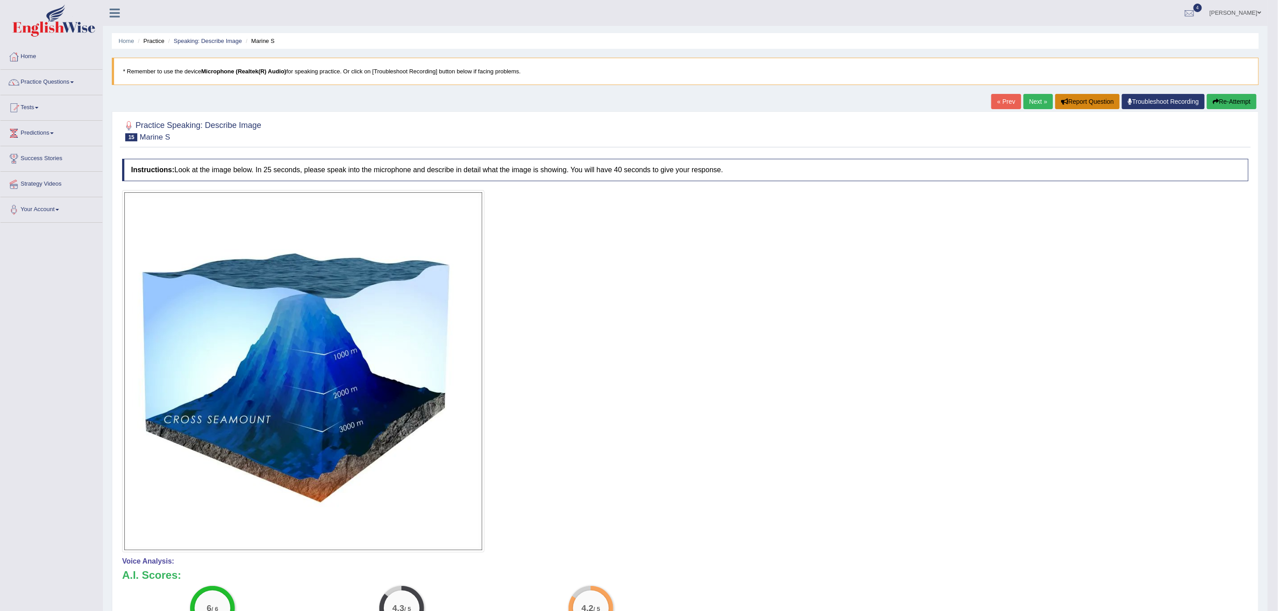
drag, startPoint x: 1030, startPoint y: 100, endPoint x: 1080, endPoint y: 104, distance: 51.1
click at [1030, 100] on link "Next »" at bounding box center [1038, 101] width 30 height 15
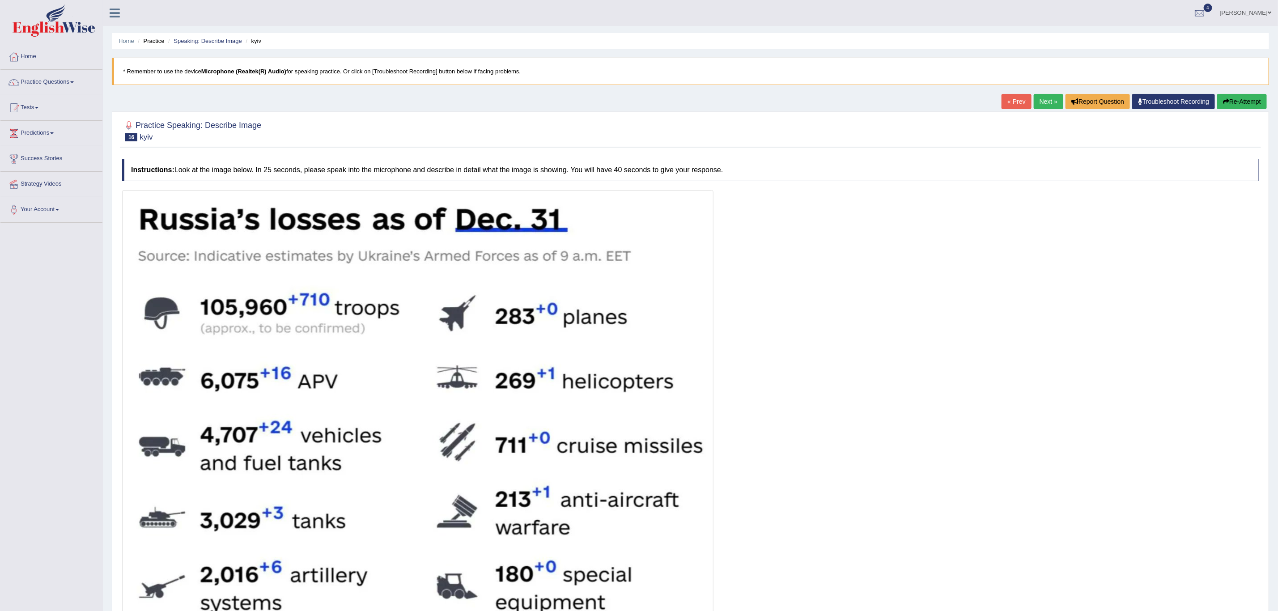
scroll to position [201, 0]
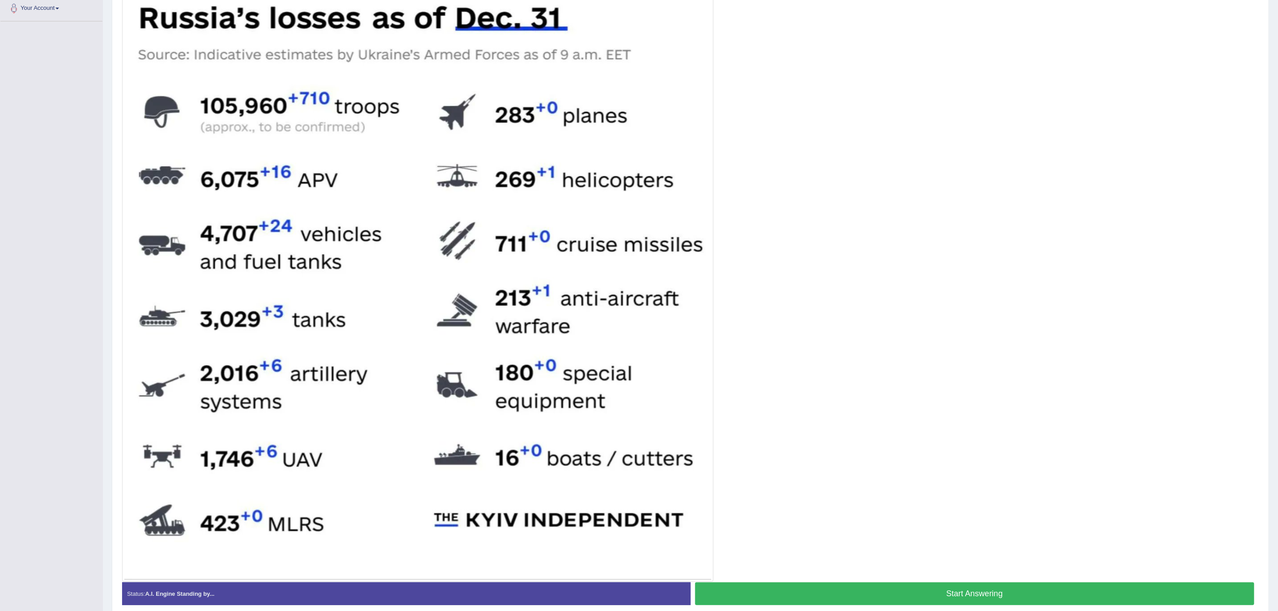
click at [905, 592] on button "Start Answering" at bounding box center [974, 593] width 559 height 23
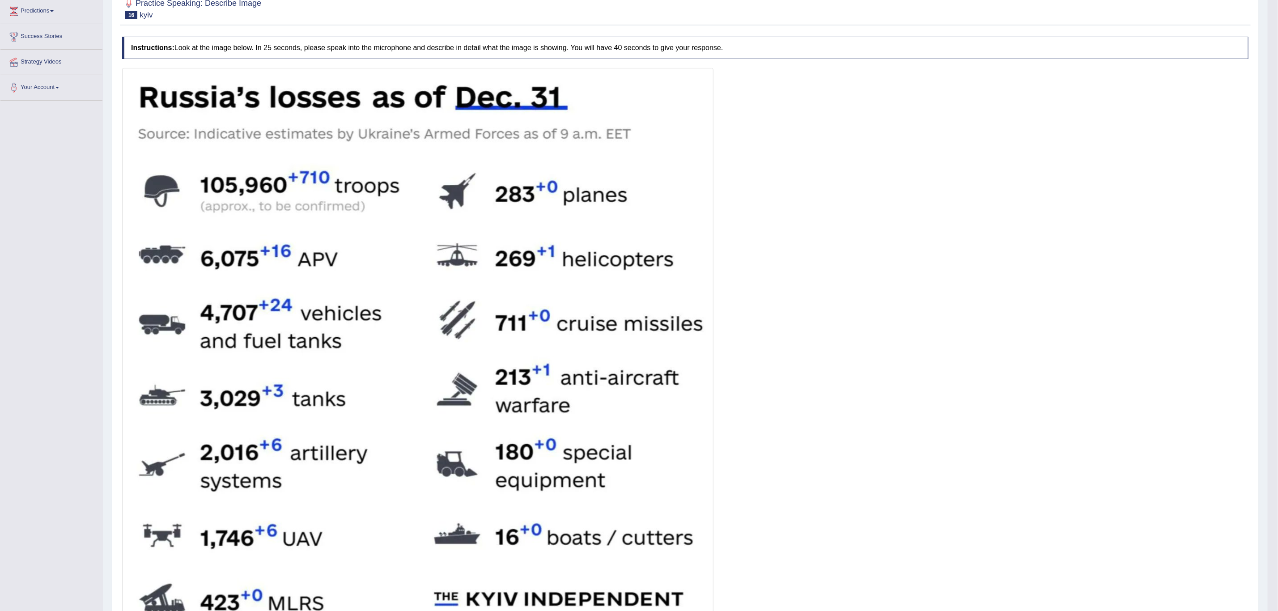
scroll to position [0, 0]
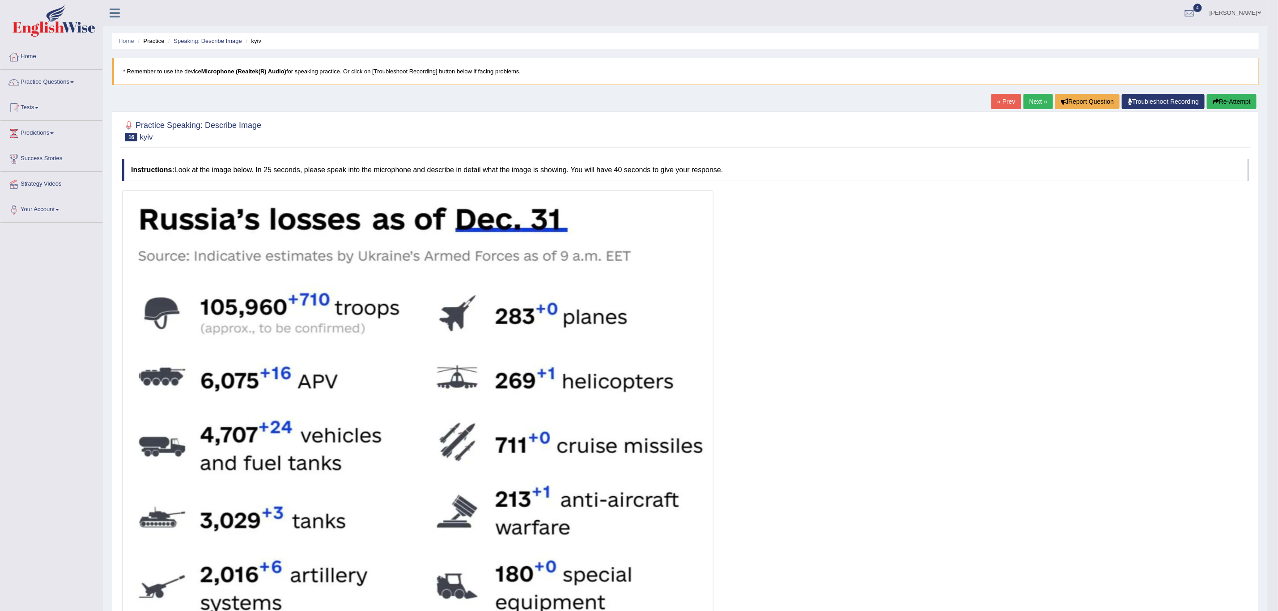
click at [1226, 105] on button "Re-Attempt" at bounding box center [1232, 101] width 50 height 15
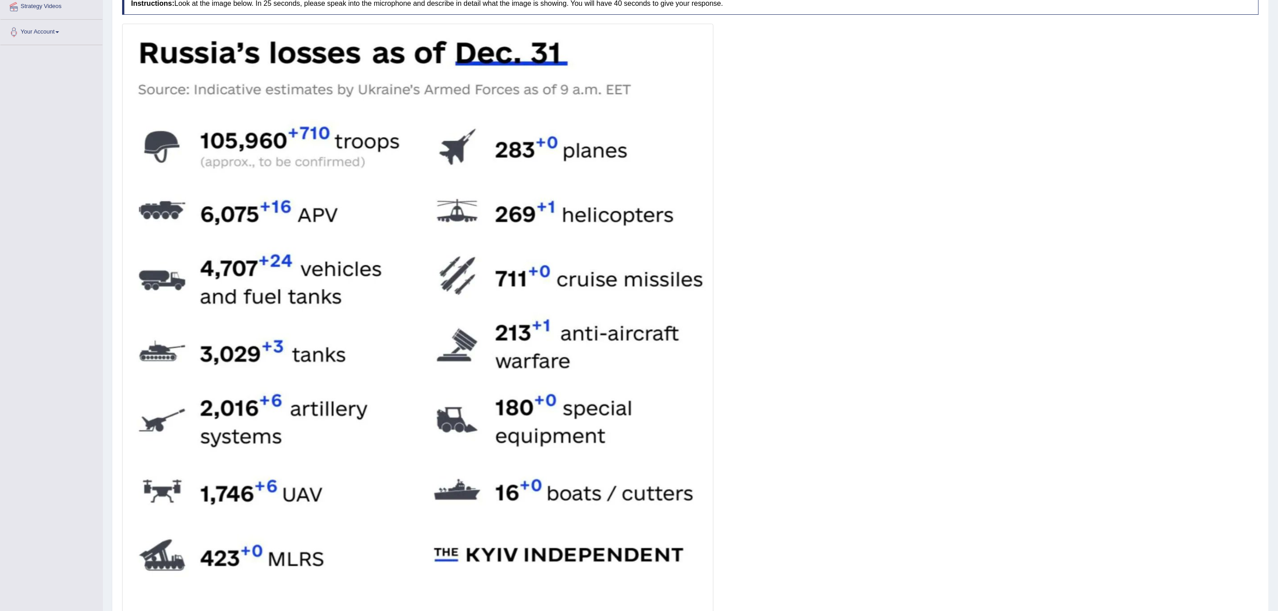
scroll to position [201, 0]
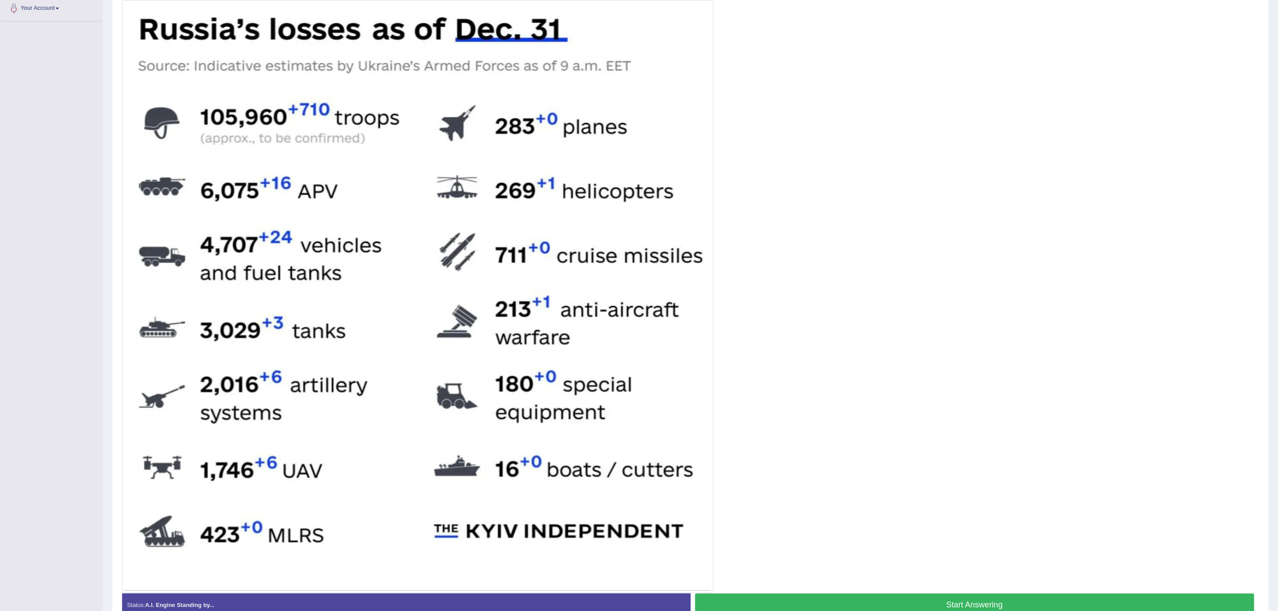
click at [907, 602] on button "Start Answering" at bounding box center [974, 604] width 559 height 23
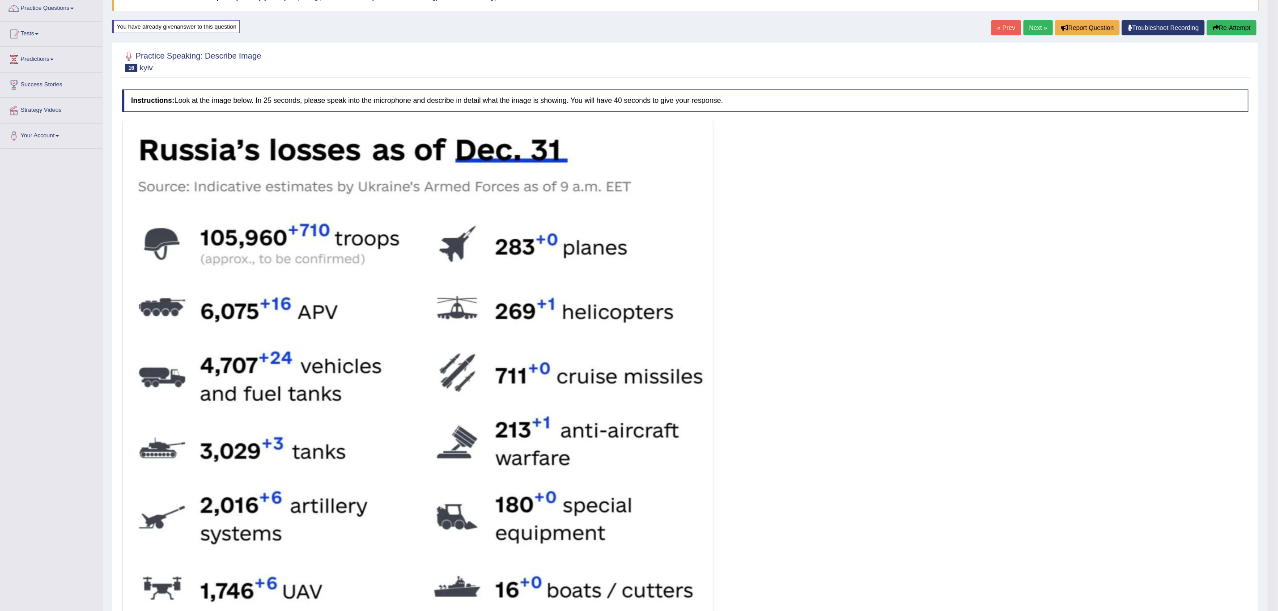
scroll to position [42, 0]
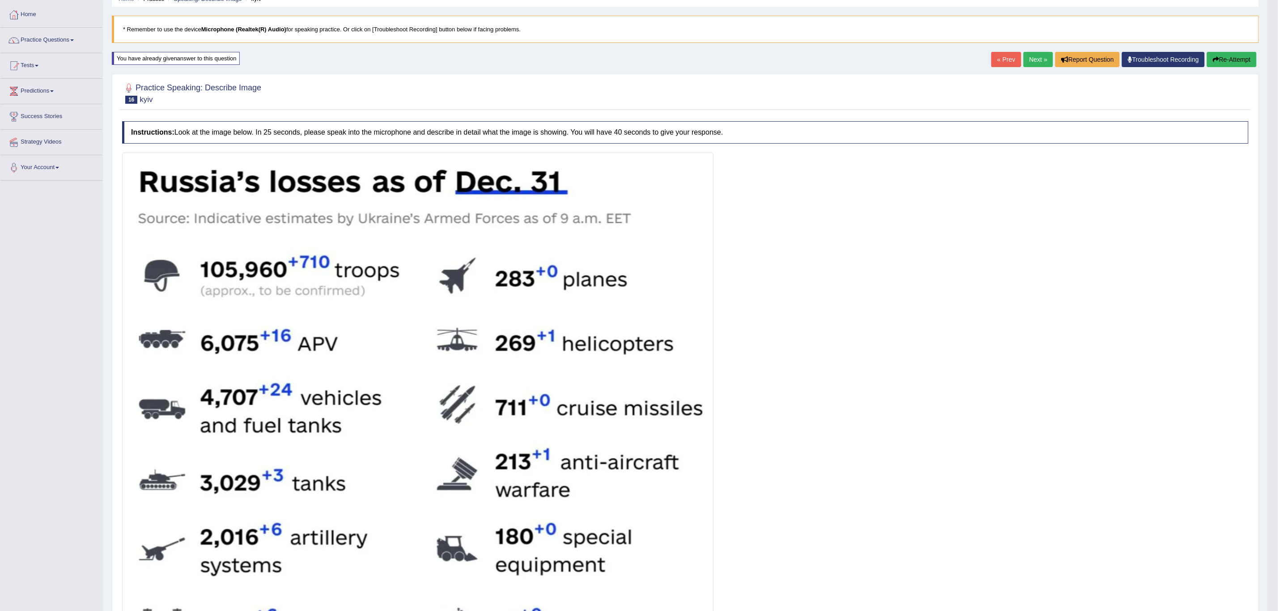
click at [1215, 59] on icon "button" at bounding box center [1215, 59] width 6 height 6
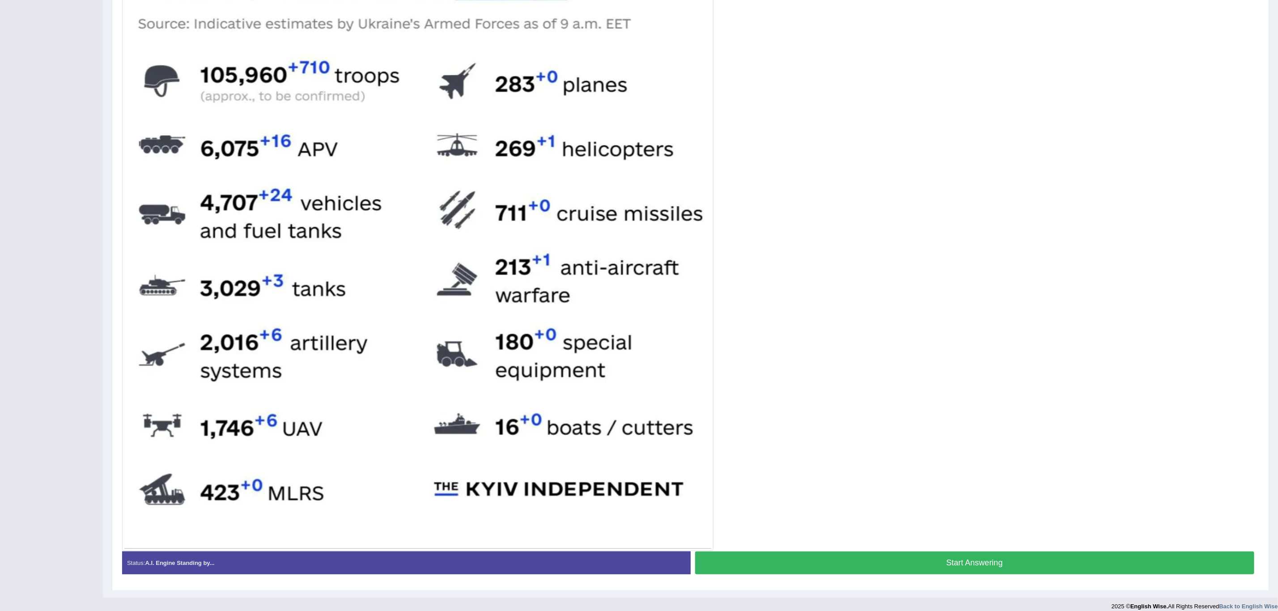
click at [862, 570] on button "Start Answering" at bounding box center [974, 562] width 559 height 23
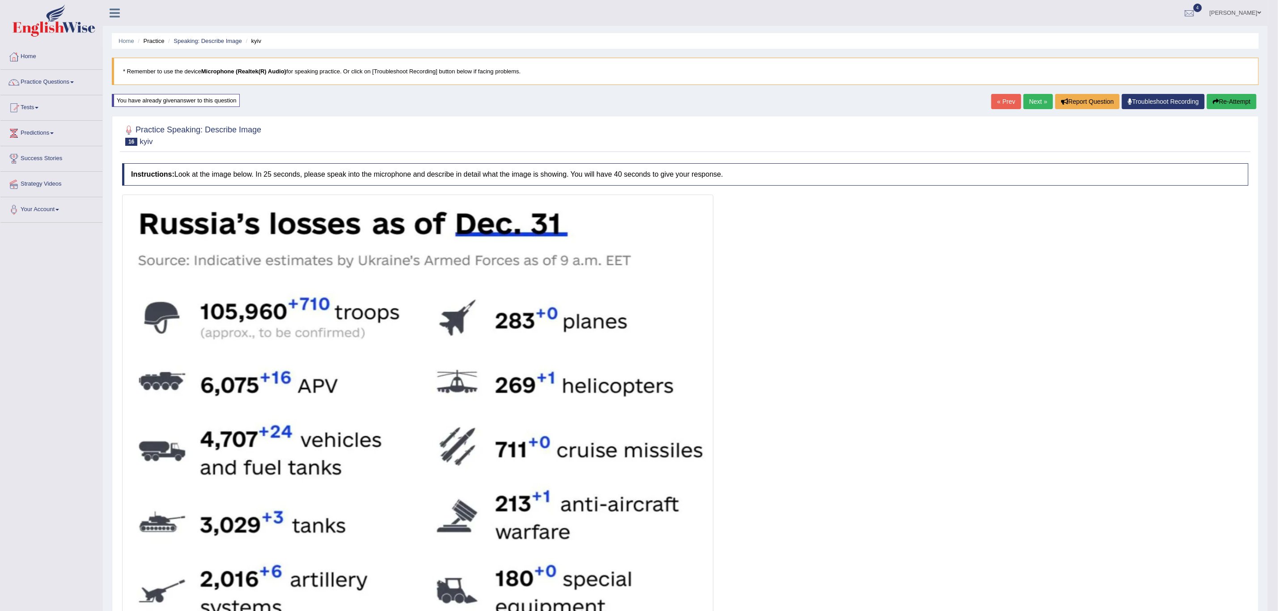
click at [1032, 101] on link "Next »" at bounding box center [1038, 101] width 30 height 15
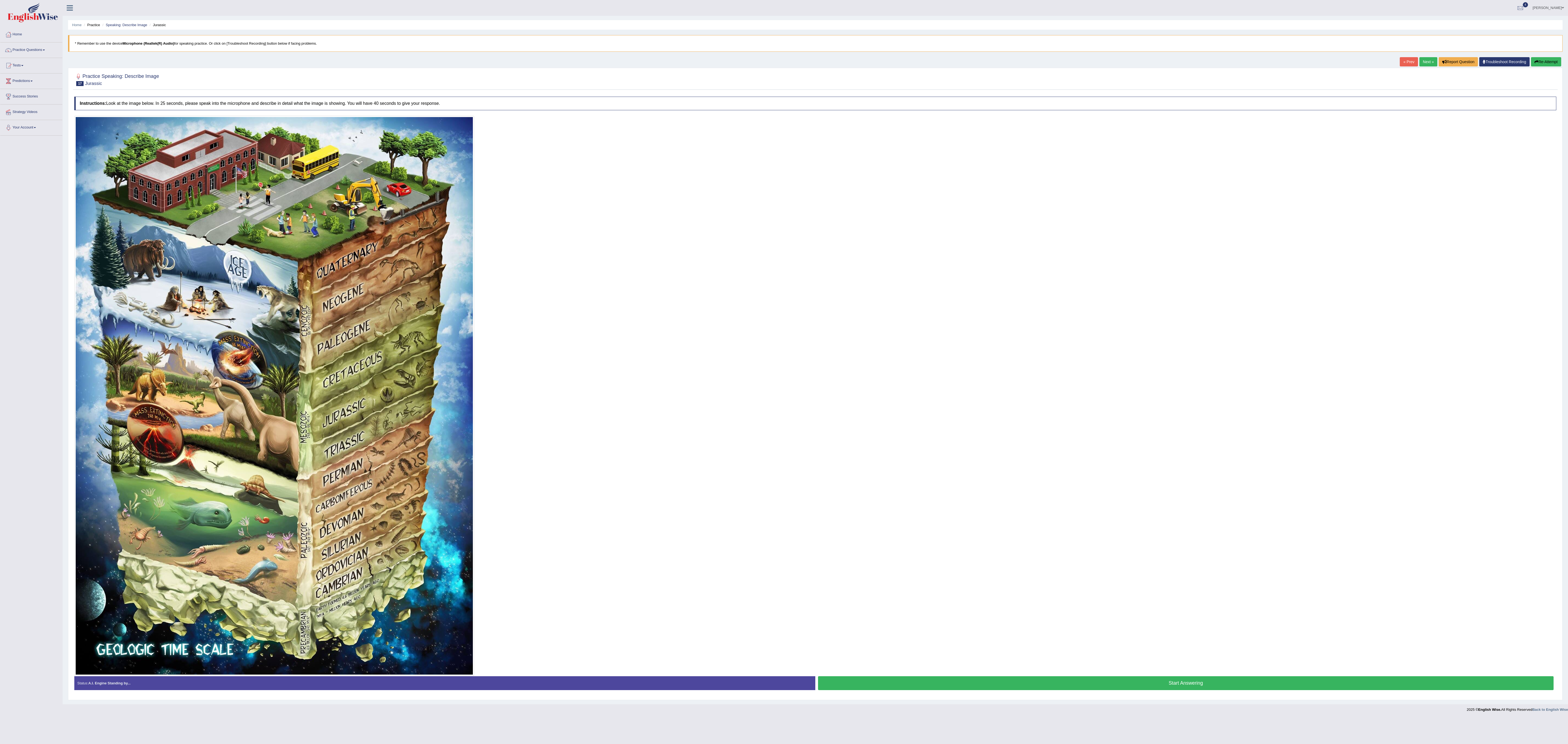
drag, startPoint x: 1085, startPoint y: 686, endPoint x: 1046, endPoint y: 681, distance: 39.3
click at [784, 371] on button "Start Answering" at bounding box center [1186, 683] width 735 height 14
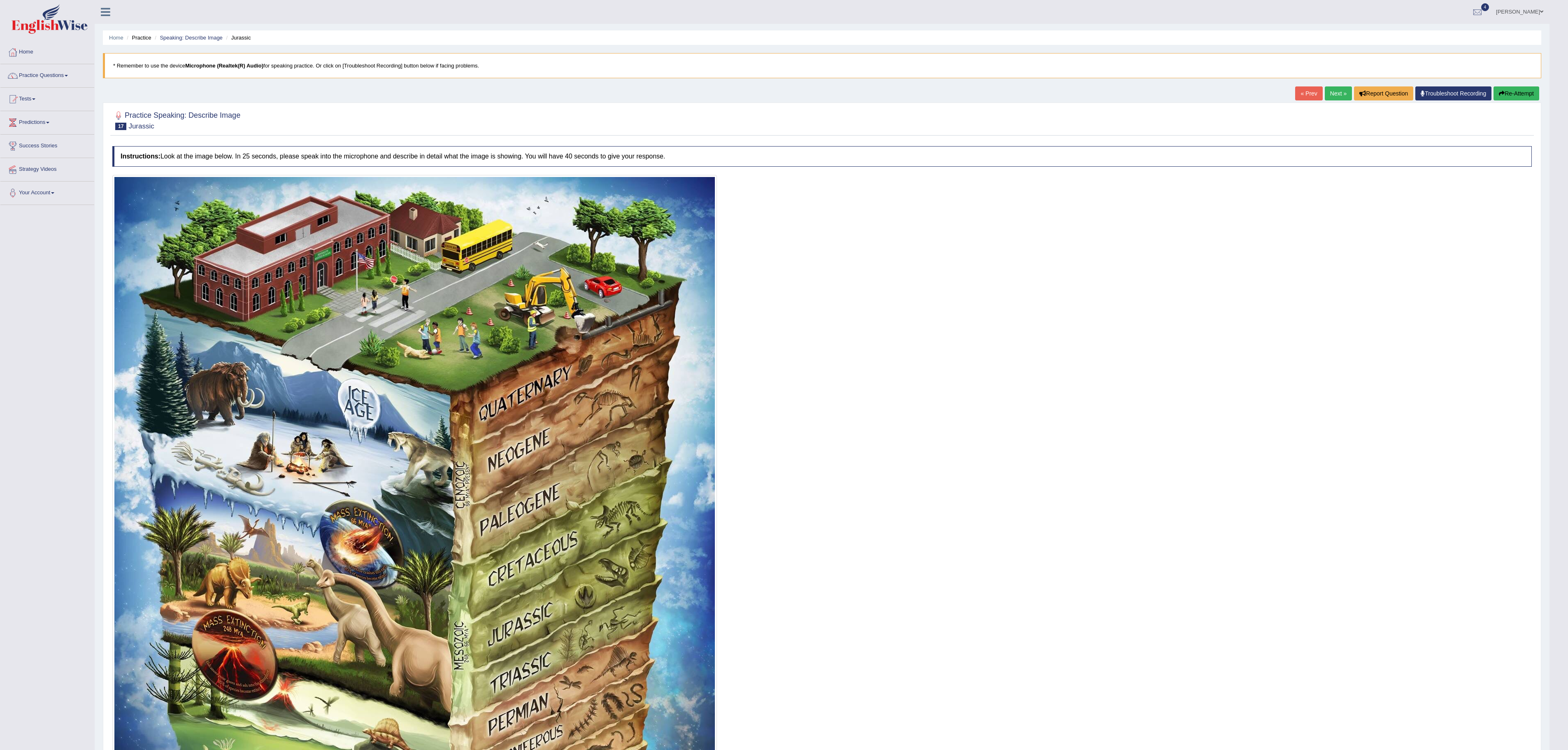
click at [1185, 96] on link "Next »" at bounding box center [1339, 93] width 28 height 14
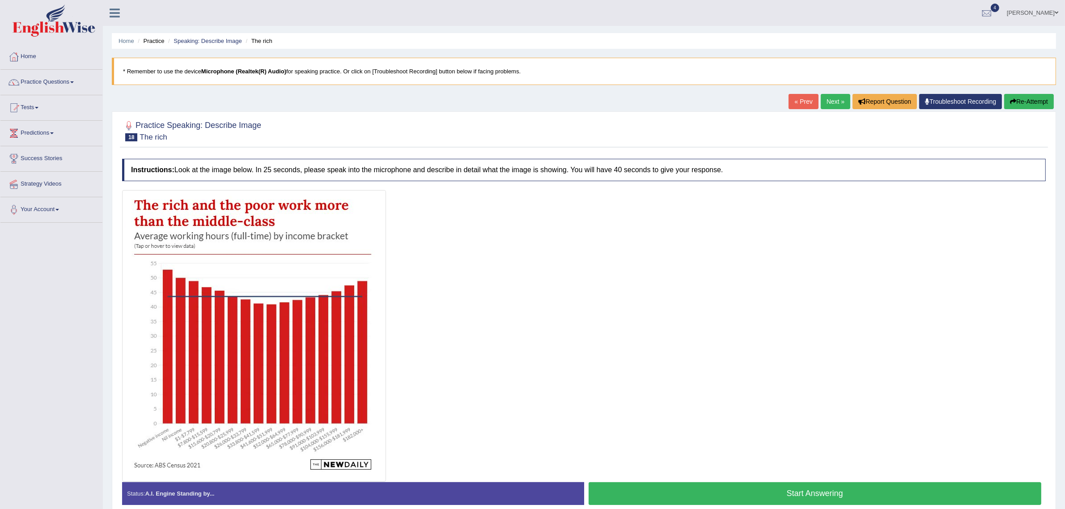
click at [660, 490] on button "Start Answering" at bounding box center [815, 493] width 453 height 23
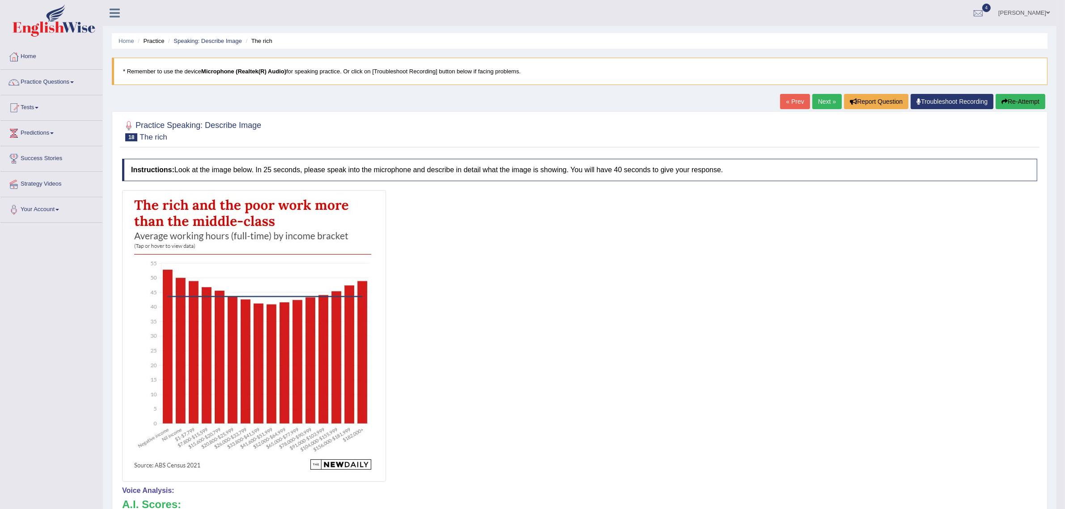
click at [823, 99] on link "Next »" at bounding box center [827, 101] width 30 height 15
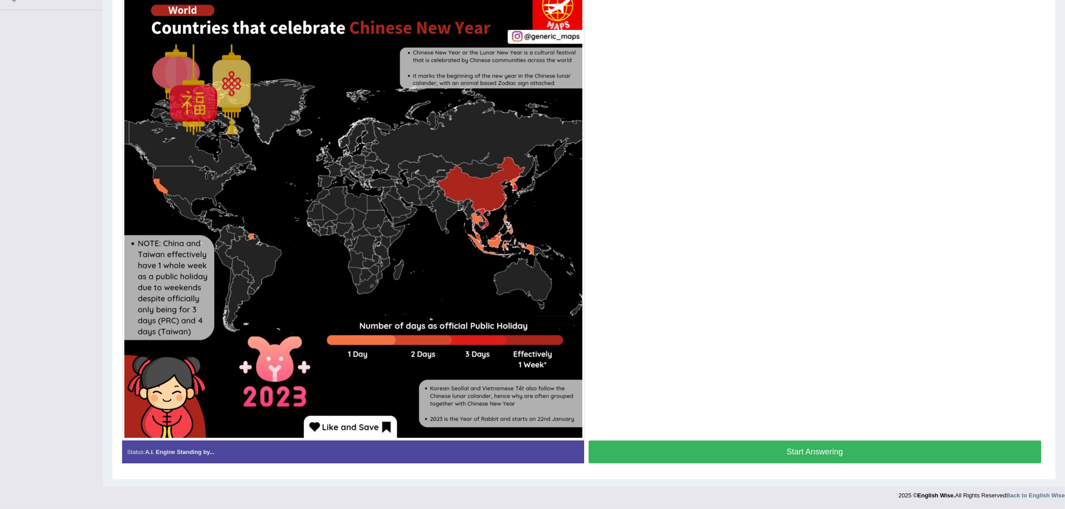
click at [651, 443] on button "Start Answering" at bounding box center [815, 452] width 453 height 23
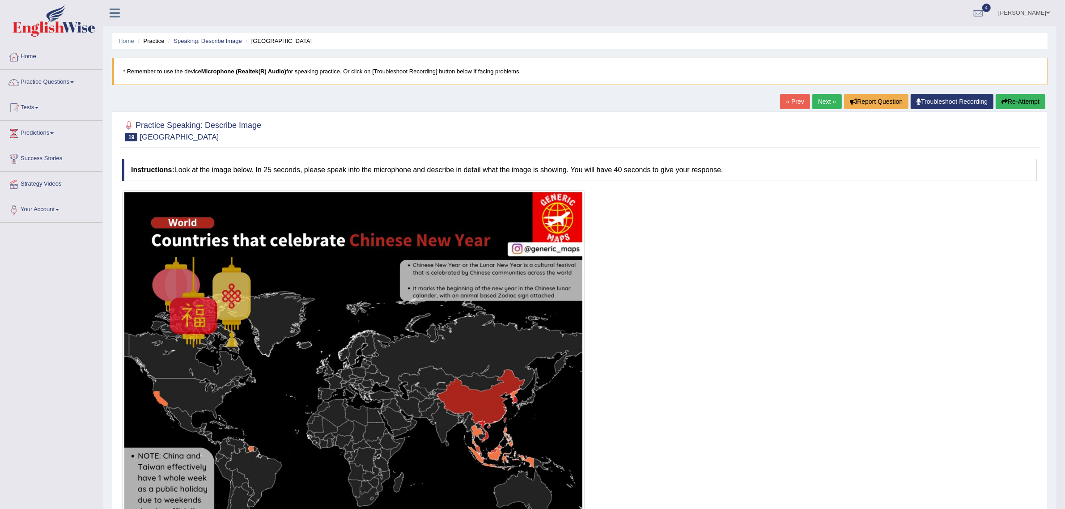
click at [815, 101] on link "Next »" at bounding box center [827, 101] width 30 height 15
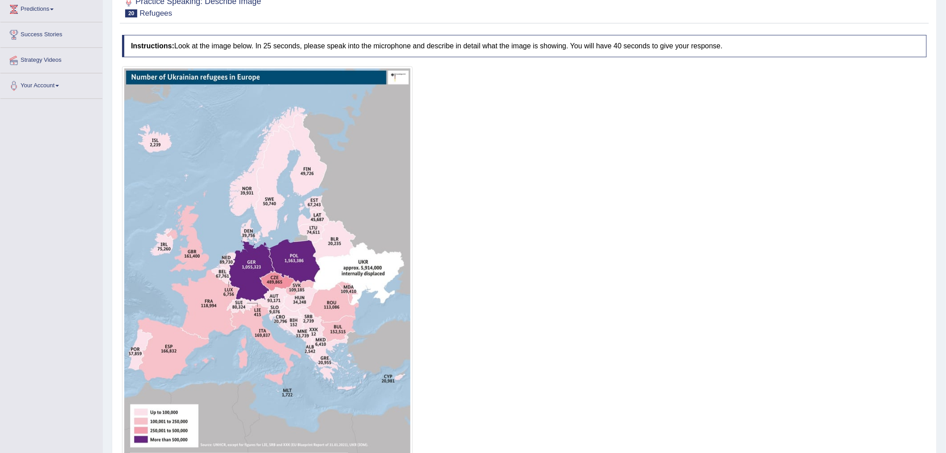
scroll to position [155, 0]
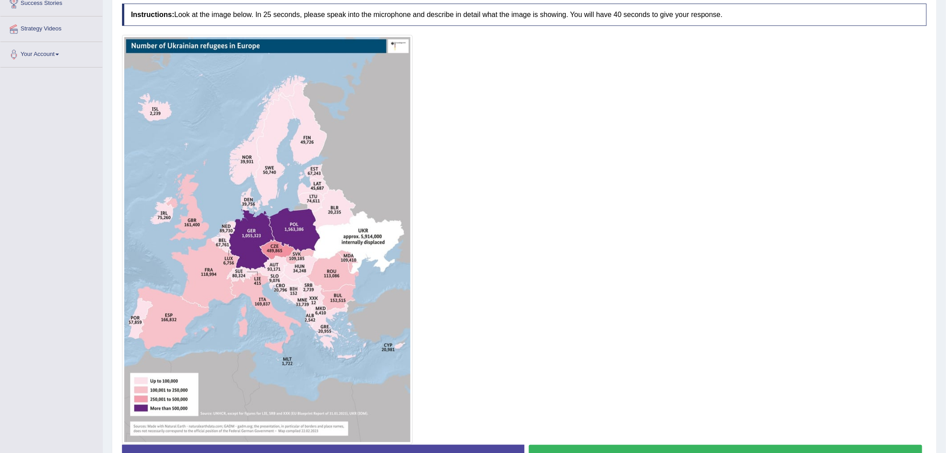
click at [596, 449] on button "Start Answering" at bounding box center [726, 456] width 394 height 23
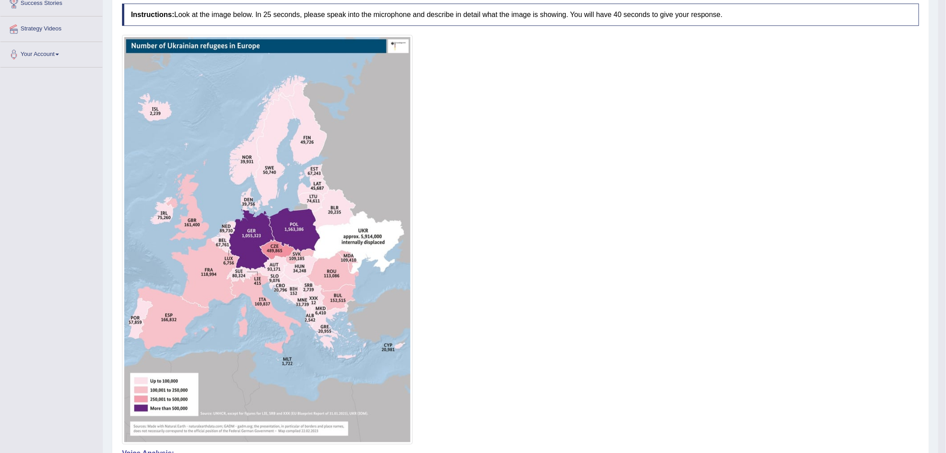
scroll to position [0, 0]
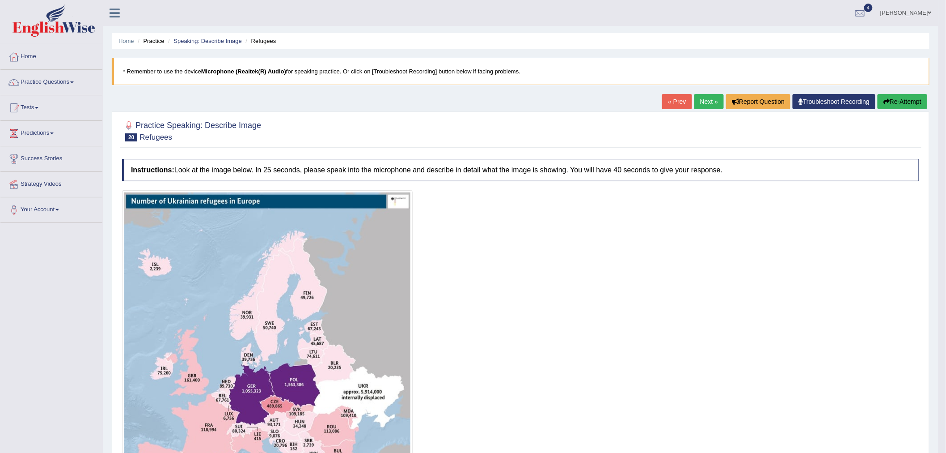
click at [699, 103] on link "Next »" at bounding box center [710, 101] width 30 height 15
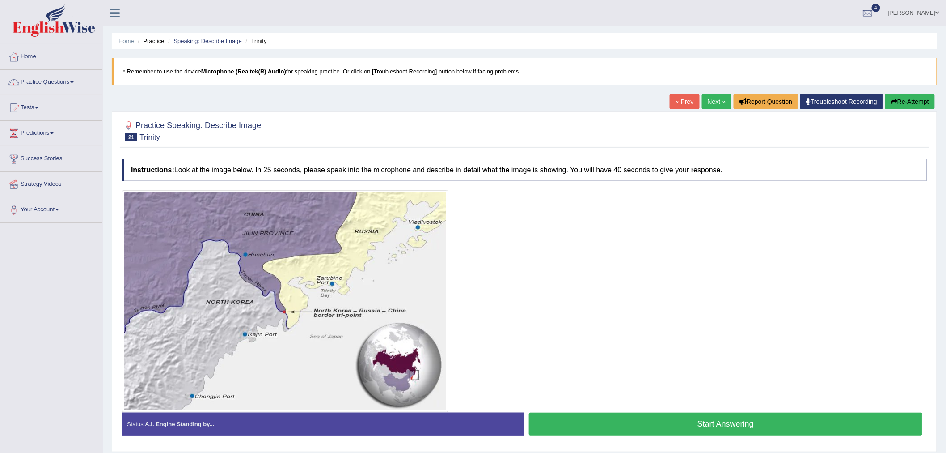
scroll to position [28, 0]
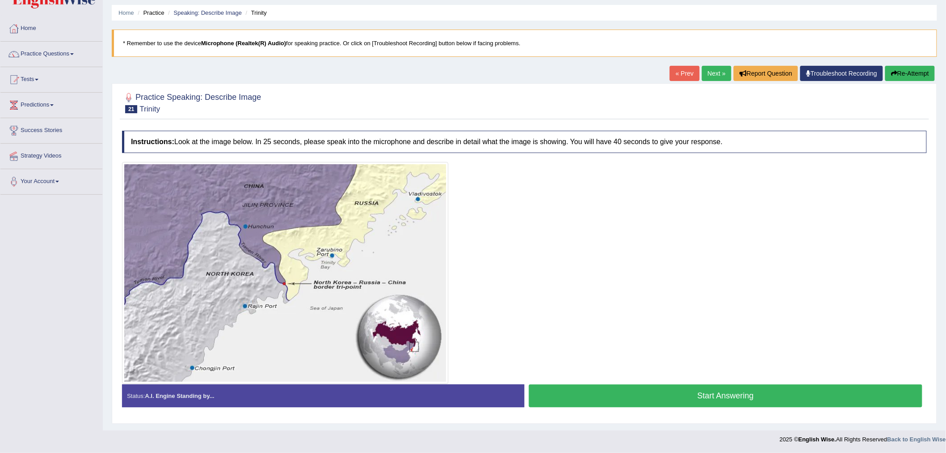
click at [584, 386] on button "Start Answering" at bounding box center [726, 395] width 394 height 23
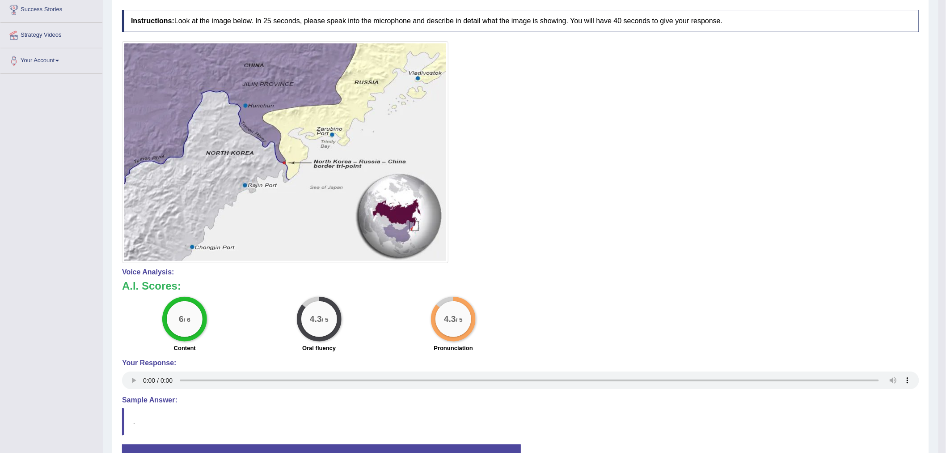
scroll to position [0, 0]
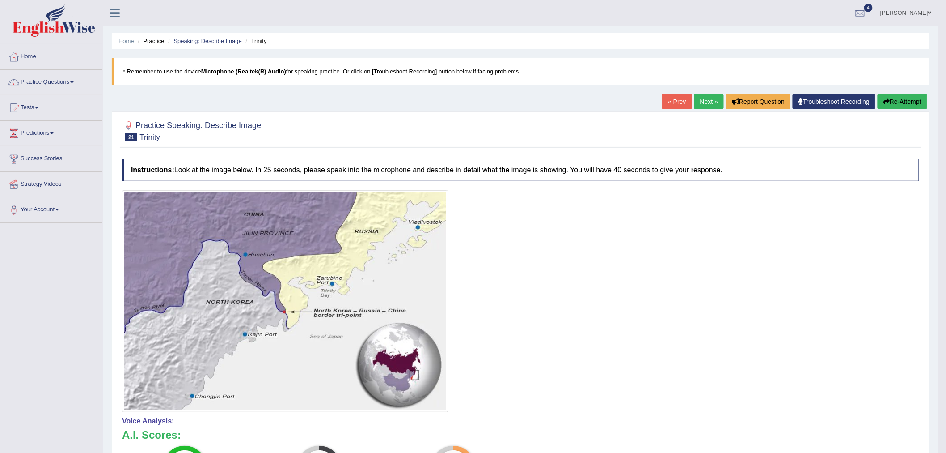
click at [705, 103] on link "Next »" at bounding box center [710, 101] width 30 height 15
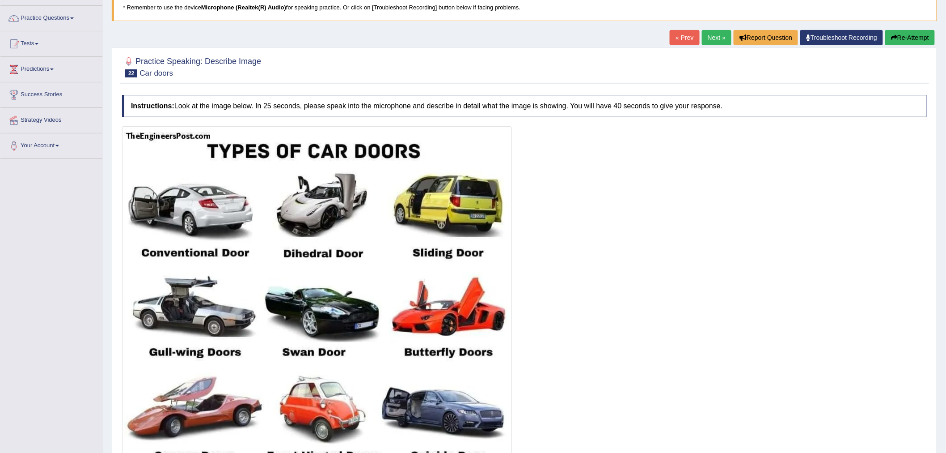
scroll to position [99, 0]
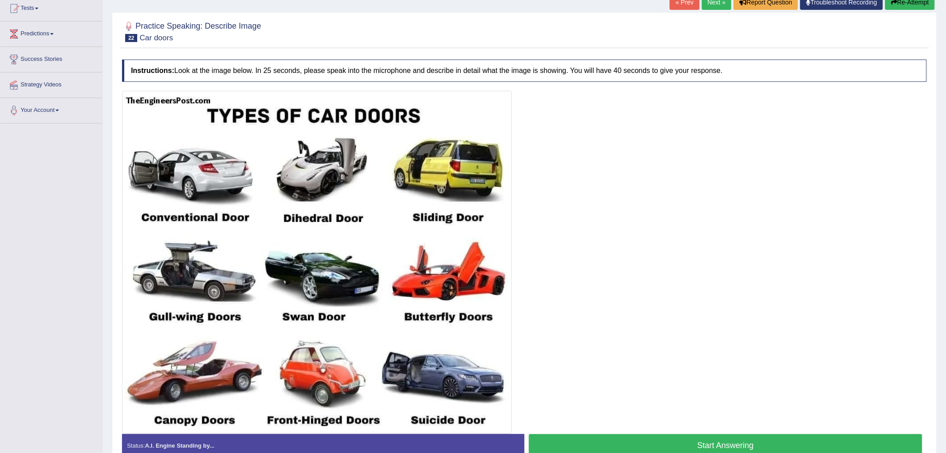
drag, startPoint x: 699, startPoint y: 441, endPoint x: 686, endPoint y: 436, distance: 14.0
click at [699, 441] on button "Start Answering" at bounding box center [726, 445] width 394 height 23
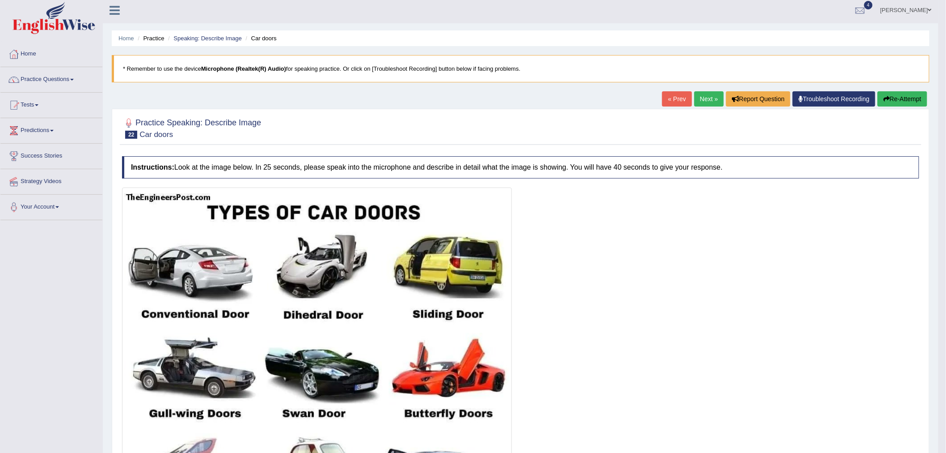
scroll to position [0, 0]
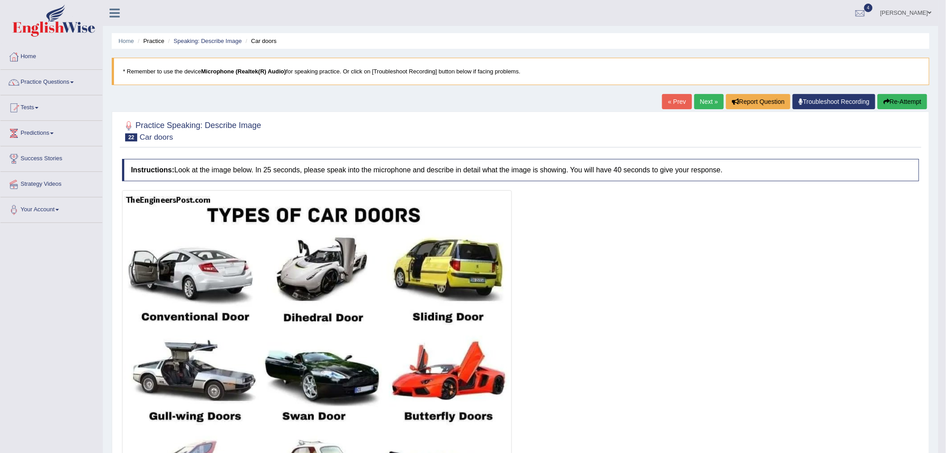
click at [705, 99] on link "Next »" at bounding box center [710, 101] width 30 height 15
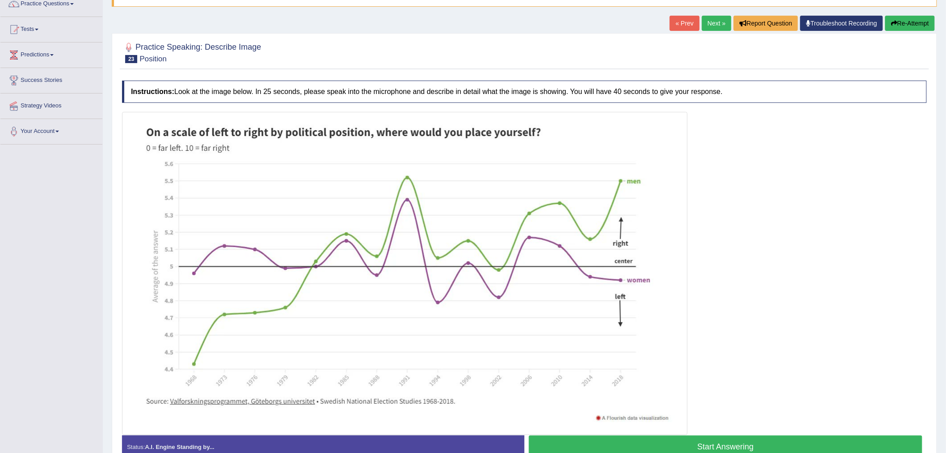
scroll to position [129, 0]
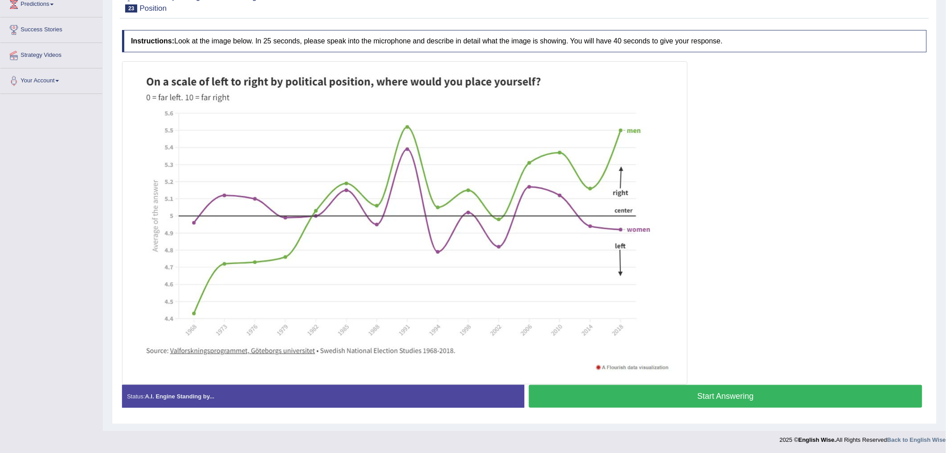
click at [642, 397] on button "Start Answering" at bounding box center [726, 396] width 394 height 23
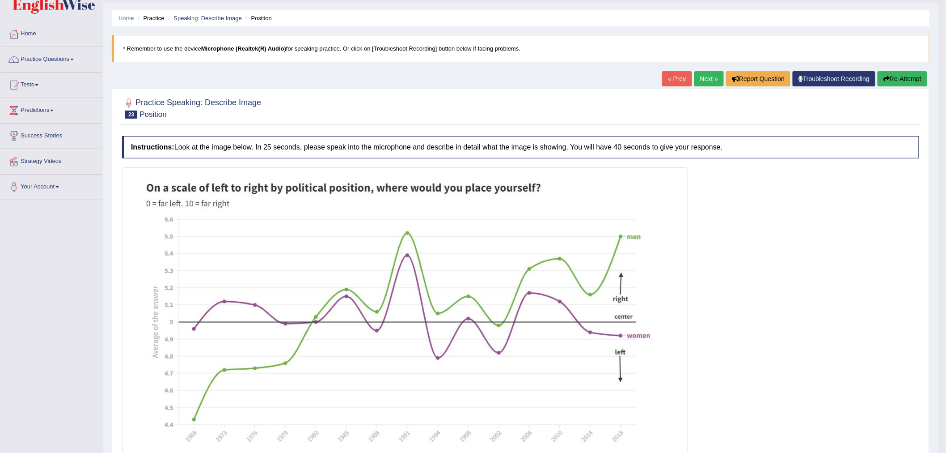
scroll to position [0, 0]
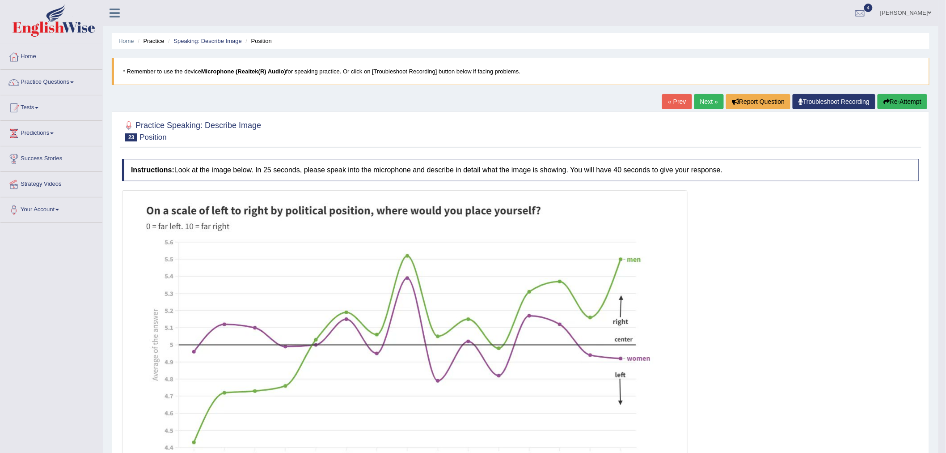
click at [700, 102] on link "Next »" at bounding box center [710, 101] width 30 height 15
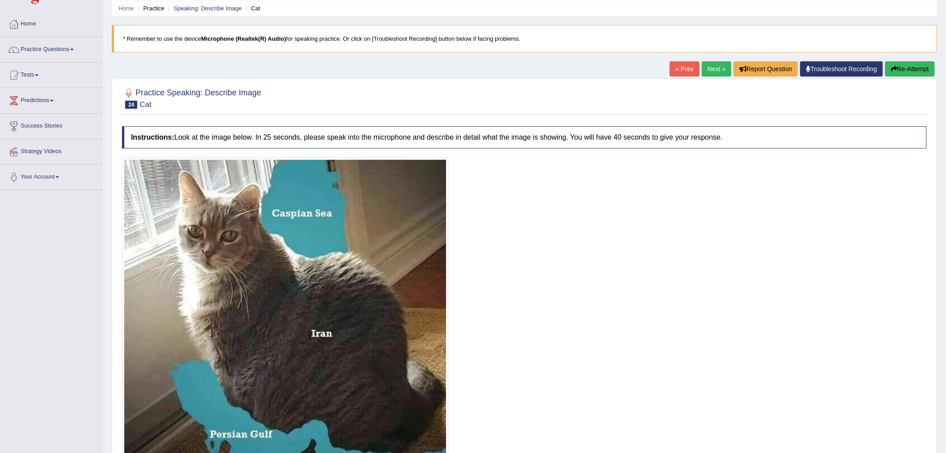
scroll to position [133, 0]
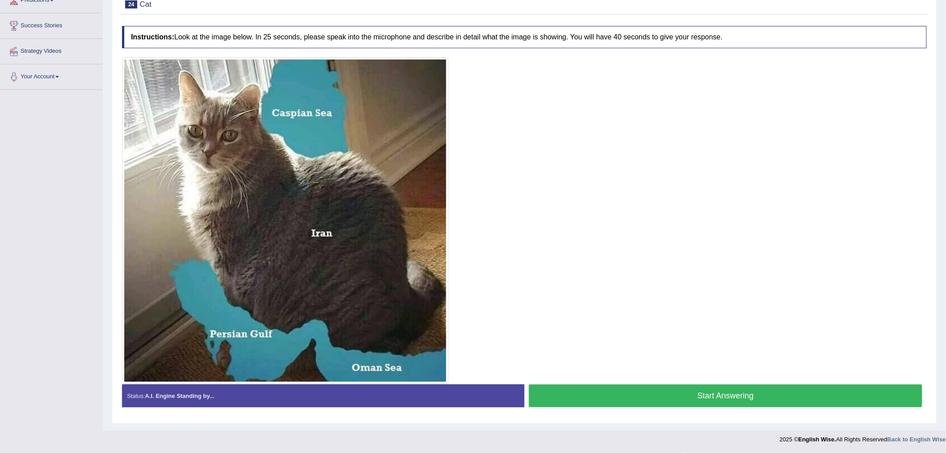
click at [674, 396] on button "Start Answering" at bounding box center [726, 395] width 394 height 23
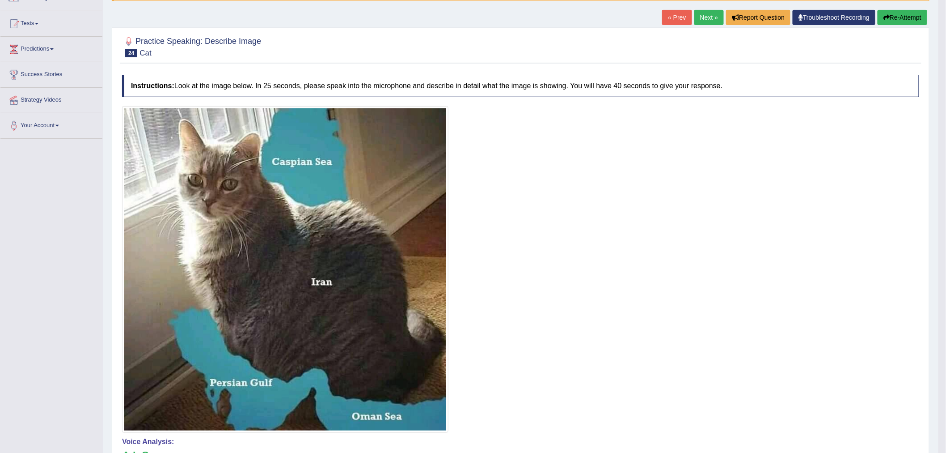
scroll to position [83, 0]
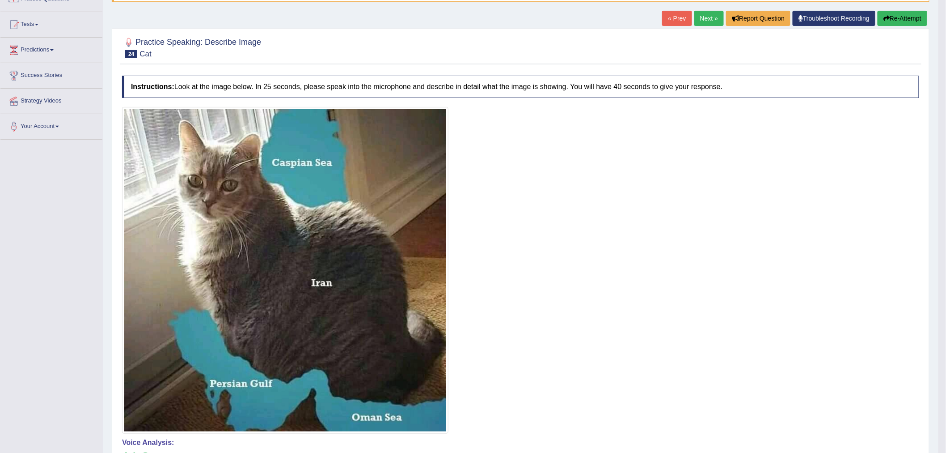
drag, startPoint x: 900, startPoint y: 16, endPoint x: 594, endPoint y: 89, distance: 314.9
click at [898, 17] on button "Re-Attempt" at bounding box center [903, 18] width 50 height 15
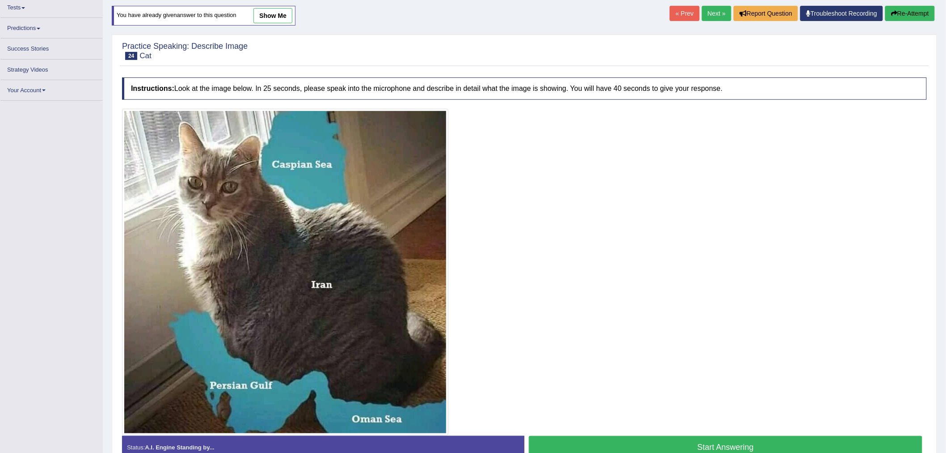
scroll to position [88, 0]
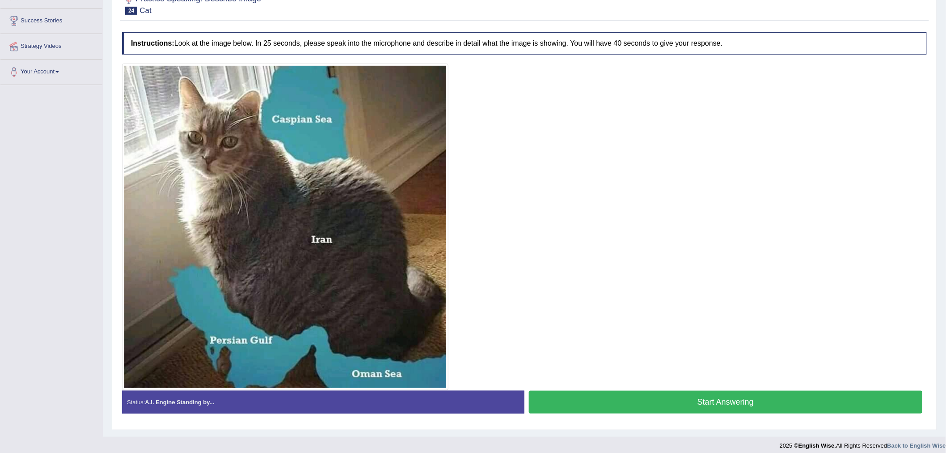
click at [552, 397] on button "Start Answering" at bounding box center [726, 401] width 394 height 23
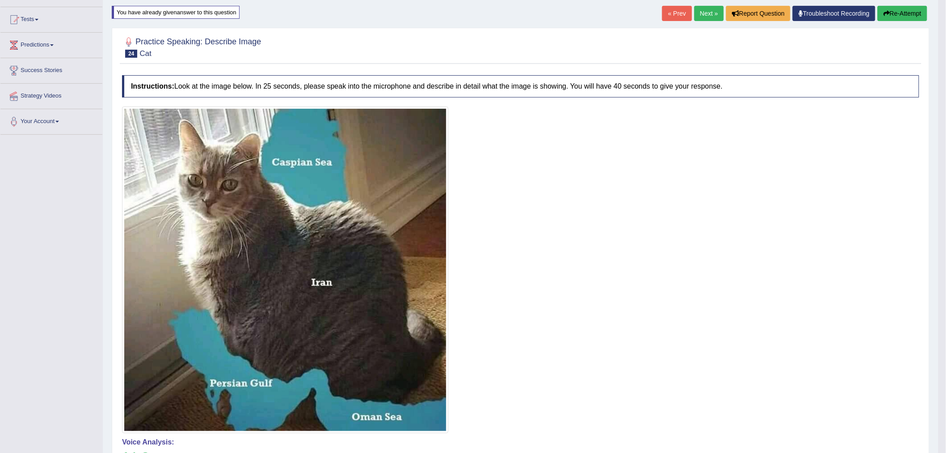
scroll to position [0, 0]
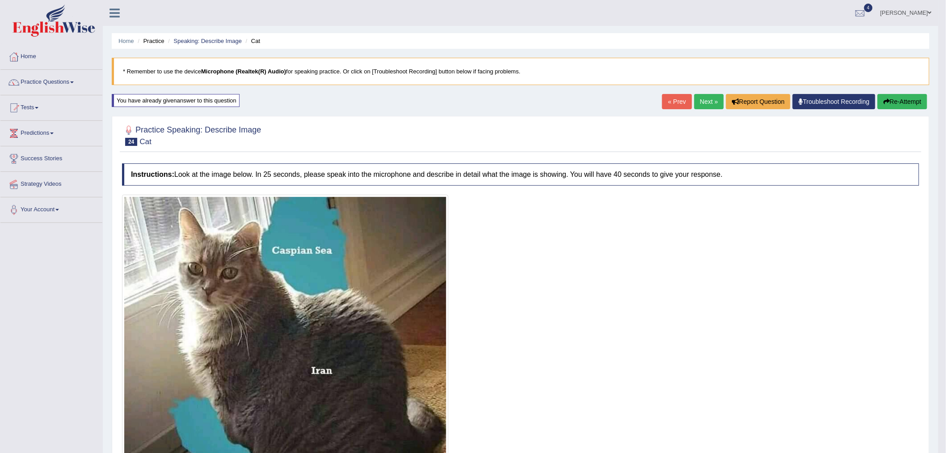
click at [707, 106] on link "Next »" at bounding box center [710, 101] width 30 height 15
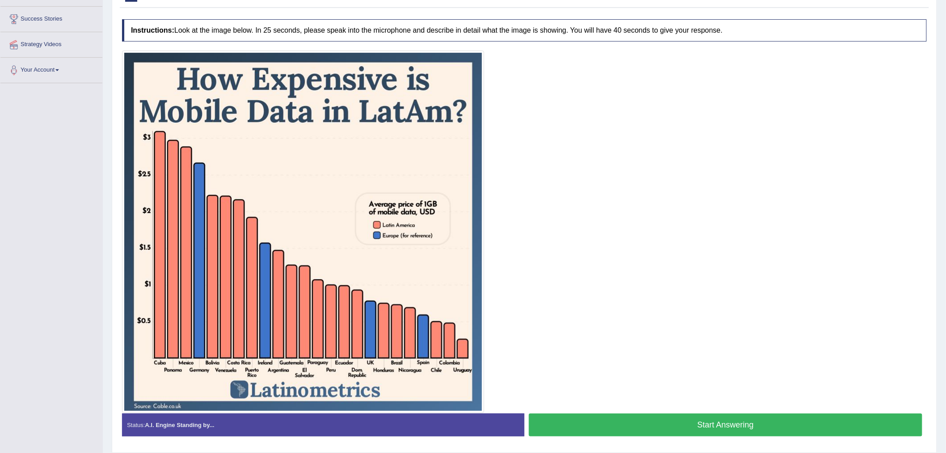
scroll to position [169, 0]
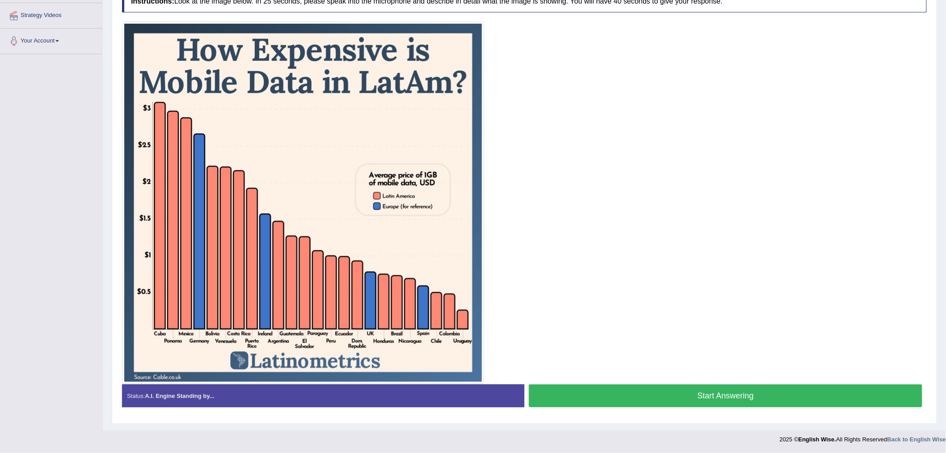
click at [692, 391] on button "Start Answering" at bounding box center [726, 395] width 394 height 23
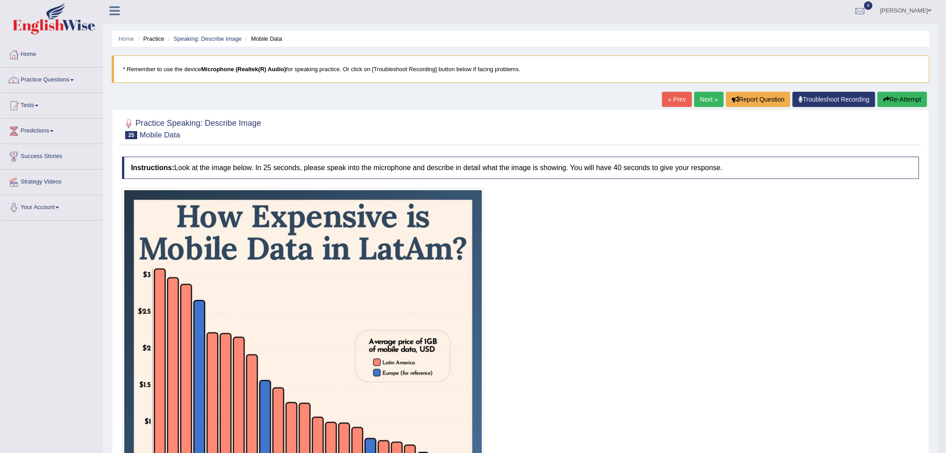
scroll to position [0, 0]
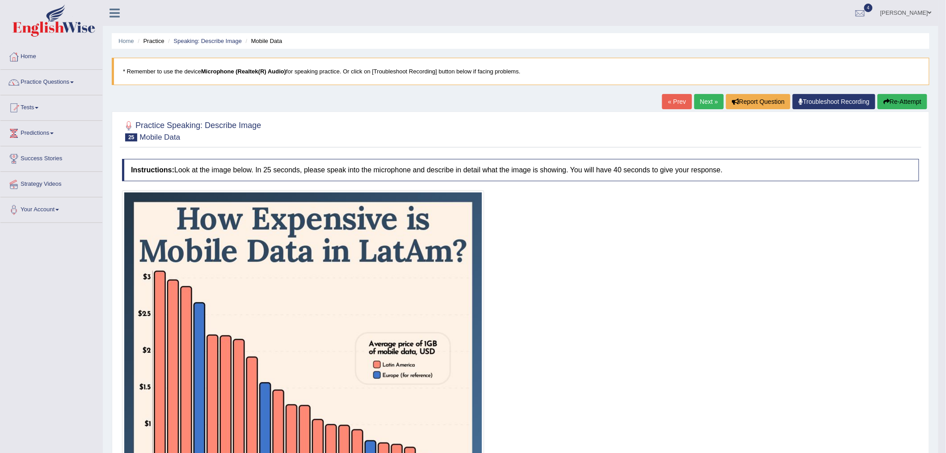
click at [913, 105] on button "Re-Attempt" at bounding box center [903, 101] width 50 height 15
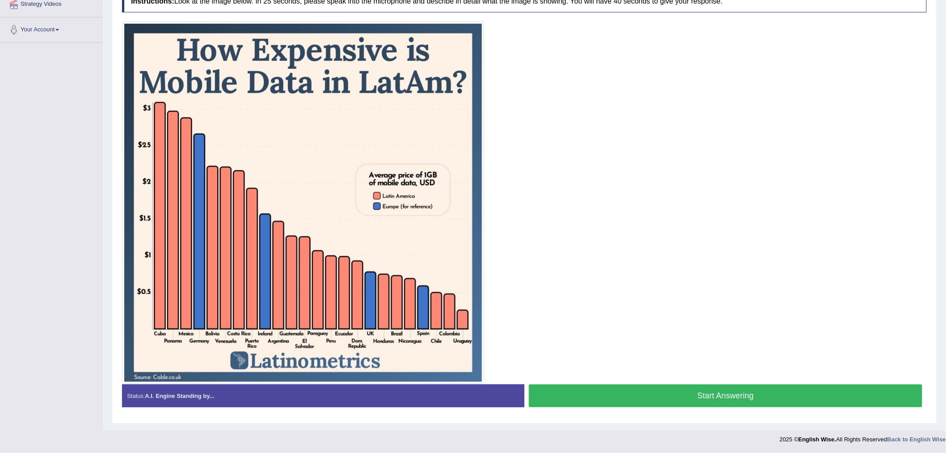
drag, startPoint x: 660, startPoint y: 401, endPoint x: 435, endPoint y: 267, distance: 261.8
click at [660, 401] on button "Start Answering" at bounding box center [726, 395] width 394 height 23
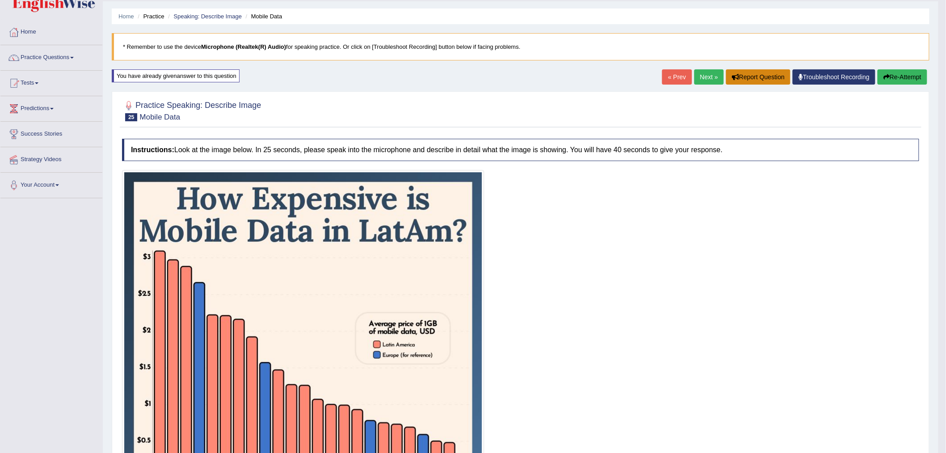
scroll to position [24, 0]
drag, startPoint x: 710, startPoint y: 76, endPoint x: 706, endPoint y: 79, distance: 5.1
click at [709, 76] on link "Next »" at bounding box center [710, 77] width 30 height 15
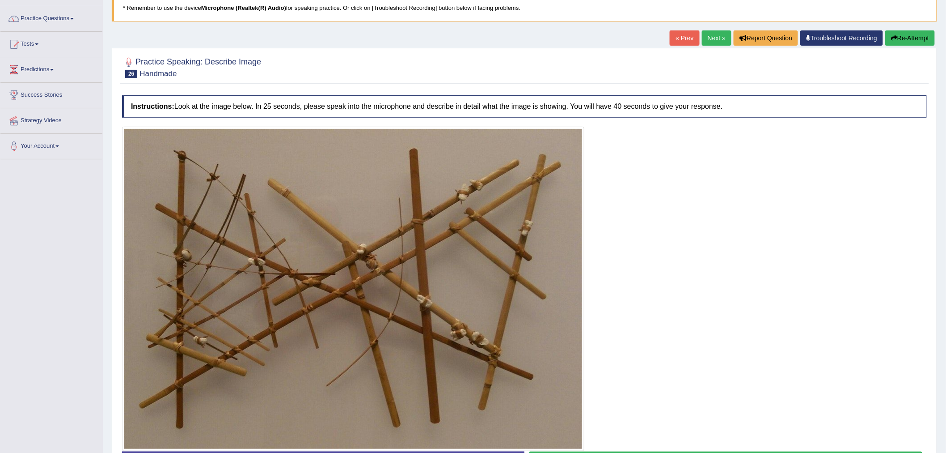
scroll to position [99, 0]
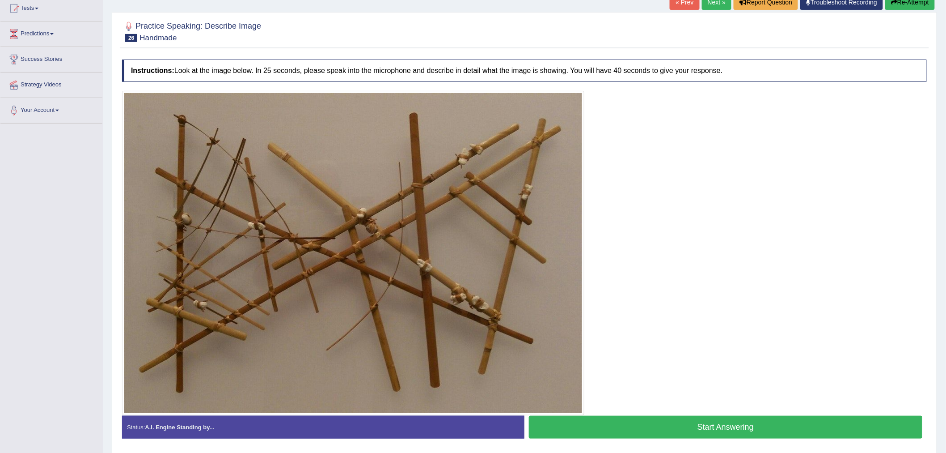
click at [679, 433] on button "Start Answering" at bounding box center [726, 426] width 394 height 23
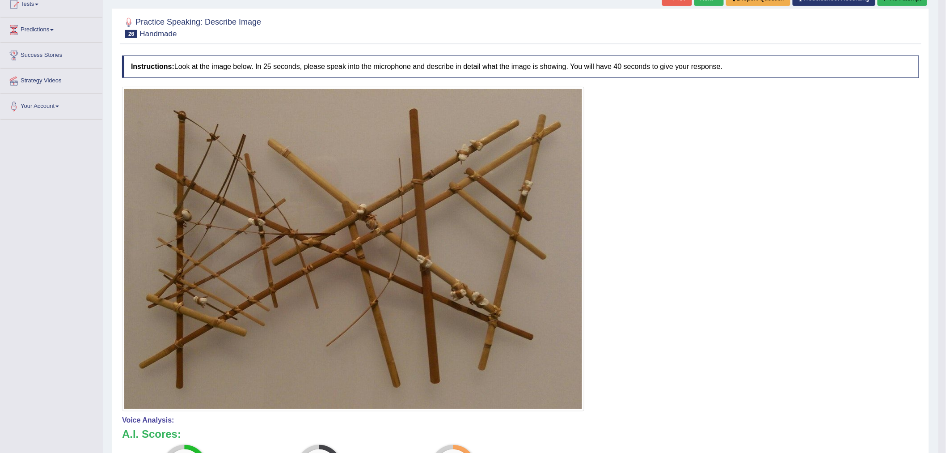
scroll to position [43, 0]
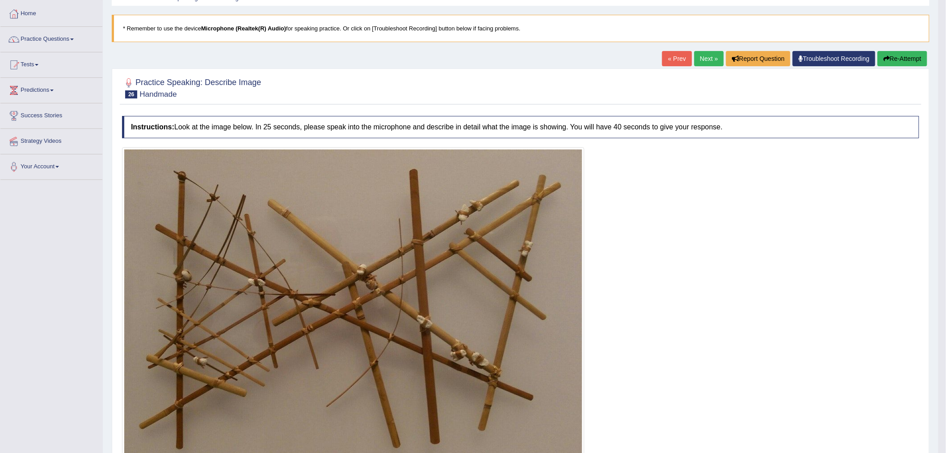
click at [897, 54] on button "Re-Attempt" at bounding box center [903, 58] width 50 height 15
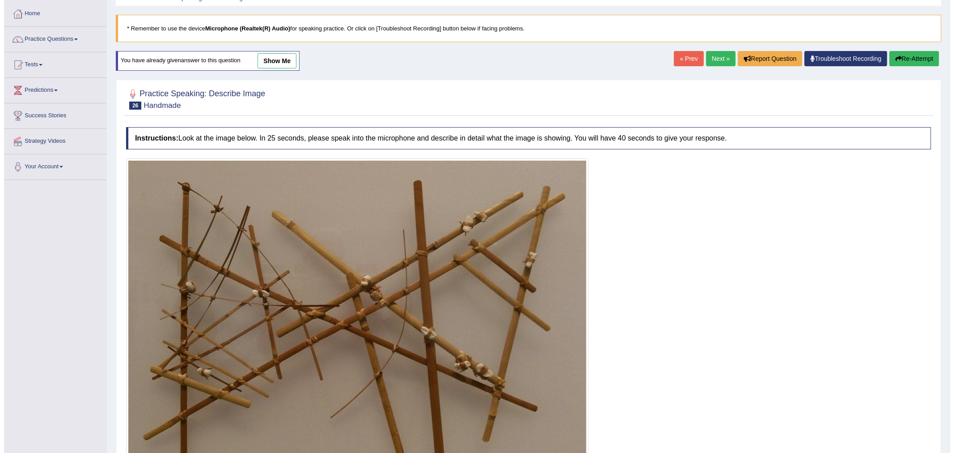
scroll to position [93, 0]
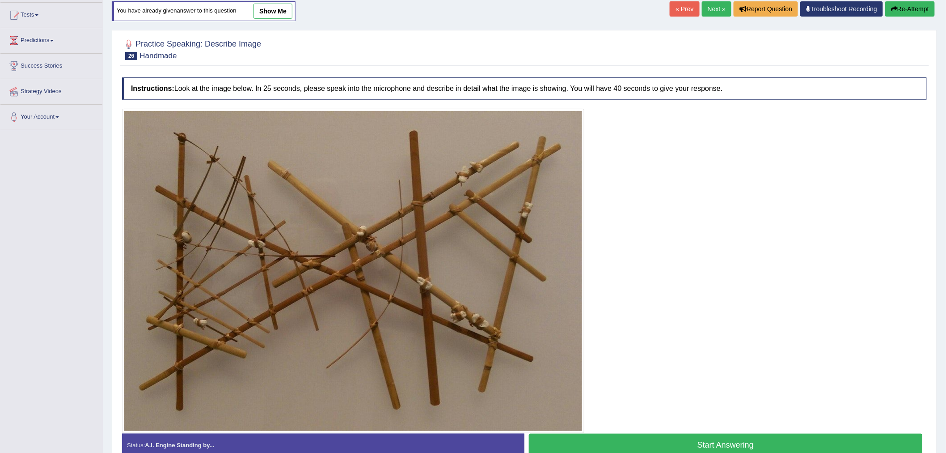
click at [594, 436] on button "Start Answering" at bounding box center [726, 444] width 394 height 23
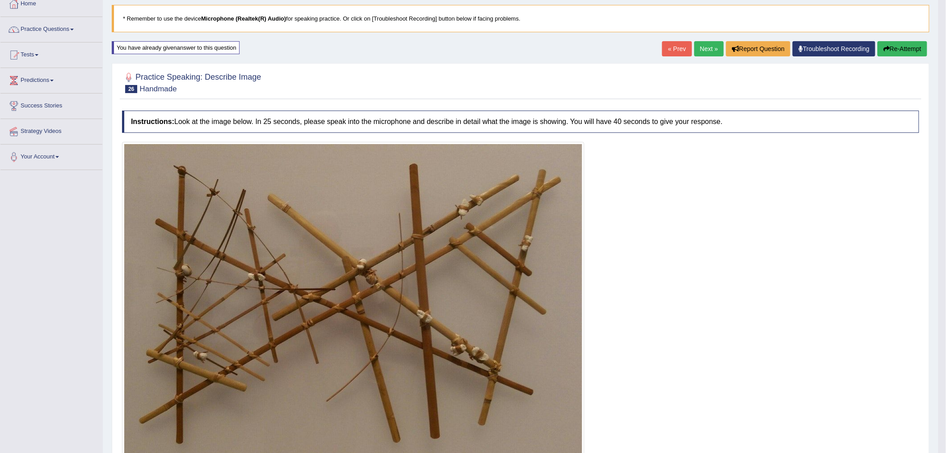
scroll to position [50, 0]
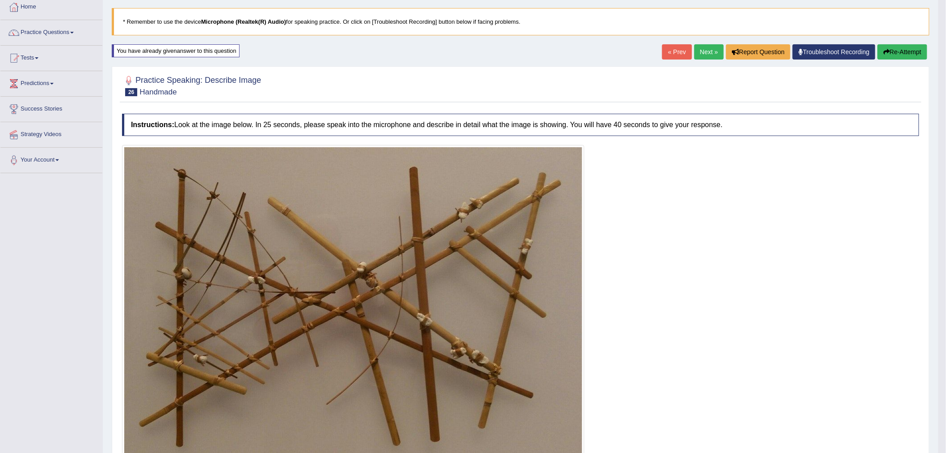
click at [704, 55] on link "Next »" at bounding box center [710, 51] width 30 height 15
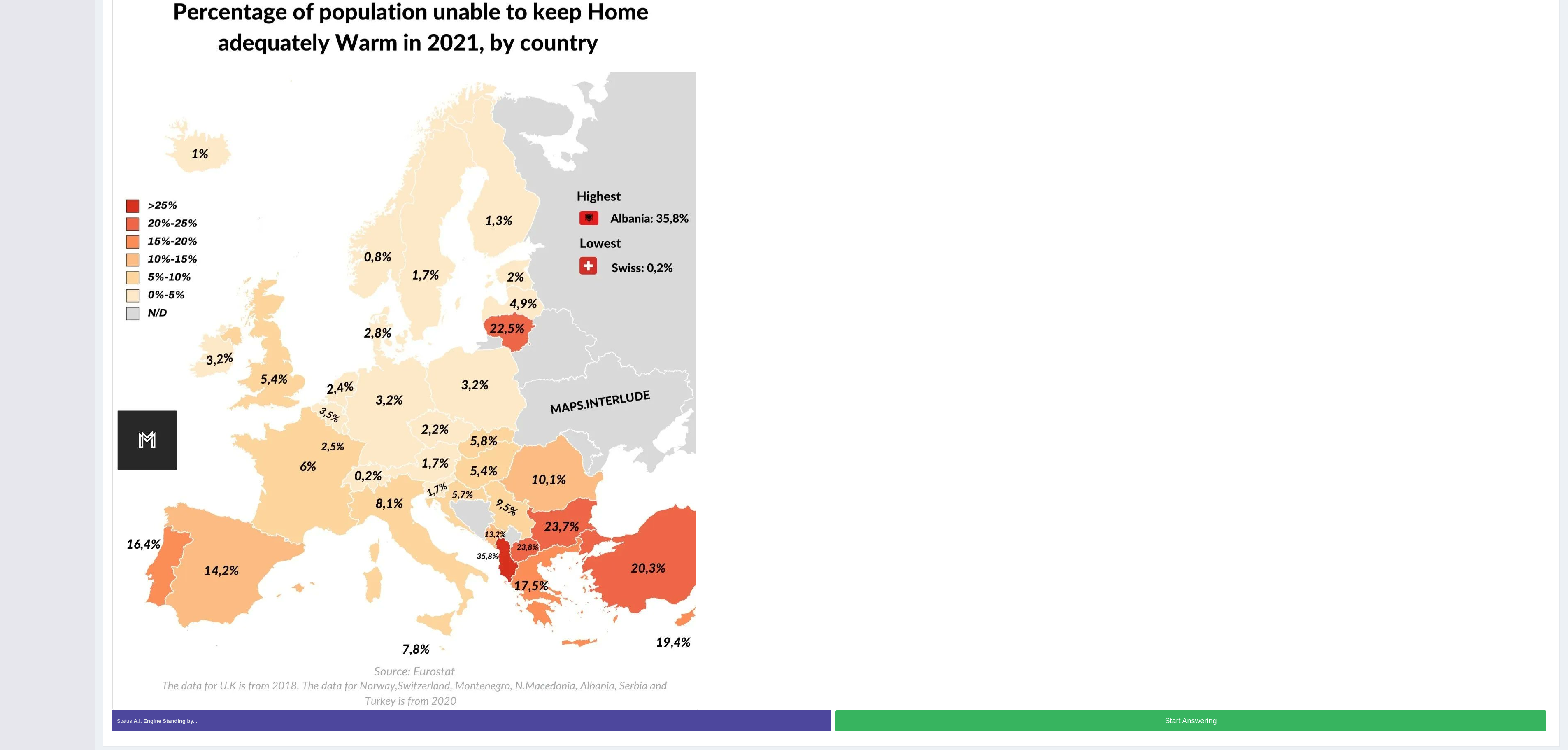
scroll to position [236, 0]
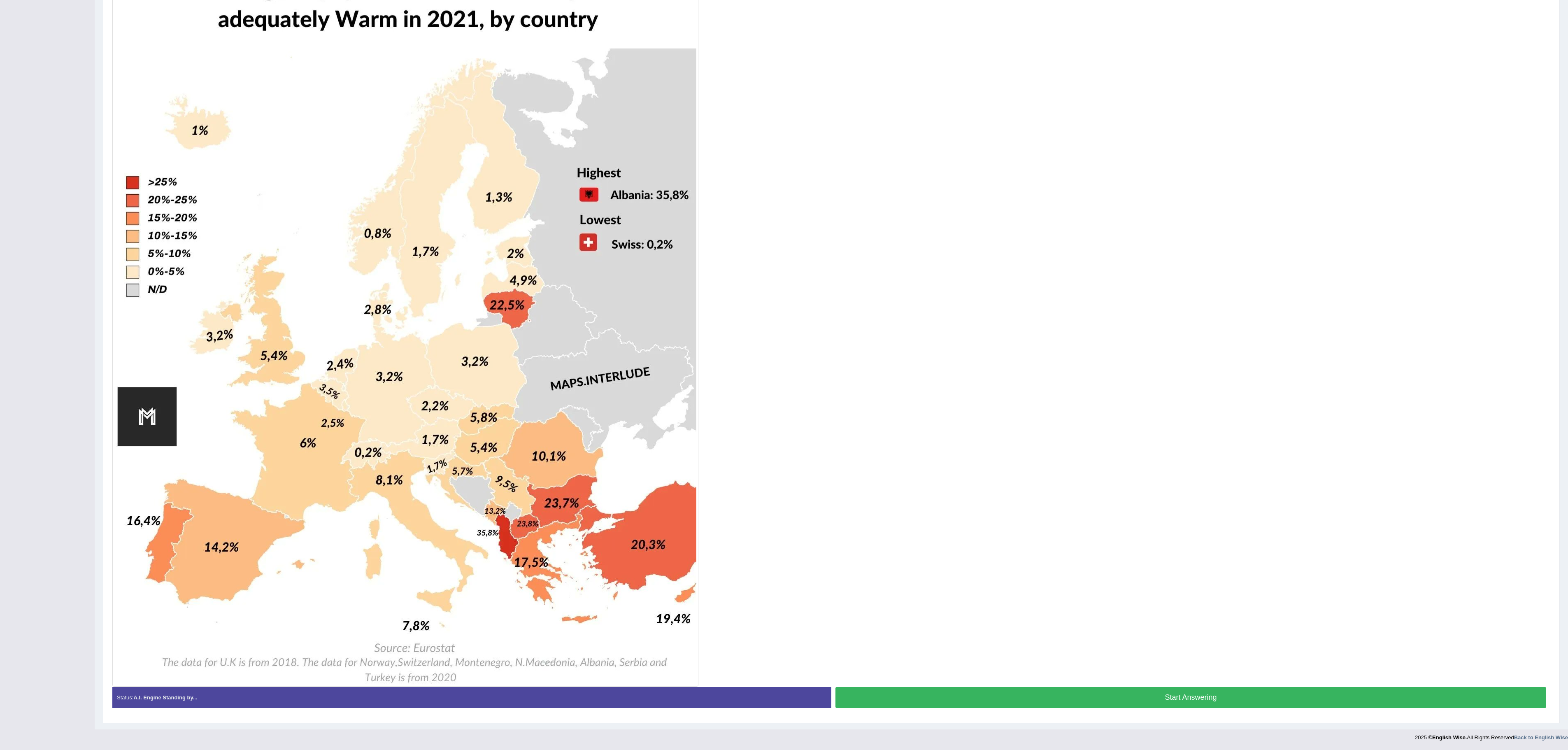
click at [870, 416] on button "Start Answering" at bounding box center [1191, 697] width 710 height 21
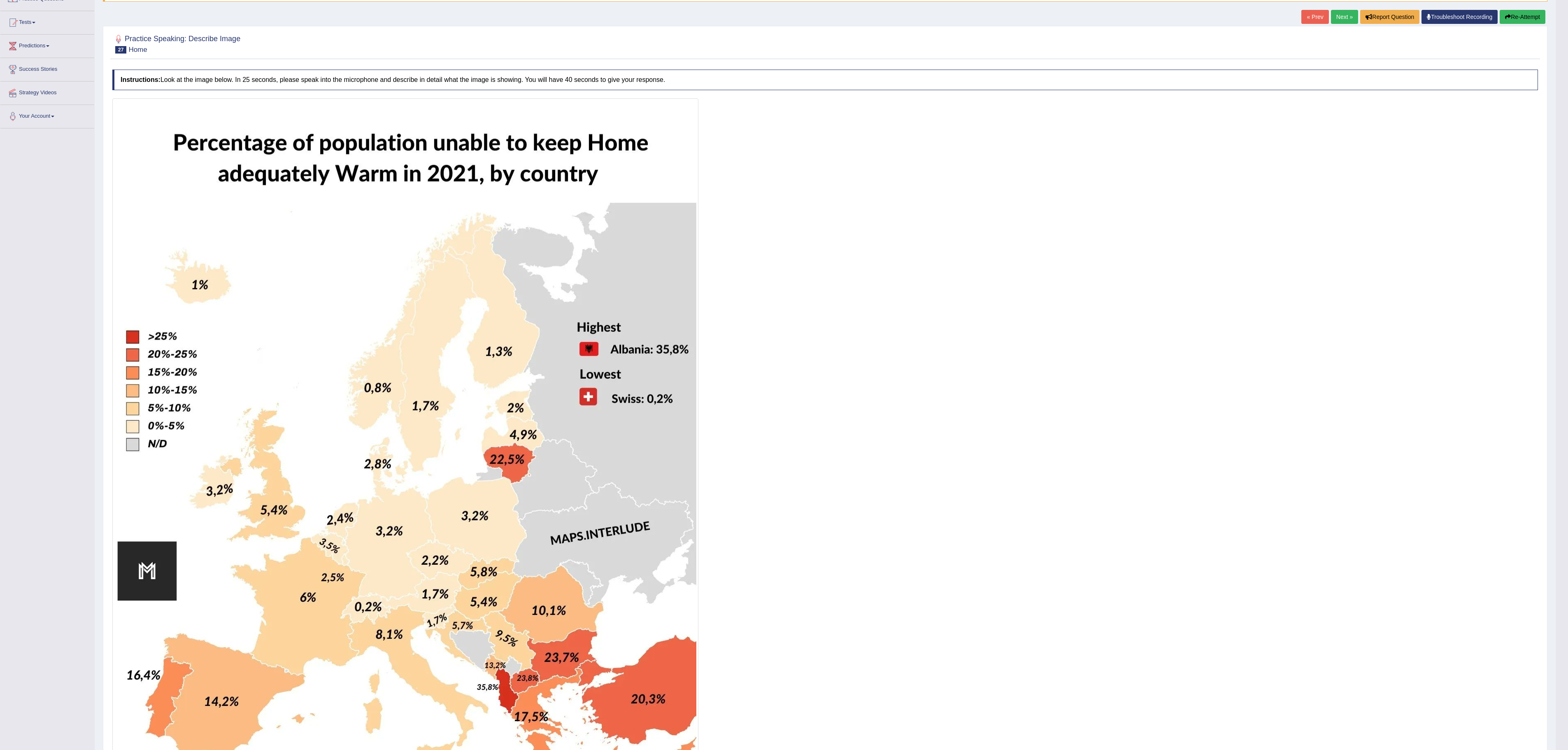
scroll to position [0, 0]
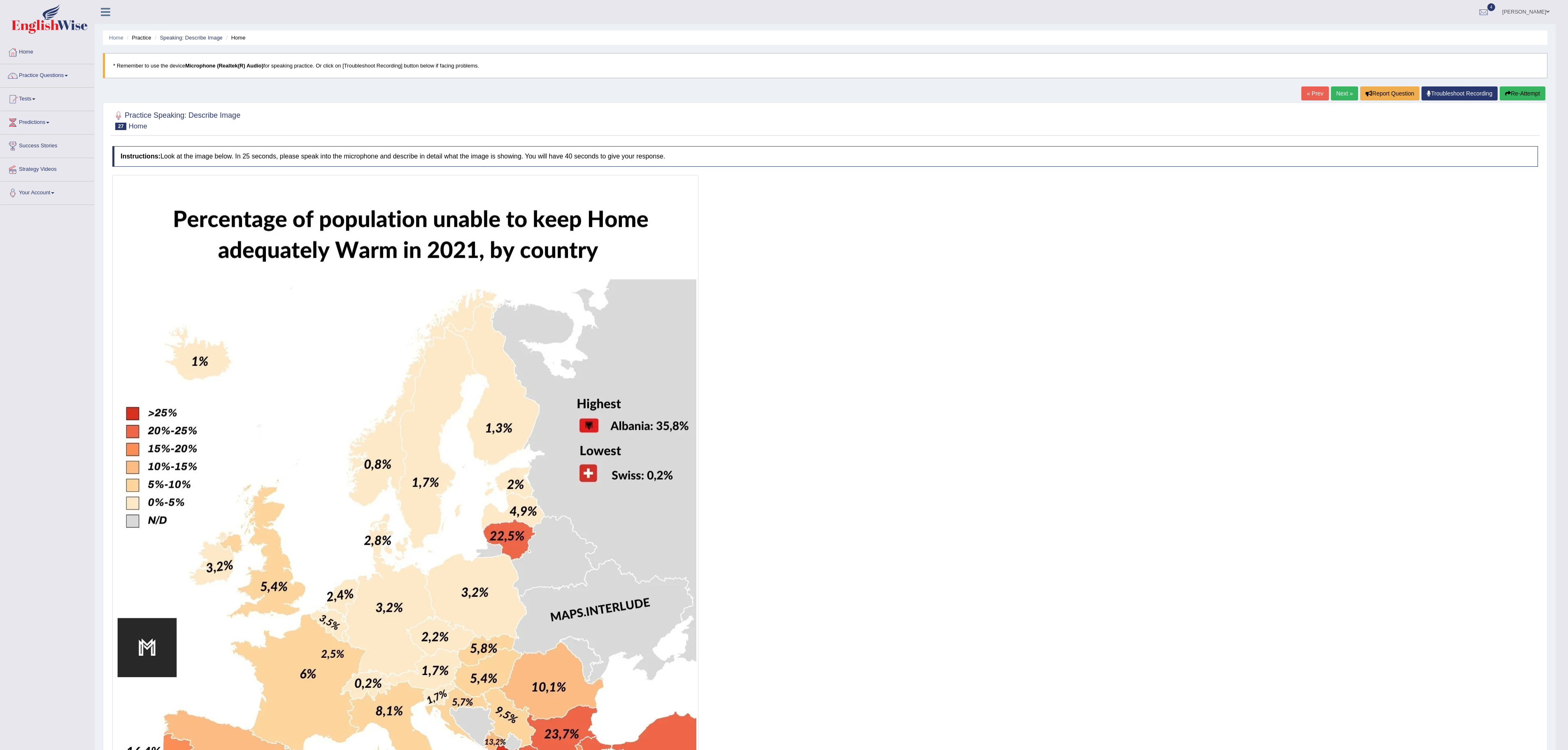
drag, startPoint x: 1526, startPoint y: 95, endPoint x: 1498, endPoint y: 104, distance: 29.4
click at [870, 95] on button "Re-Attempt" at bounding box center [1523, 93] width 46 height 14
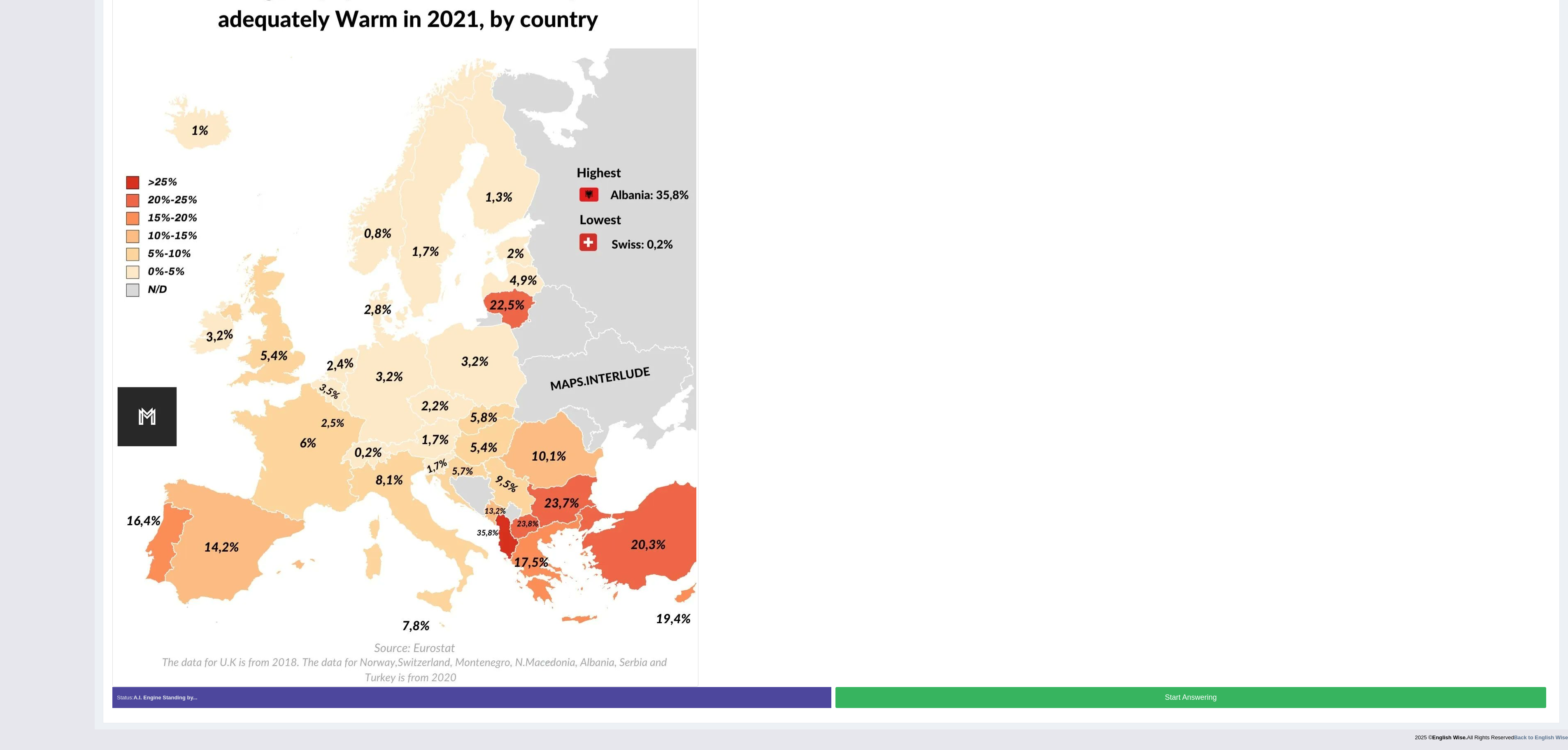
click at [1018, 692] on button "Start Answering" at bounding box center [1191, 697] width 710 height 21
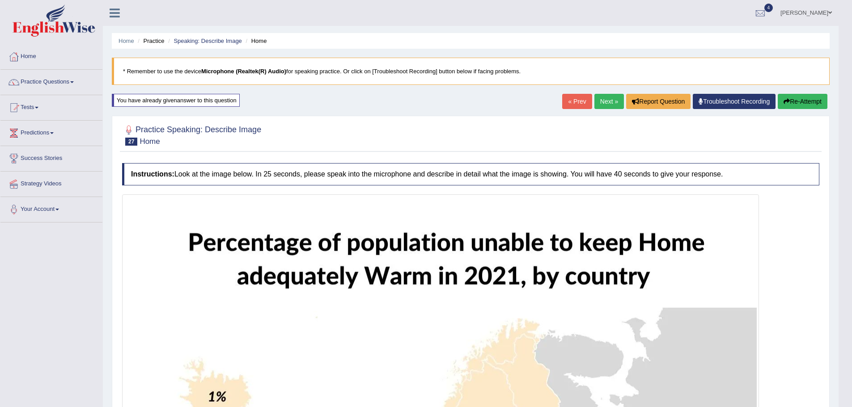
click at [599, 99] on link "Next »" at bounding box center [609, 101] width 30 height 15
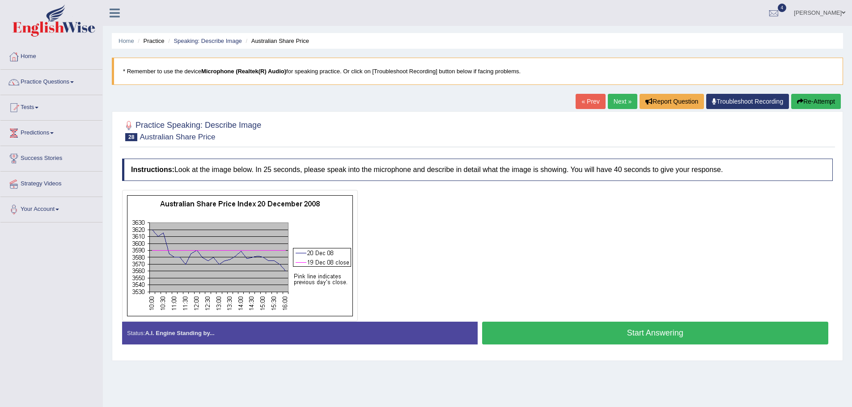
drag, startPoint x: 565, startPoint y: 338, endPoint x: 173, endPoint y: 85, distance: 466.7
click at [356, 352] on div "Status: A.I. Engine Standing by... Start Answering Stop Recording" at bounding box center [477, 338] width 711 height 32
click at [617, 329] on button "Start Answering" at bounding box center [655, 333] width 347 height 23
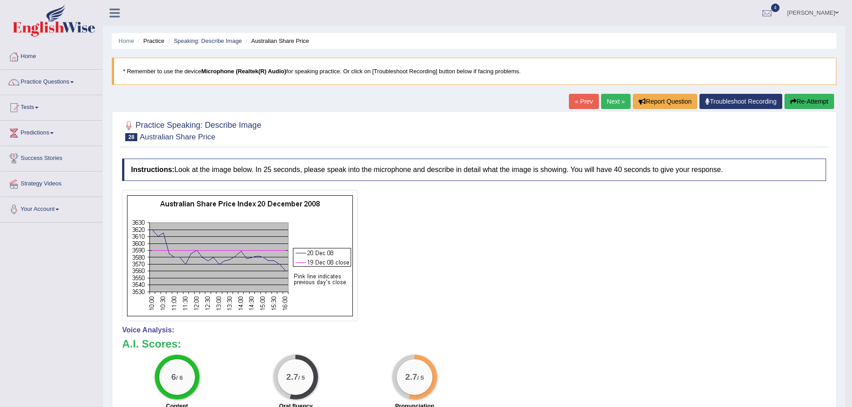
click at [806, 100] on button "Re-Attempt" at bounding box center [809, 101] width 50 height 15
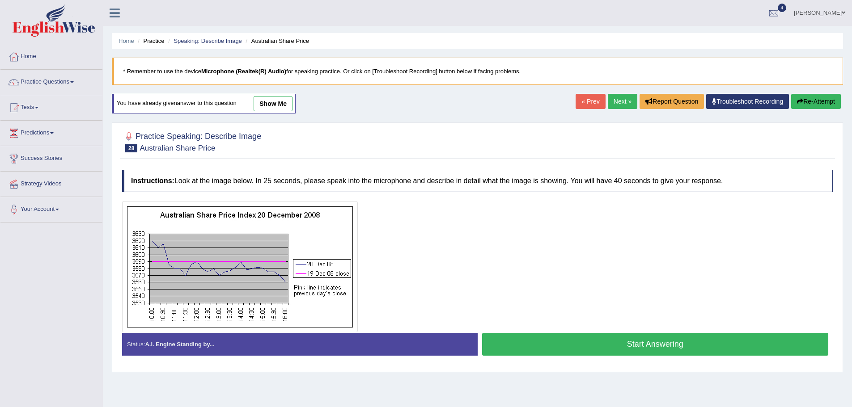
click at [545, 347] on button "Start Answering" at bounding box center [655, 344] width 347 height 23
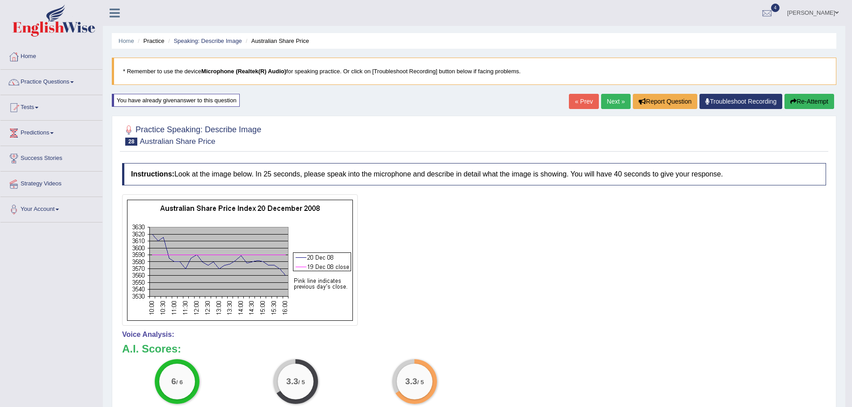
click at [814, 98] on button "Re-Attempt" at bounding box center [809, 101] width 50 height 15
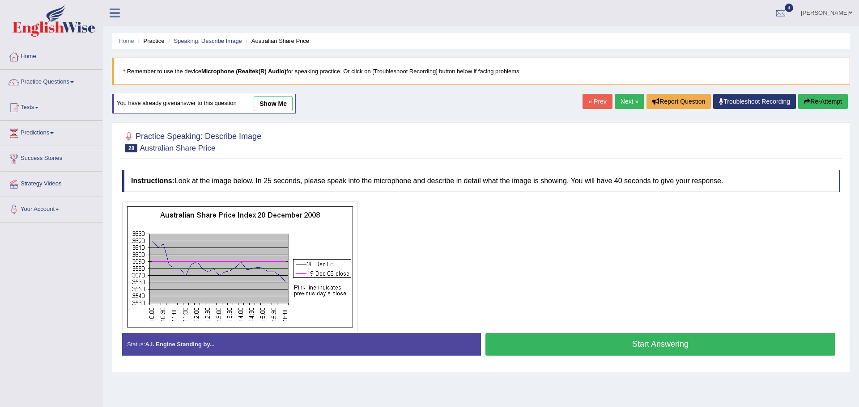
click at [613, 338] on button "Start Answering" at bounding box center [660, 344] width 350 height 23
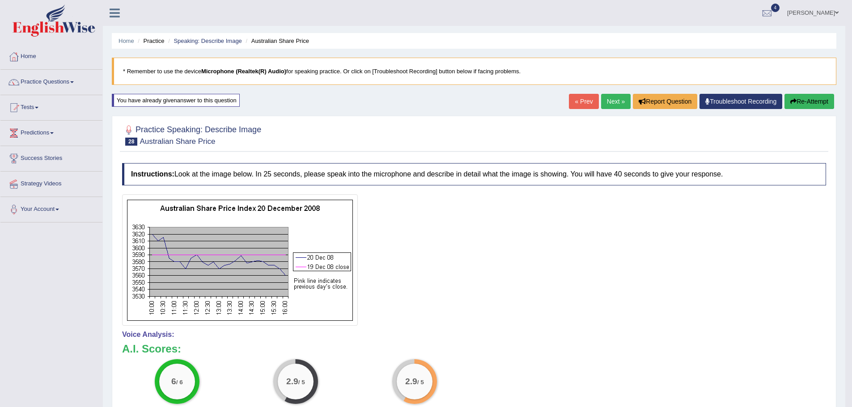
click at [791, 99] on icon "button" at bounding box center [793, 101] width 6 height 6
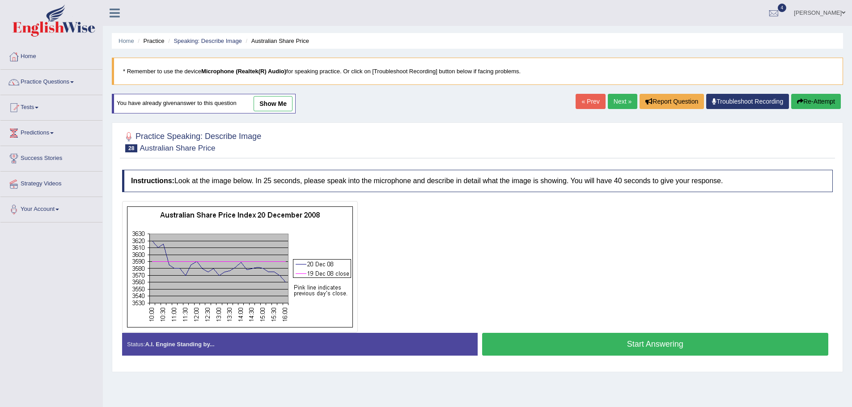
click at [534, 339] on button "Start Answering" at bounding box center [655, 344] width 347 height 23
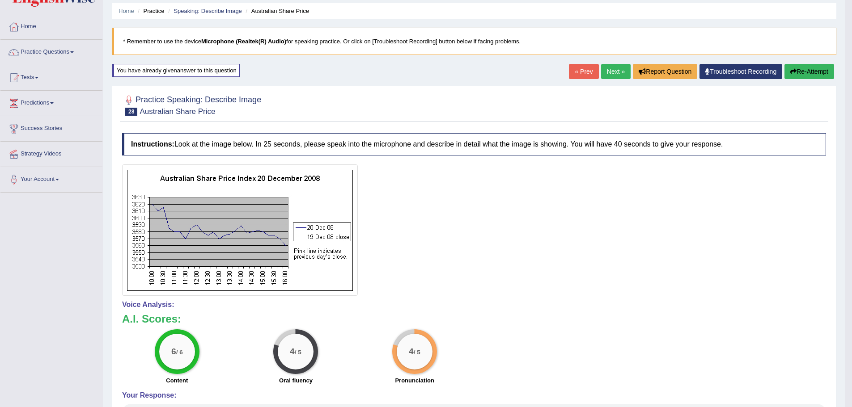
scroll to position [17, 0]
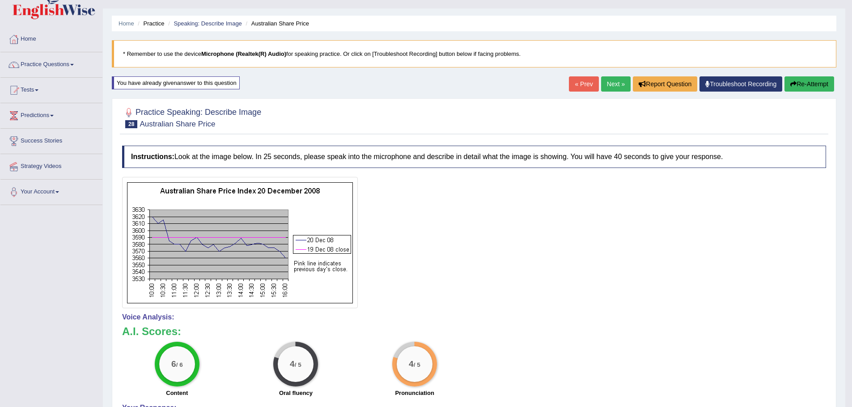
click at [609, 81] on link "Next »" at bounding box center [616, 83] width 30 height 15
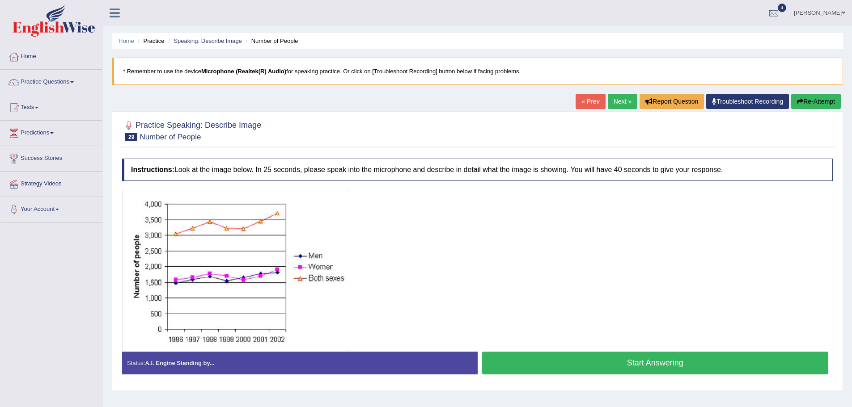
click at [554, 368] on button "Start Answering" at bounding box center [655, 363] width 347 height 23
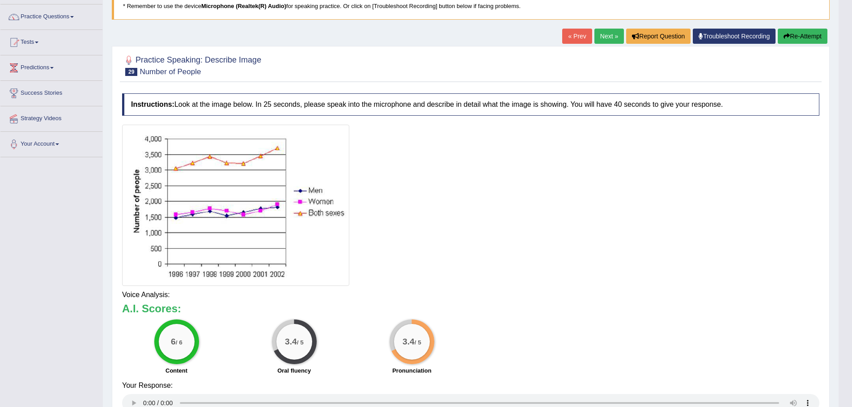
scroll to position [75, 0]
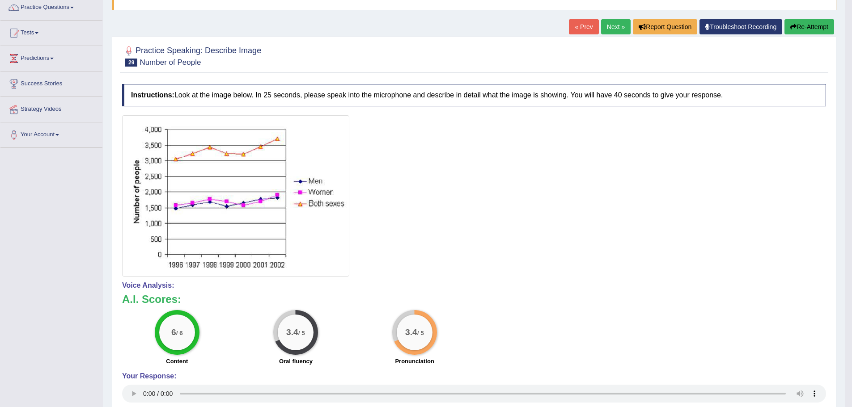
click at [801, 27] on button "Re-Attempt" at bounding box center [809, 26] width 50 height 15
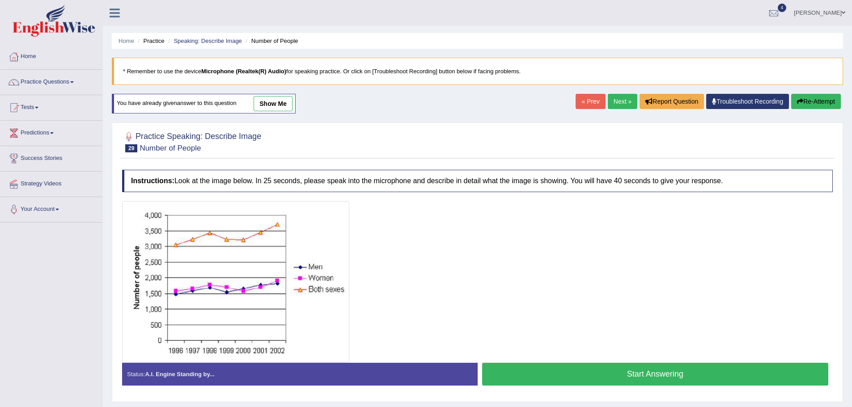
scroll to position [62, 0]
